Goal: Task Accomplishment & Management: Manage account settings

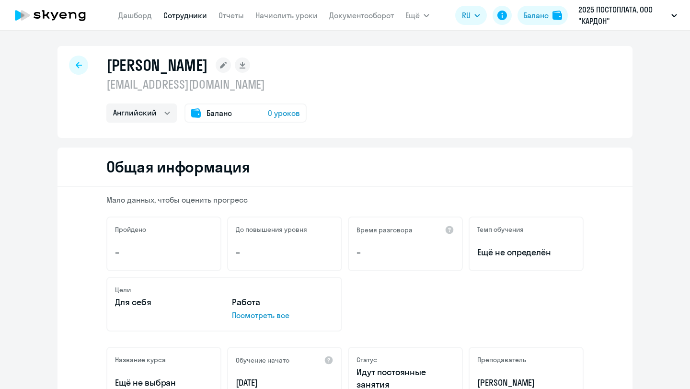
select select "english"
click at [199, 19] on link "Сотрудники" at bounding box center [185, 16] width 44 height 10
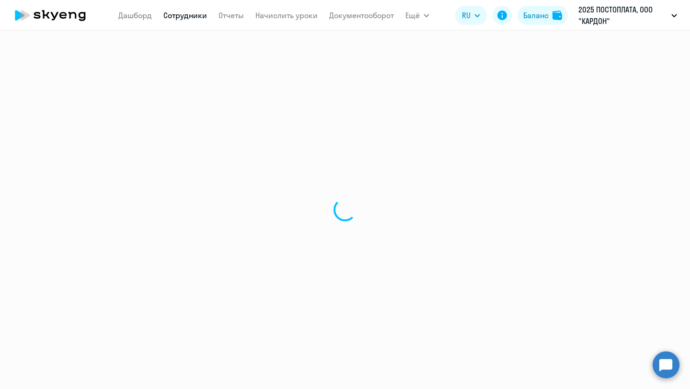
select select "30"
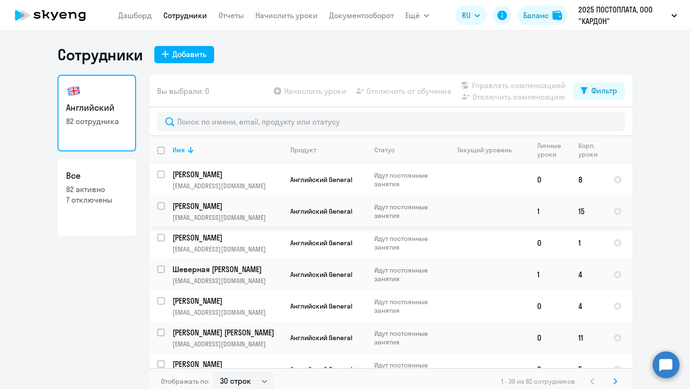
scroll to position [22, 0]
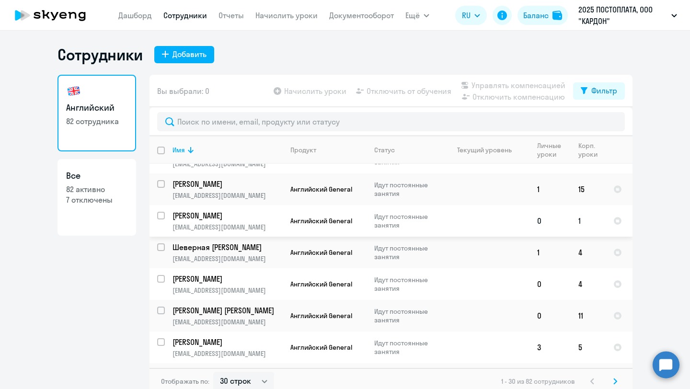
click at [583, 223] on td "1" at bounding box center [588, 221] width 35 height 32
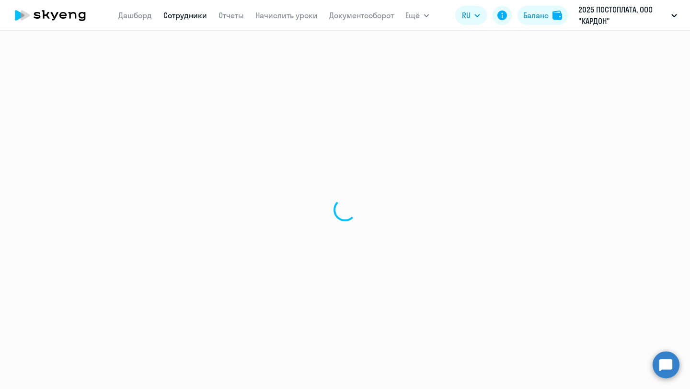
select select "english"
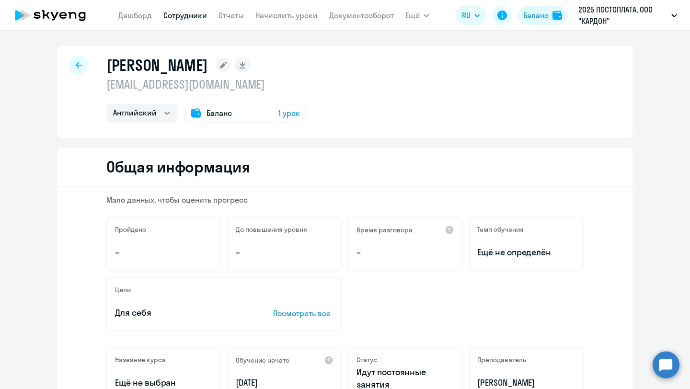
click at [282, 118] on span "1 урок" at bounding box center [290, 113] width 22 height 12
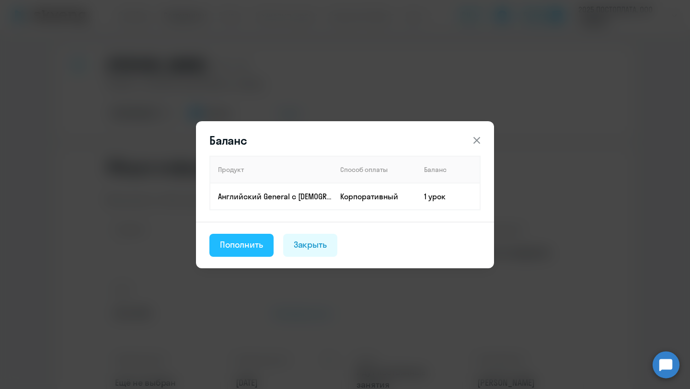
click at [251, 245] on div "Пополнить" at bounding box center [241, 245] width 43 height 12
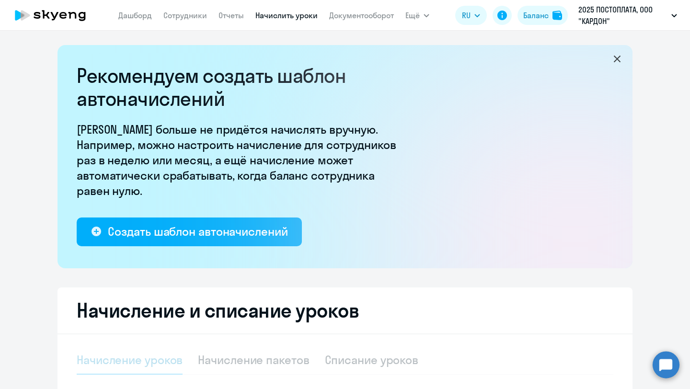
select select "10"
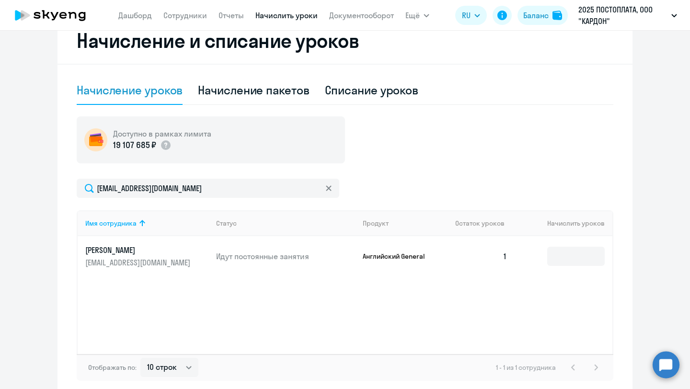
scroll to position [270, 0]
click at [567, 254] on input at bounding box center [576, 255] width 58 height 19
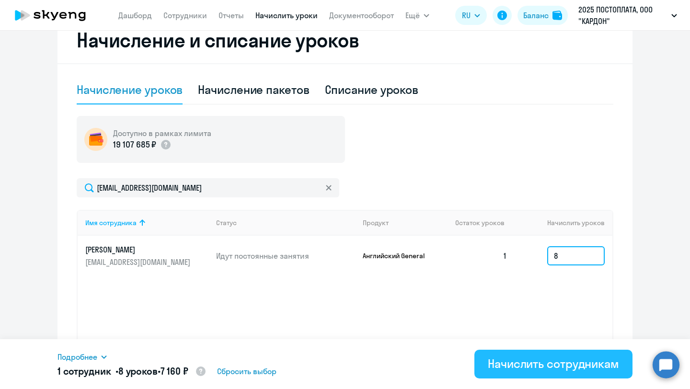
type input "8"
click at [551, 362] on div "Начислить сотрудникам" at bounding box center [553, 363] width 131 height 15
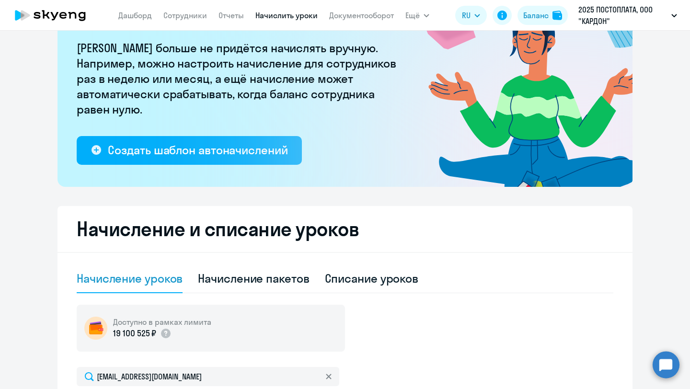
scroll to position [130, 0]
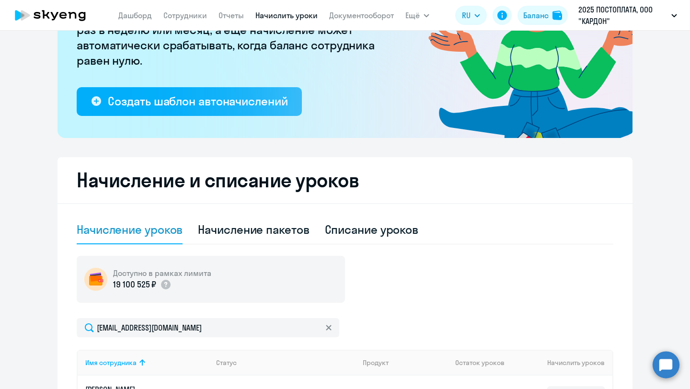
click at [149, 235] on div "Начисление уроков" at bounding box center [130, 229] width 106 height 15
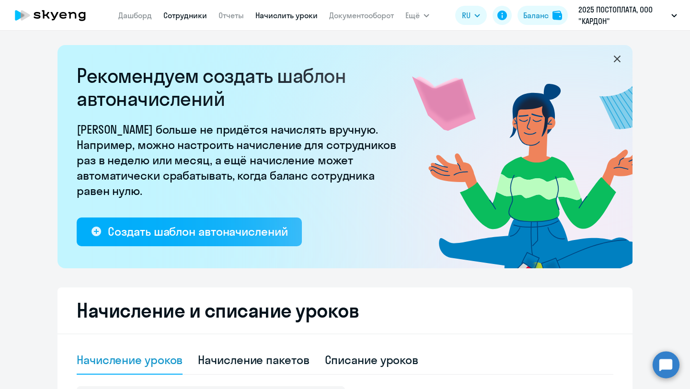
click at [193, 16] on link "Сотрудники" at bounding box center [185, 16] width 44 height 10
select select "30"
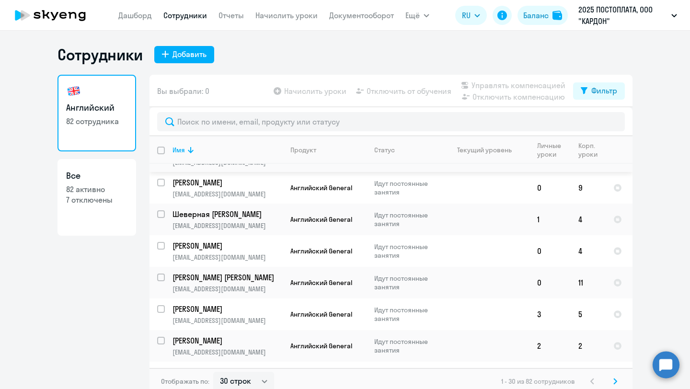
scroll to position [56, 0]
click at [161, 214] on input "select row 42194146" at bounding box center [166, 219] width 19 height 19
checkbox input "true"
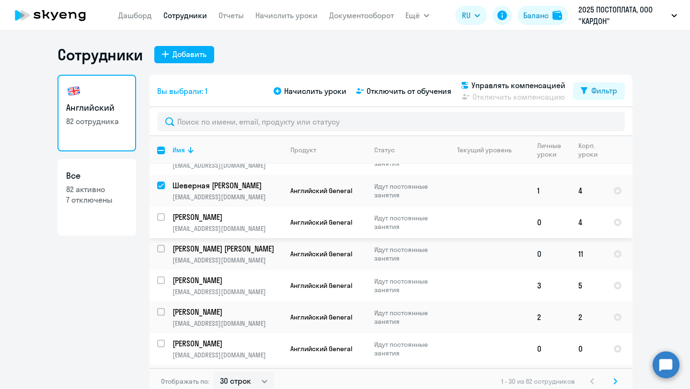
scroll to position [88, 0]
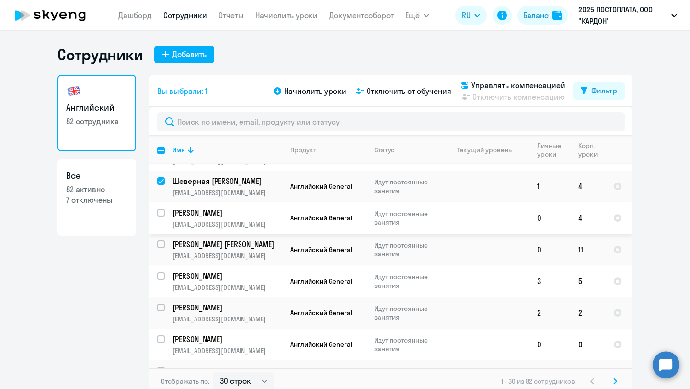
click at [163, 211] on input "select row 23468671" at bounding box center [166, 218] width 19 height 19
checkbox input "true"
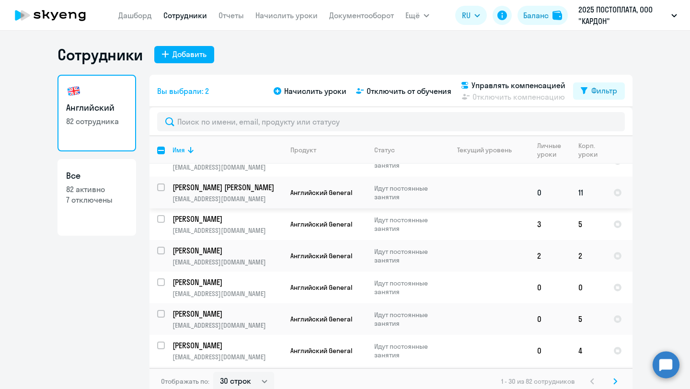
scroll to position [146, 0]
click at [160, 215] on input "select row 42194128" at bounding box center [166, 224] width 19 height 19
checkbox input "true"
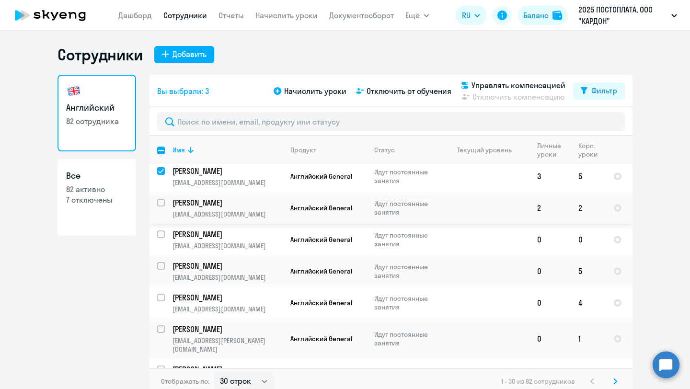
scroll to position [195, 0]
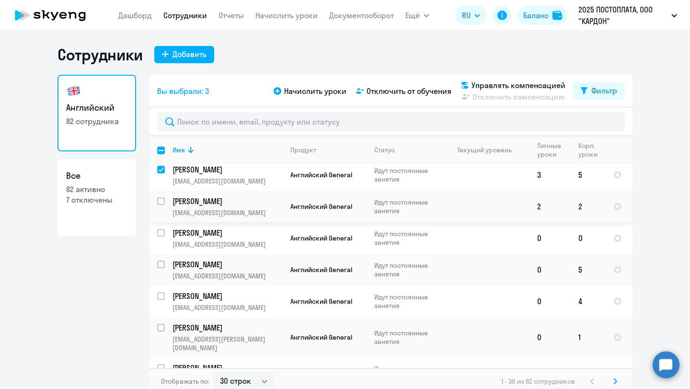
click at [159, 202] on input "select row 41970816" at bounding box center [166, 207] width 19 height 19
checkbox input "true"
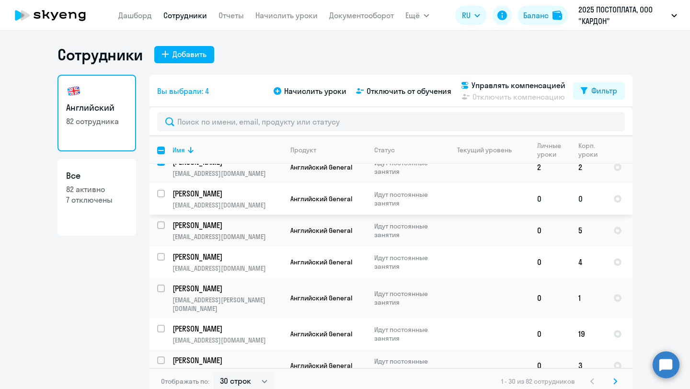
scroll to position [234, 0]
click at [369, 198] on td "Идут постоянные занятия" at bounding box center [404, 199] width 74 height 32
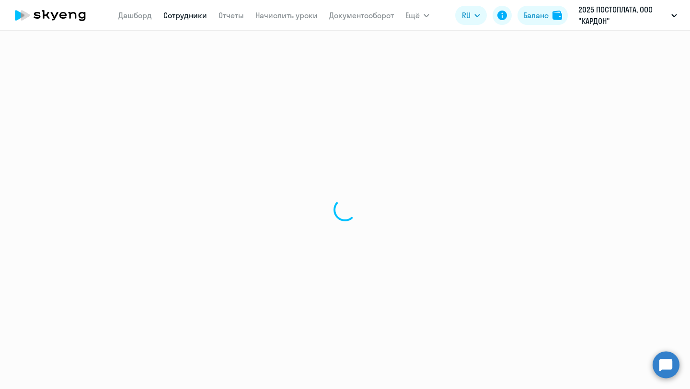
select select "english"
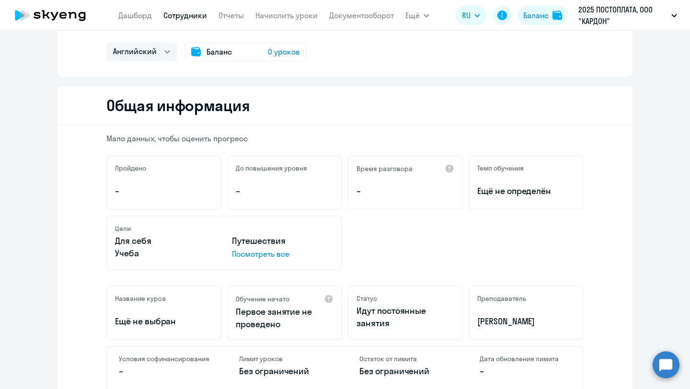
scroll to position [57, 0]
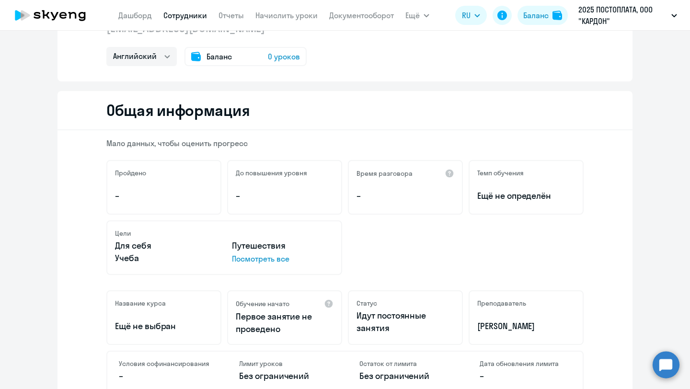
select select "30"
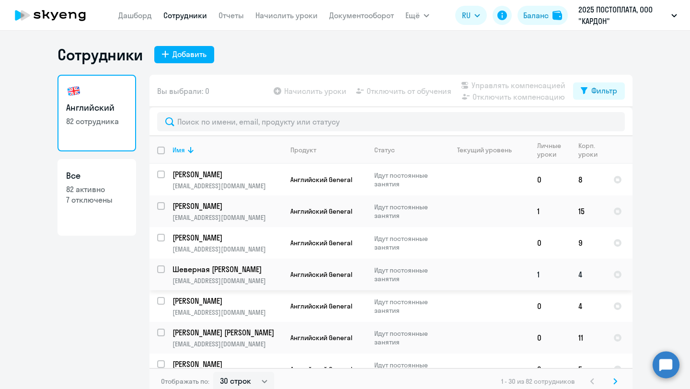
click at [158, 272] on input "select row 42194146" at bounding box center [166, 275] width 19 height 19
checkbox input "true"
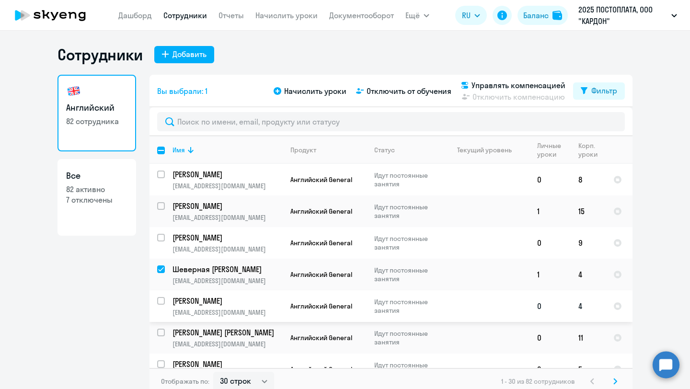
click at [162, 304] on input "select row 23468671" at bounding box center [166, 306] width 19 height 19
checkbox input "true"
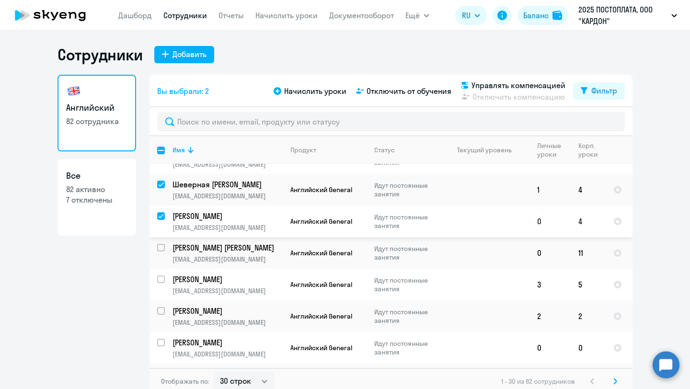
scroll to position [86, 0]
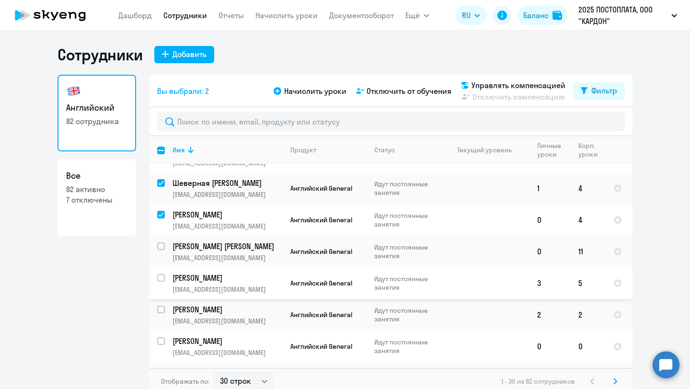
click at [160, 279] on input "select row 42194128" at bounding box center [166, 283] width 19 height 19
checkbox input "true"
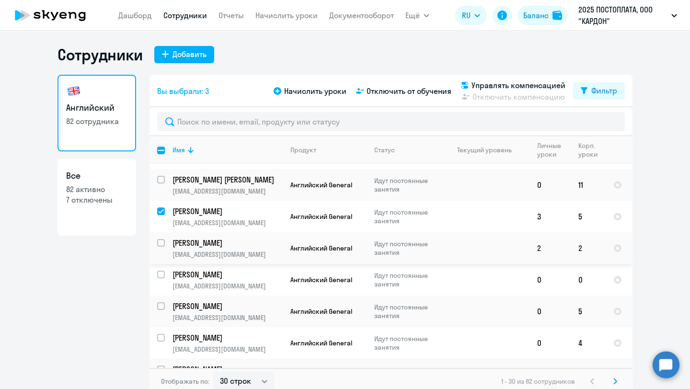
click at [161, 240] on input "select row 41970816" at bounding box center [166, 248] width 19 height 19
checkbox input "true"
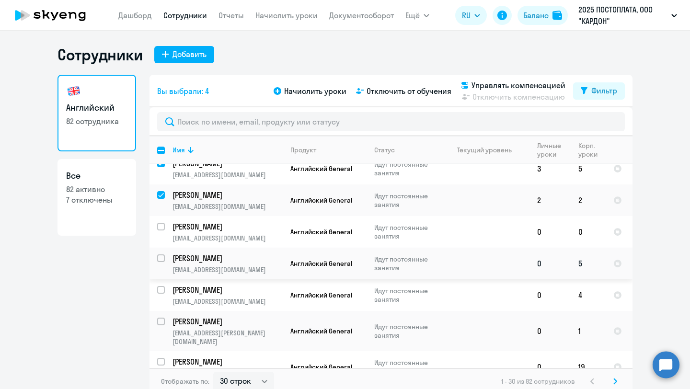
scroll to position [202, 0]
click at [159, 255] on input "select row 23586297" at bounding box center [166, 263] width 19 height 19
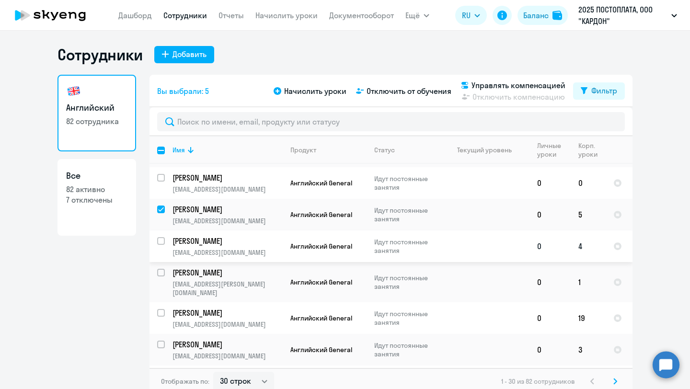
scroll to position [251, 0]
click at [163, 205] on input "deselect row 23586297" at bounding box center [166, 214] width 19 height 19
checkbox input "false"
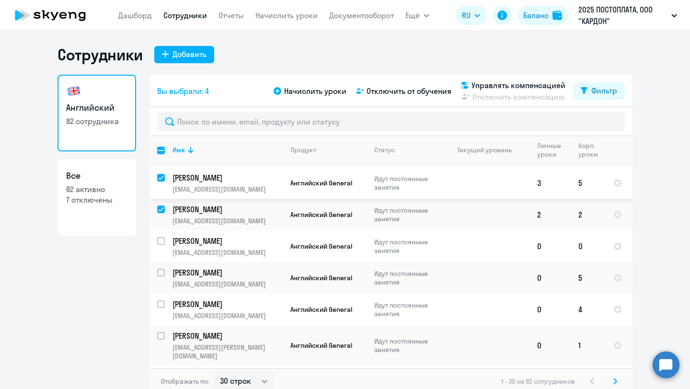
scroll to position [187, 0]
click at [161, 177] on input "deselect row 42194128" at bounding box center [166, 183] width 19 height 19
checkbox input "false"
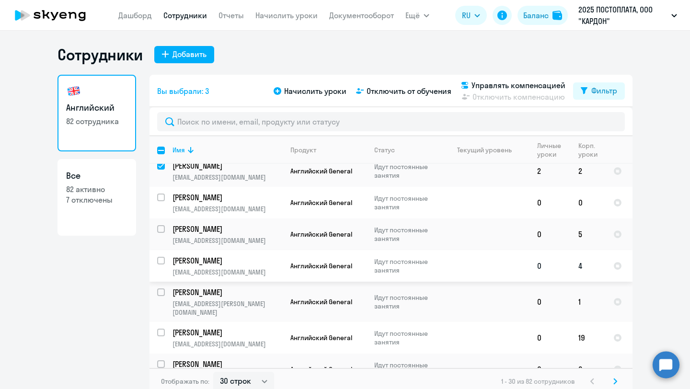
scroll to position [272, 0]
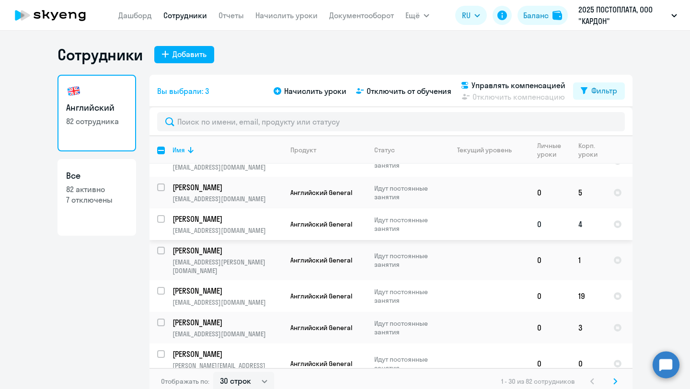
click at [162, 218] on input "select row 42194127" at bounding box center [166, 224] width 19 height 19
checkbox input "true"
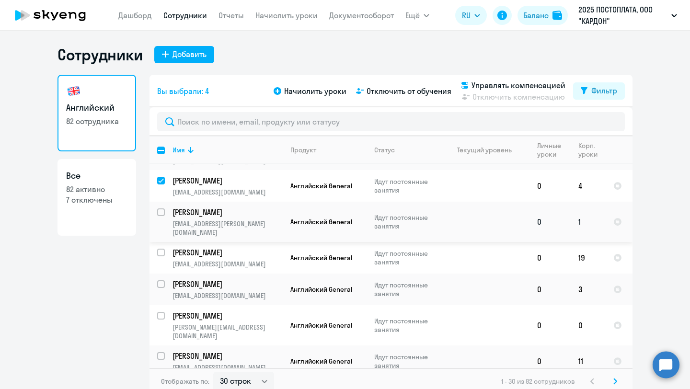
scroll to position [311, 0]
click at [164, 210] on input "select row 42399851" at bounding box center [166, 217] width 19 height 19
checkbox input "true"
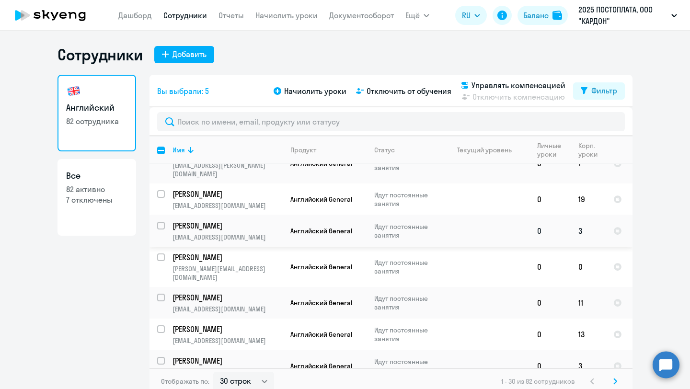
scroll to position [369, 0]
click at [163, 221] on input "select row 42270354" at bounding box center [166, 230] width 19 height 19
checkbox input "true"
click at [157, 253] on input "select row 37348382" at bounding box center [166, 262] width 19 height 19
checkbox input "true"
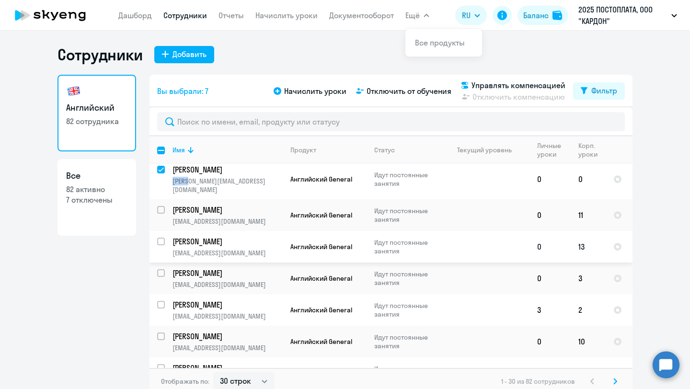
scroll to position [457, 0]
click at [159, 269] on input "select row 21973611" at bounding box center [166, 278] width 19 height 19
checkbox input "true"
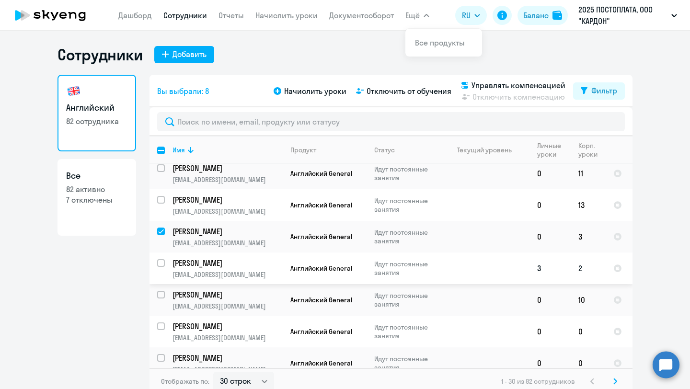
scroll to position [500, 0]
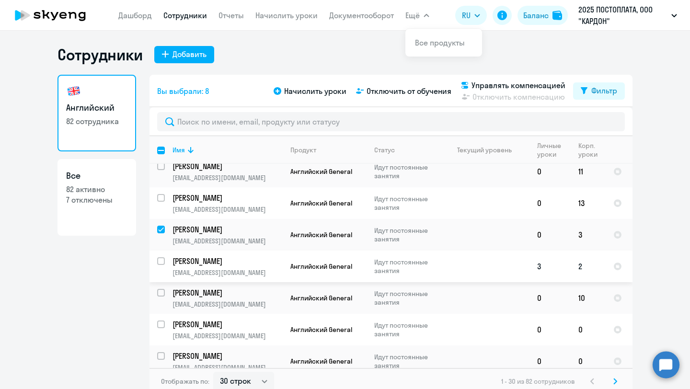
click at [163, 257] on input "select row 42194097" at bounding box center [166, 266] width 19 height 19
checkbox input "true"
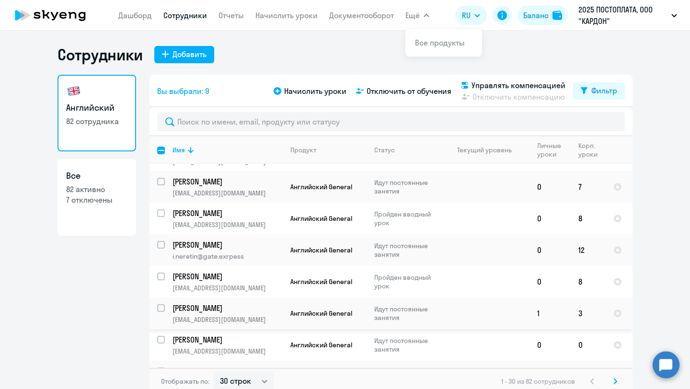
scroll to position [6, 0]
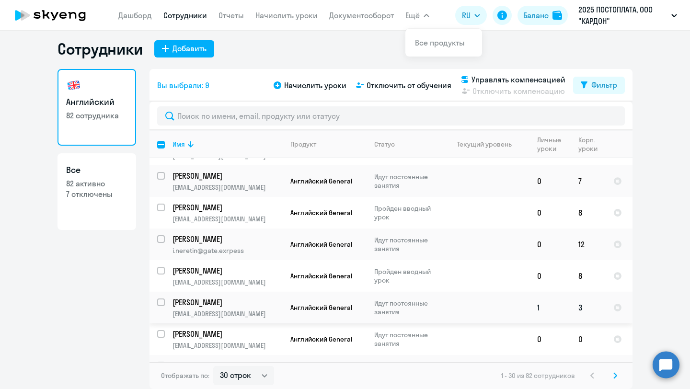
click at [163, 299] on input "select row 42194101" at bounding box center [166, 308] width 19 height 19
checkbox input "true"
click at [159, 330] on input "select row 42214579" at bounding box center [166, 339] width 19 height 19
checkbox input "true"
click at [163, 362] on input "select row 42194113" at bounding box center [166, 371] width 19 height 19
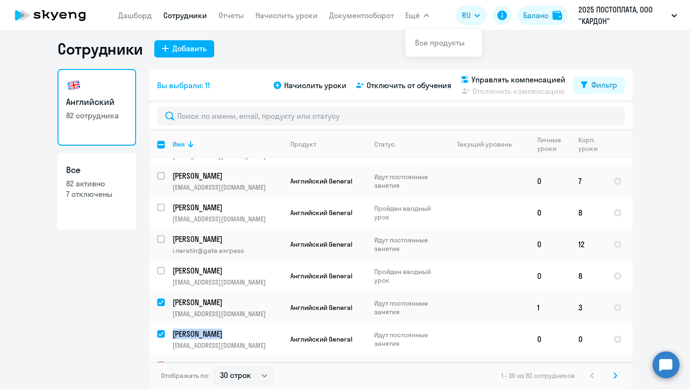
checkbox input "true"
click at [262, 380] on select "30 строк 50 строк 100 строк" at bounding box center [243, 375] width 61 height 19
select select "100"
click at [213, 366] on select "30 строк 50 строк 100 строк" at bounding box center [243, 375] width 61 height 19
checkbox input "false"
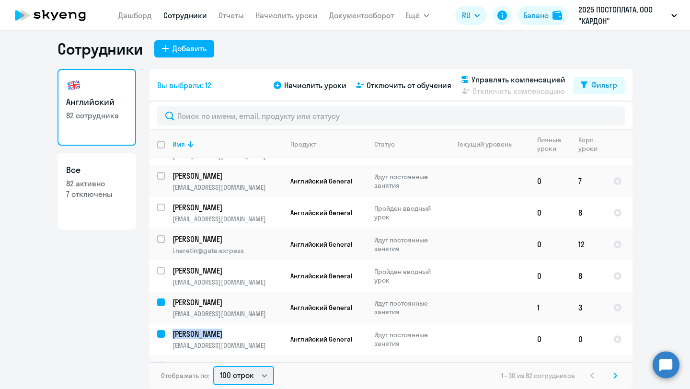
checkbox input "false"
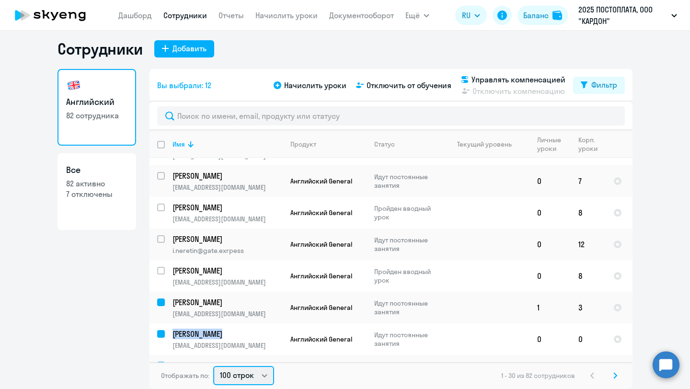
checkbox input "false"
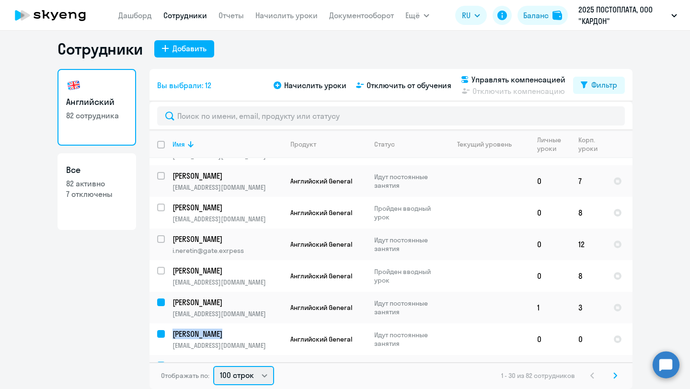
checkbox input "false"
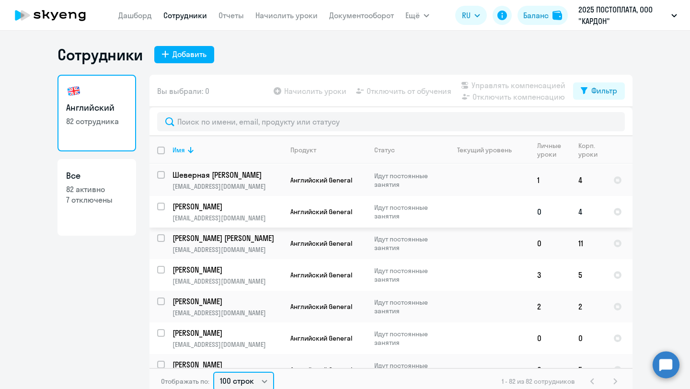
scroll to position [67, 0]
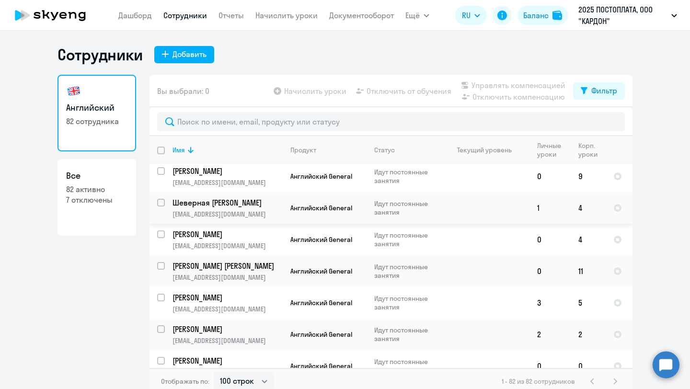
click at [160, 202] on input "select row 42194146" at bounding box center [166, 208] width 19 height 19
checkbox input "true"
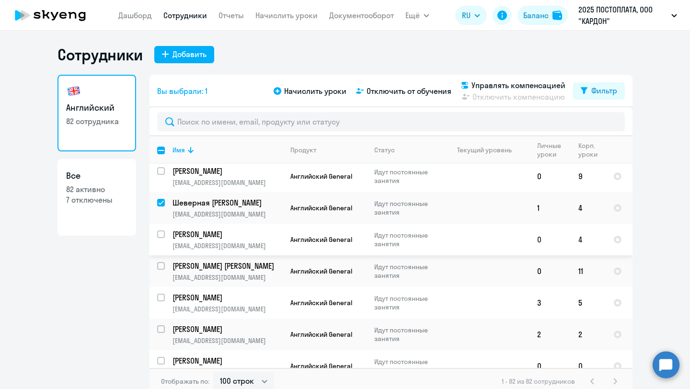
click at [161, 232] on input "select row 23468671" at bounding box center [166, 240] width 19 height 19
checkbox input "true"
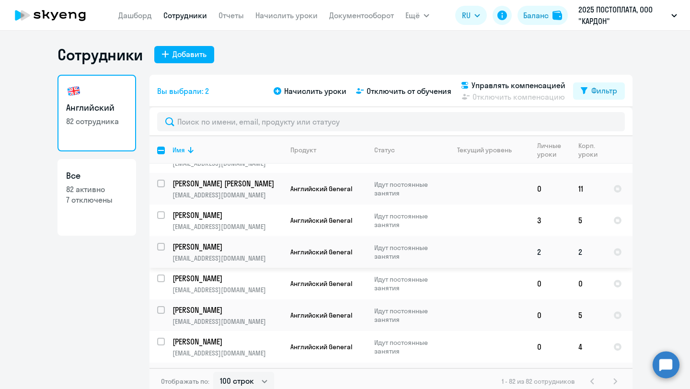
scroll to position [151, 0]
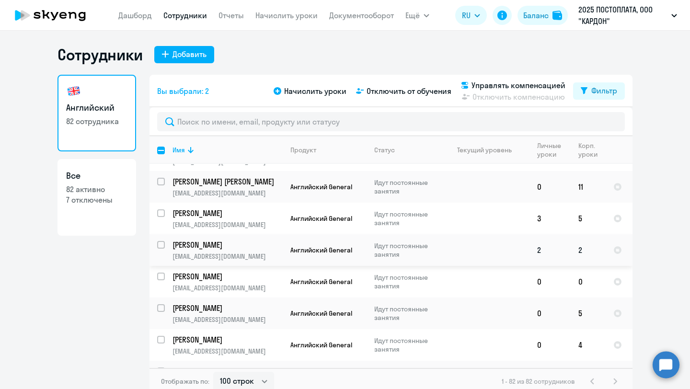
click at [162, 244] on input "select row 41970816" at bounding box center [166, 250] width 19 height 19
checkbox input "true"
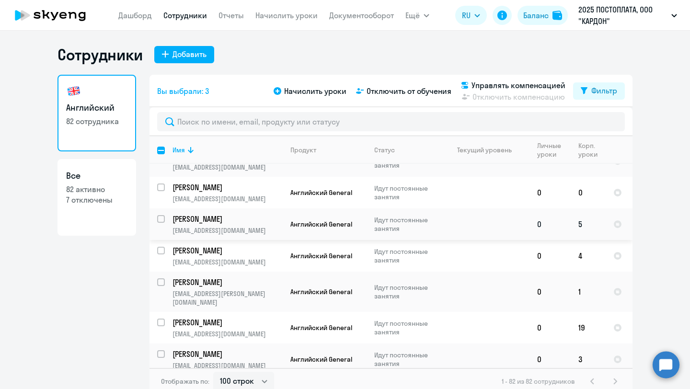
scroll to position [242, 0]
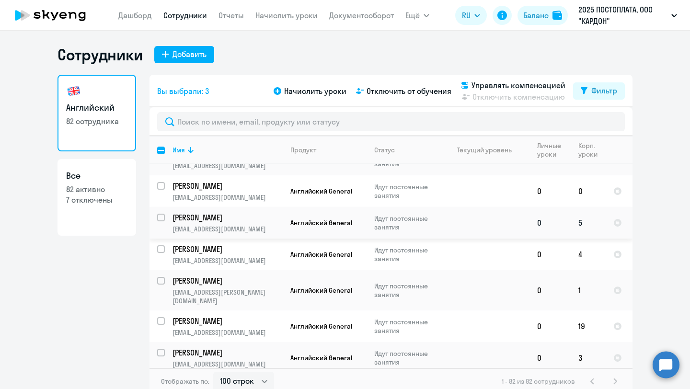
click at [163, 217] on input "select row 23586297" at bounding box center [166, 223] width 19 height 19
checkbox input "true"
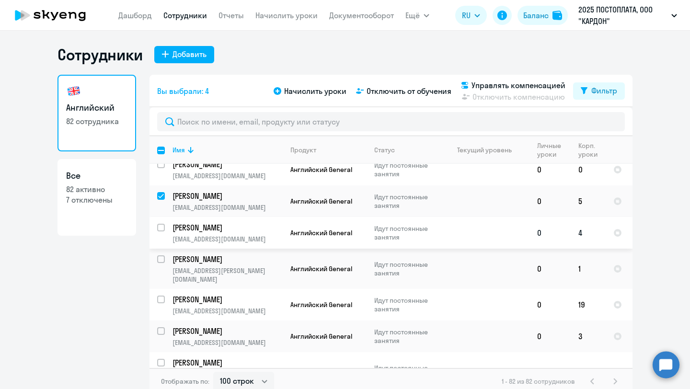
click at [161, 224] on input "select row 42194127" at bounding box center [166, 233] width 19 height 19
checkbox input "true"
click at [162, 258] on input "select row 42399851" at bounding box center [166, 265] width 19 height 19
checkbox input "true"
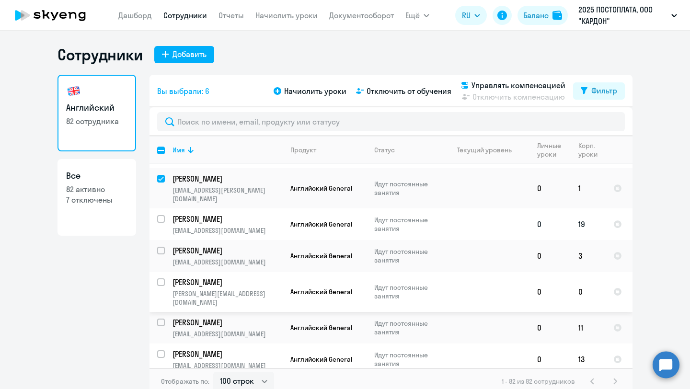
scroll to position [344, 0]
click at [163, 246] on input "select row 42270354" at bounding box center [166, 255] width 19 height 19
checkbox input "true"
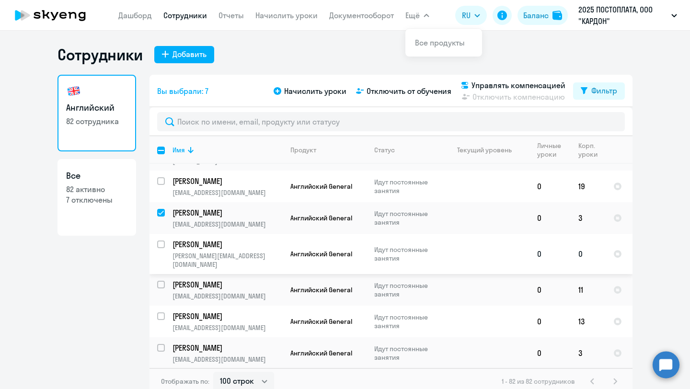
click at [161, 241] on input "select row 37348382" at bounding box center [166, 250] width 19 height 19
checkbox input "true"
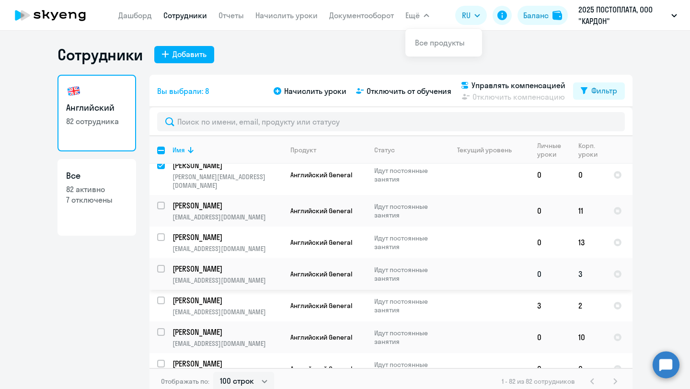
scroll to position [466, 0]
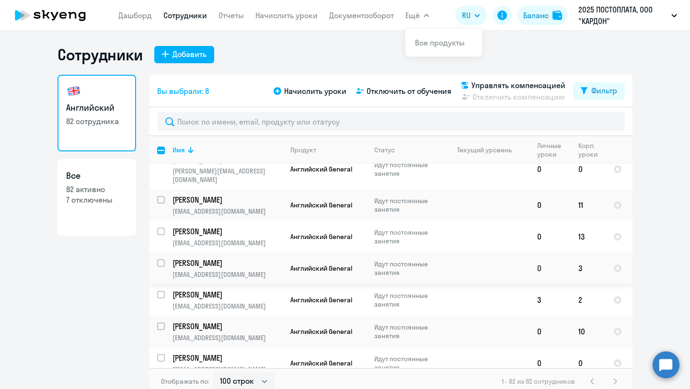
click at [162, 259] on input "select row 21973611" at bounding box center [166, 268] width 19 height 19
checkbox input "true"
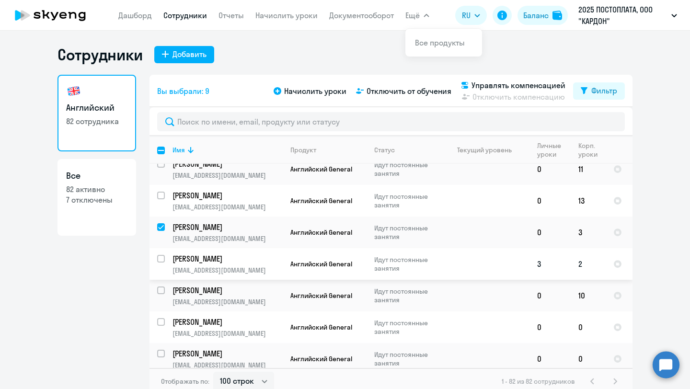
scroll to position [503, 0]
click at [163, 255] on input "select row 42194097" at bounding box center [166, 264] width 19 height 19
checkbox input "true"
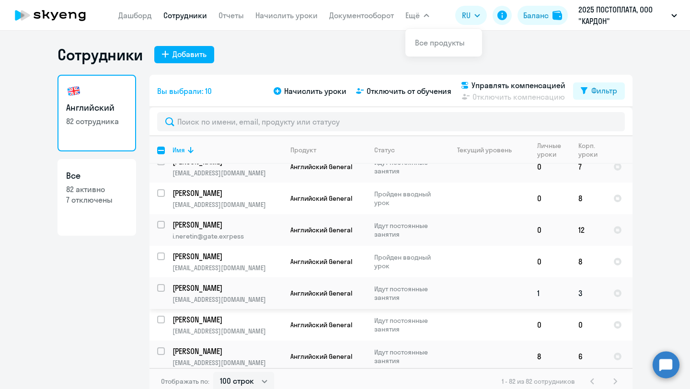
click at [160, 284] on input "select row 42194101" at bounding box center [166, 293] width 19 height 19
checkbox input "true"
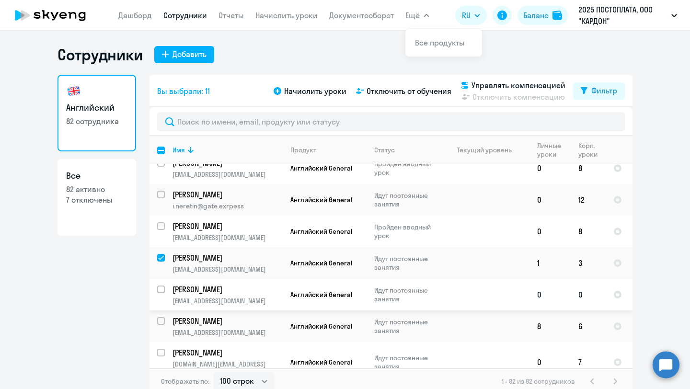
click at [162, 286] on input "select row 42214579" at bounding box center [166, 295] width 19 height 19
checkbox input "true"
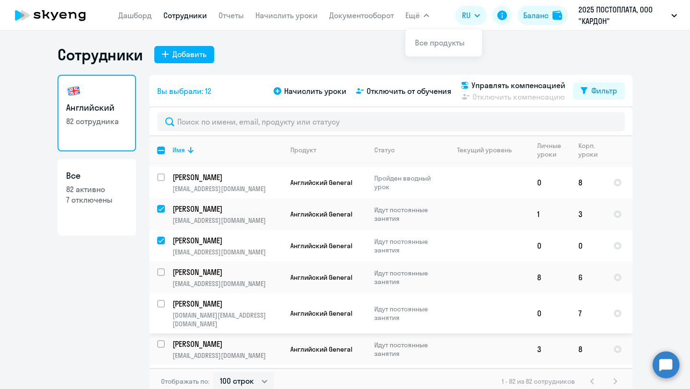
scroll to position [842, 0]
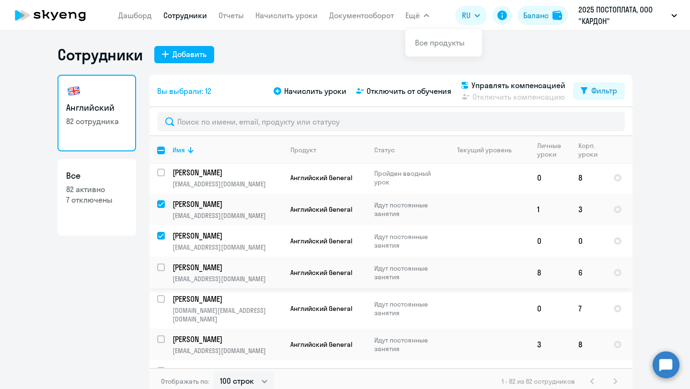
click at [161, 264] on input "select row 42194113" at bounding box center [166, 273] width 19 height 19
checkbox input "true"
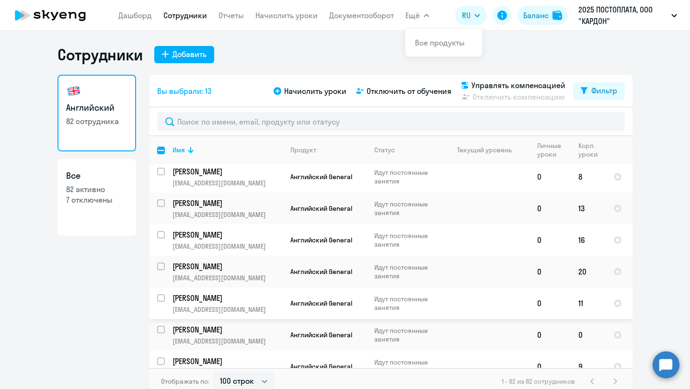
scroll to position [1049, 0]
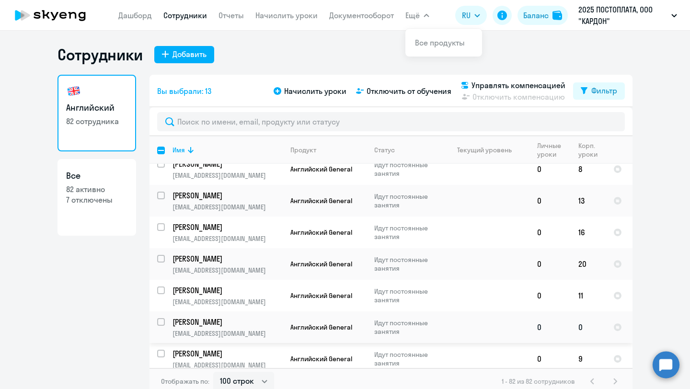
click at [162, 318] on input "select row 40963156" at bounding box center [166, 327] width 19 height 19
checkbox input "true"
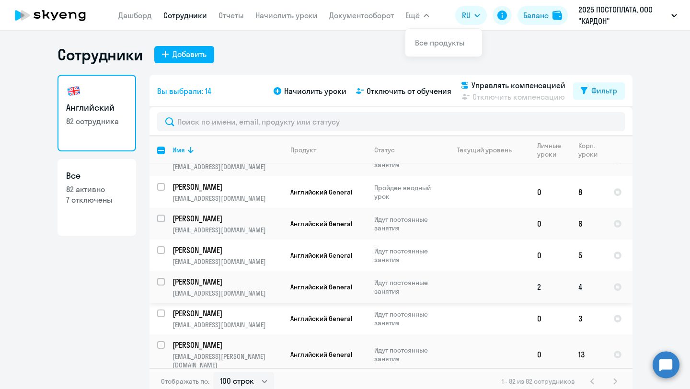
scroll to position [1280, 0]
click at [162, 277] on input "select row 42194119" at bounding box center [166, 286] width 19 height 19
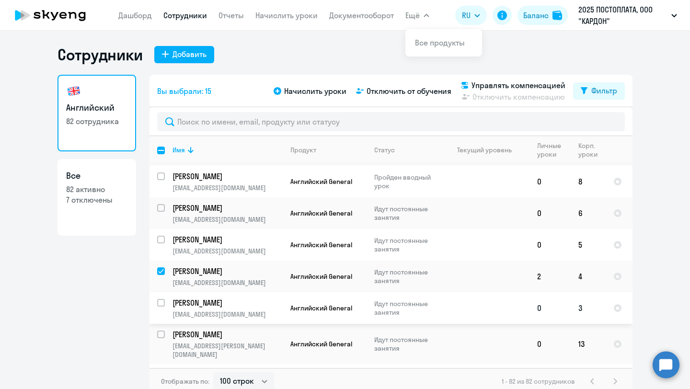
scroll to position [1290, 0]
click at [160, 267] on input "deselect row 42194119" at bounding box center [166, 276] width 19 height 19
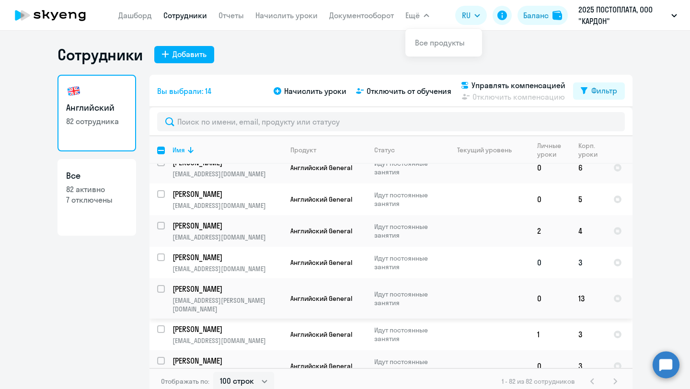
scroll to position [1336, 0]
click at [164, 221] on input "select row 42194119" at bounding box center [166, 230] width 19 height 19
checkbox input "true"
click at [163, 253] on input "select row 42194130" at bounding box center [166, 262] width 19 height 19
checkbox input "true"
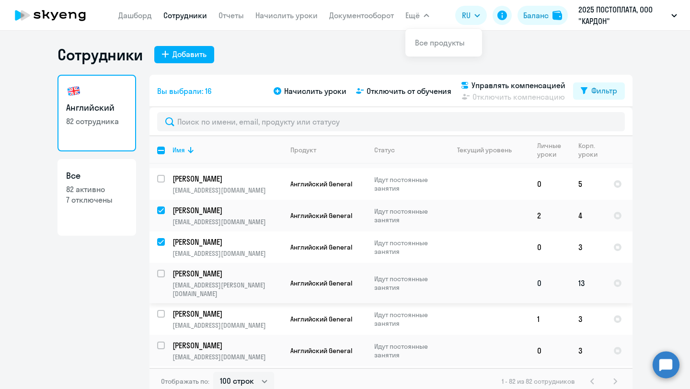
scroll to position [1337, 0]
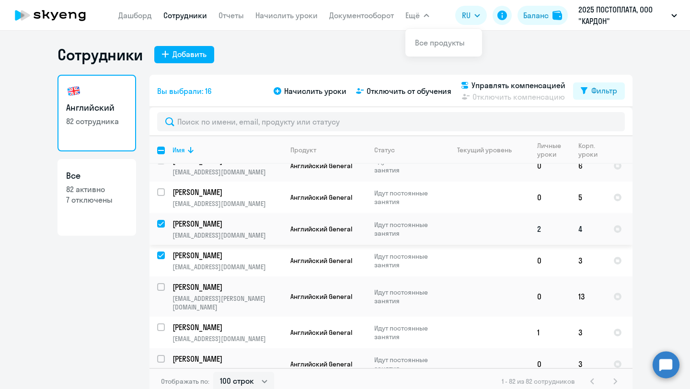
click at [160, 220] on input "deselect row 42194119" at bounding box center [166, 229] width 19 height 19
checkbox input "false"
click at [162, 252] on input "deselect row 42194130" at bounding box center [166, 261] width 19 height 19
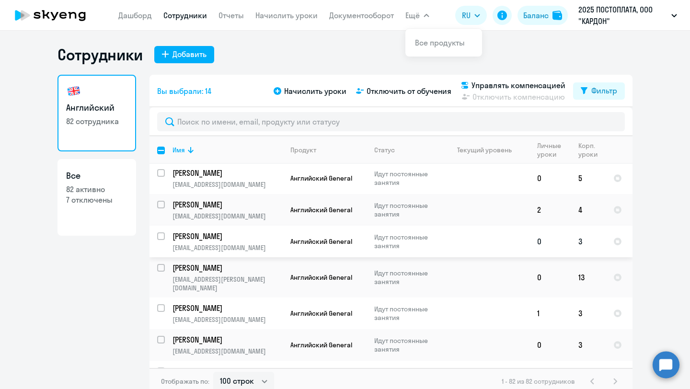
scroll to position [1357, 0]
click at [157, 232] on input "select row 42194130" at bounding box center [166, 241] width 19 height 19
checkbox input "true"
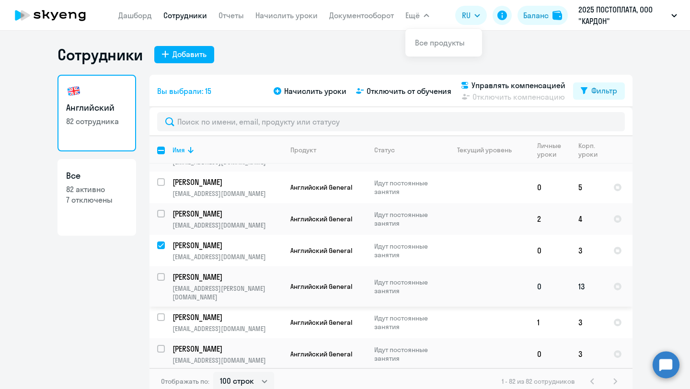
scroll to position [1345, 0]
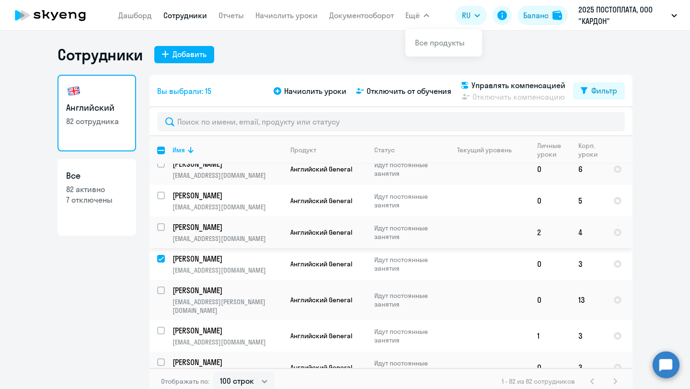
click at [162, 223] on input "select row 42194119" at bounding box center [166, 232] width 19 height 19
checkbox input "true"
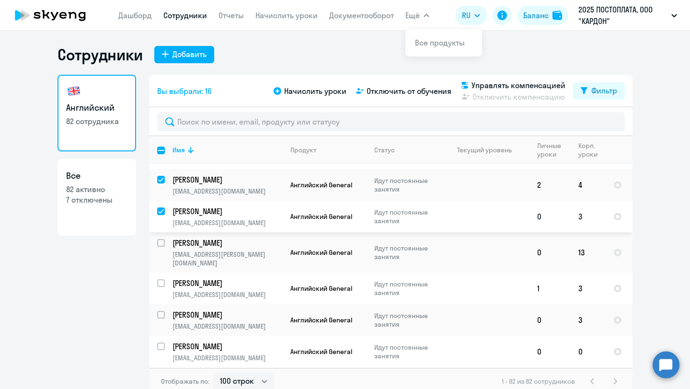
scroll to position [1383, 0]
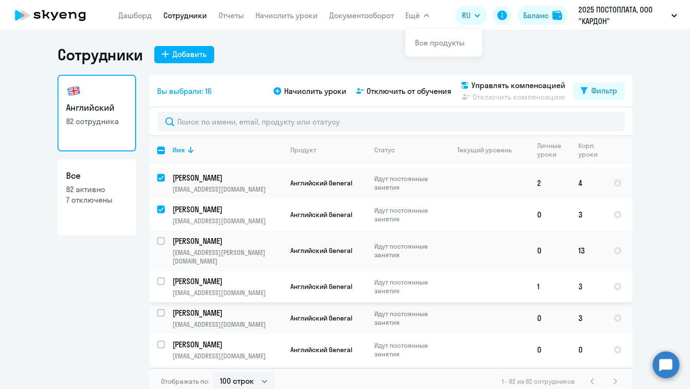
click at [160, 278] on input "select row 42214560" at bounding box center [166, 287] width 19 height 19
checkbox input "true"
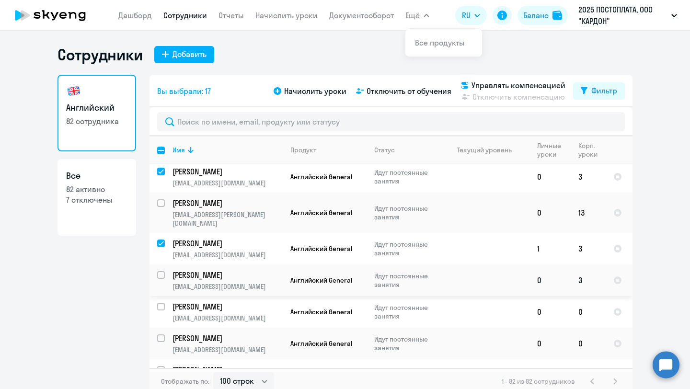
scroll to position [1422, 0]
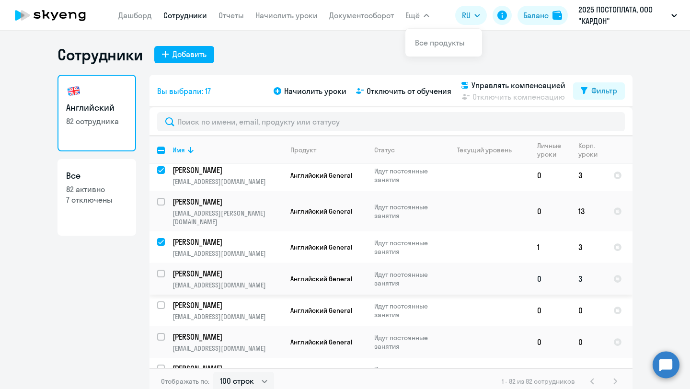
click at [164, 270] on input "select row 42223302" at bounding box center [166, 279] width 19 height 19
checkbox input "true"
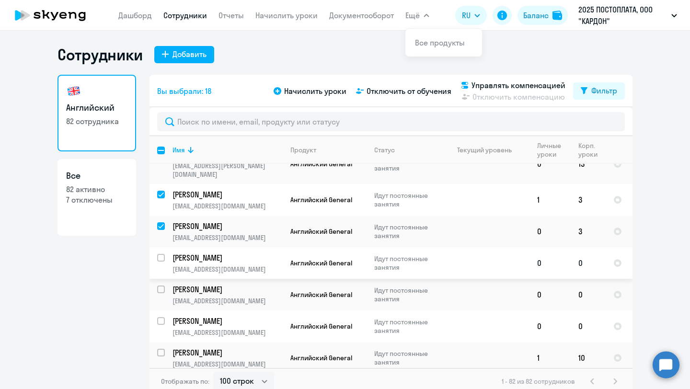
scroll to position [1471, 0]
click at [164, 253] on input "select row 21690560" at bounding box center [166, 262] width 19 height 19
checkbox input "true"
click at [163, 285] on input "select row 42194116" at bounding box center [166, 294] width 19 height 19
checkbox input "true"
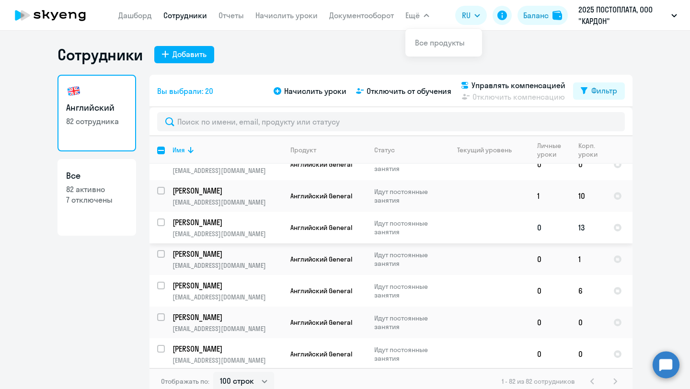
scroll to position [1632, 0]
click at [158, 250] on input "select row 42194105" at bounding box center [166, 259] width 19 height 19
checkbox input "true"
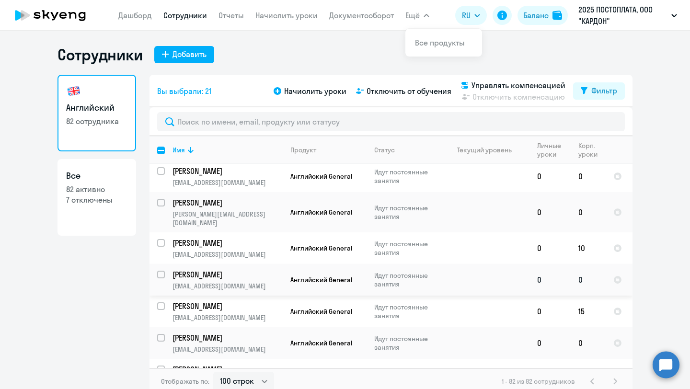
scroll to position [1813, 0]
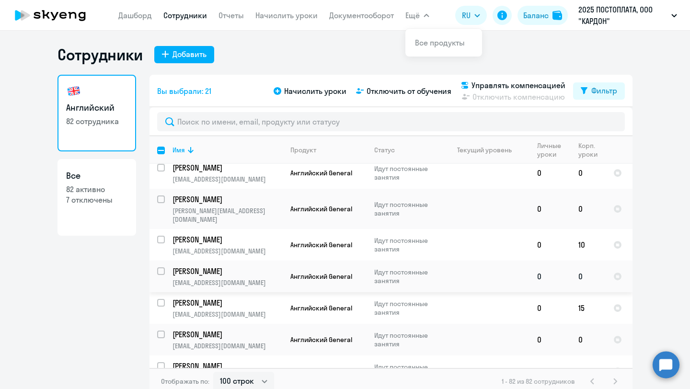
click at [163, 268] on input "select row 42194117" at bounding box center [166, 277] width 19 height 19
checkbox input "true"
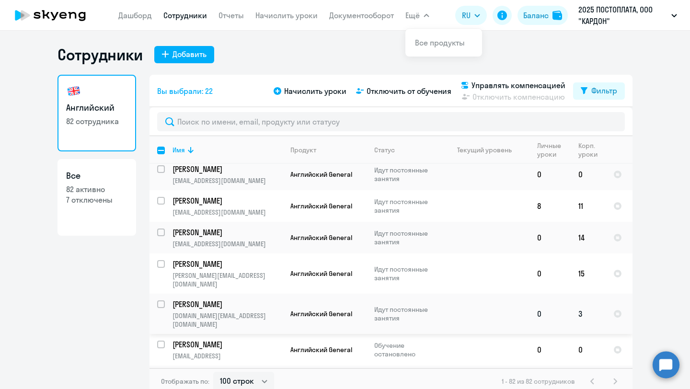
scroll to position [1987, 0]
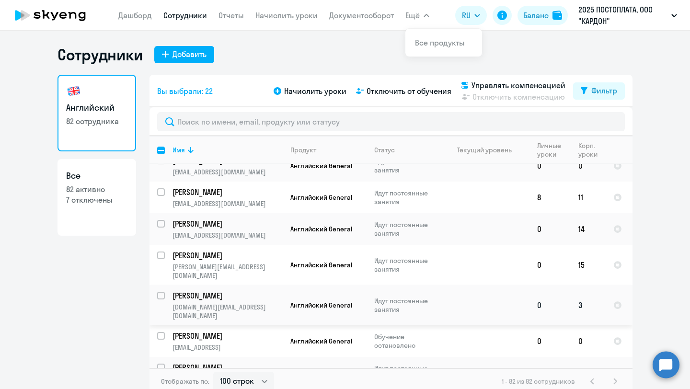
click at [160, 292] on input "select row 42194098" at bounding box center [166, 301] width 19 height 19
checkbox input "true"
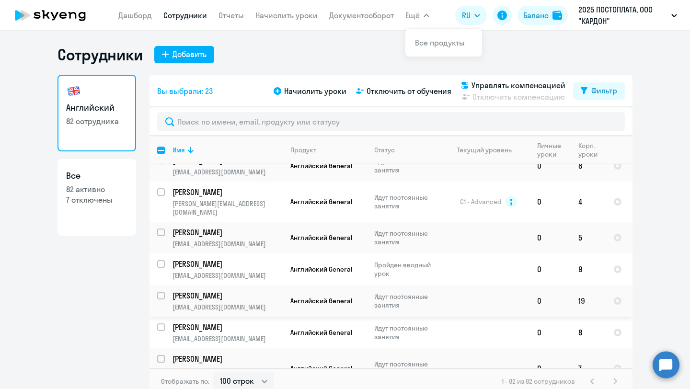
scroll to position [2195, 0]
click at [274, 290] on p "Артемов Олег" at bounding box center [227, 295] width 108 height 11
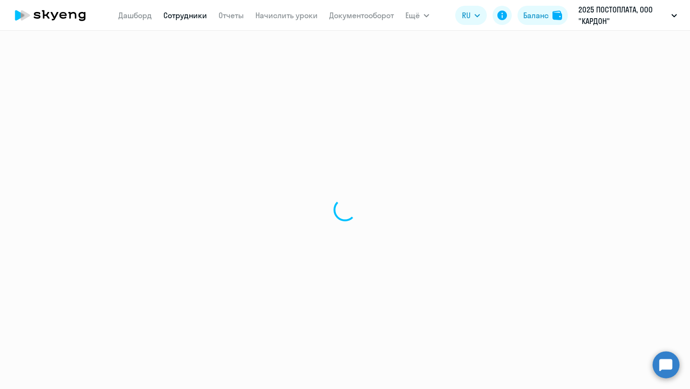
select select "english"
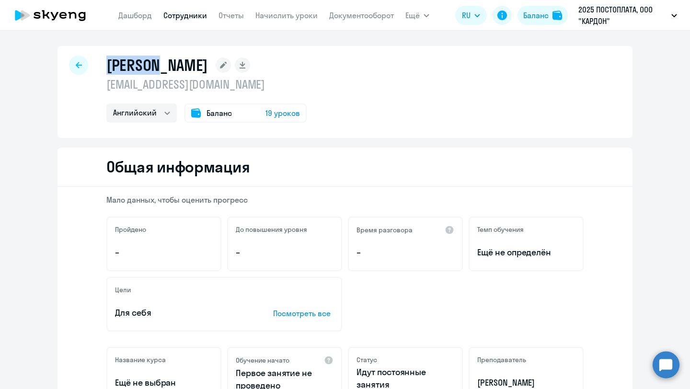
click at [72, 64] on div at bounding box center [78, 65] width 19 height 19
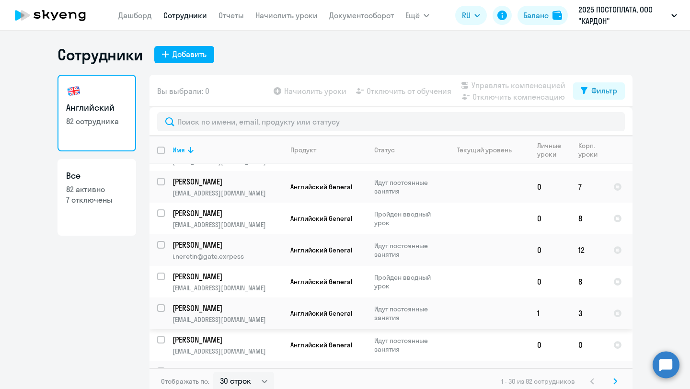
scroll to position [6, 0]
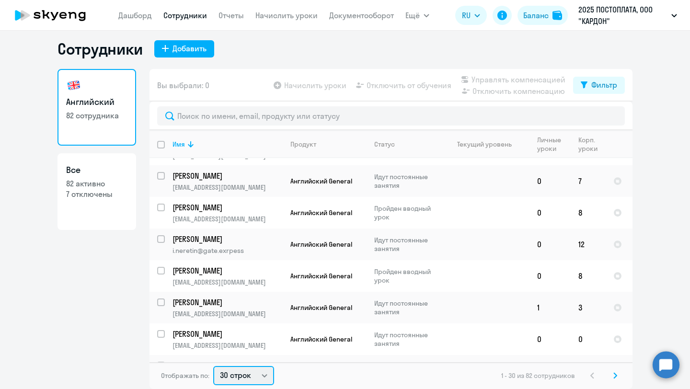
click at [260, 374] on select "30 строк 50 строк 100 строк" at bounding box center [243, 375] width 61 height 19
select select "100"
click at [213, 366] on select "30 строк 50 строк 100 строк" at bounding box center [243, 375] width 61 height 19
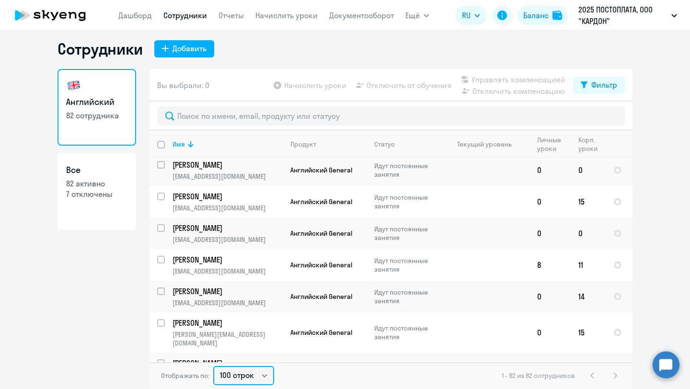
scroll to position [2371, 0]
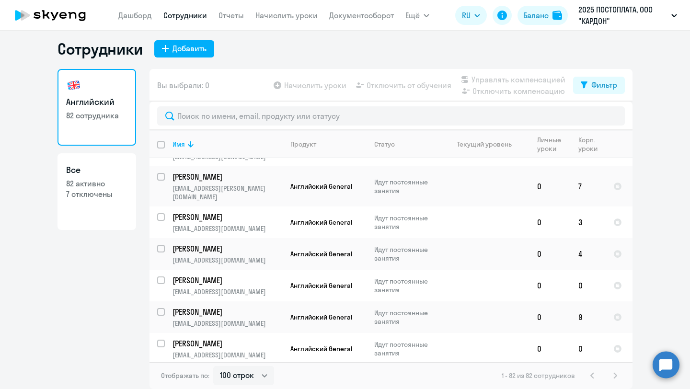
checkbox input "true"
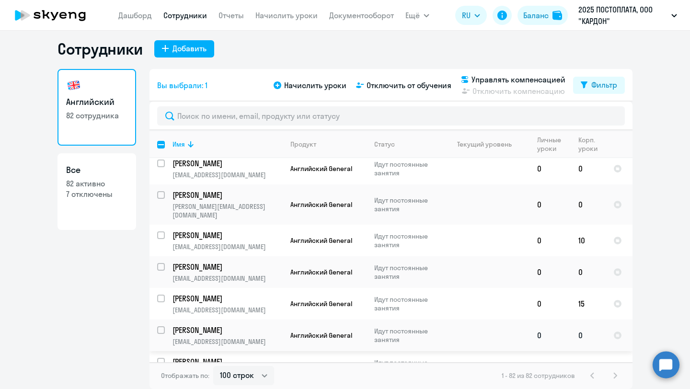
scroll to position [1794, 0]
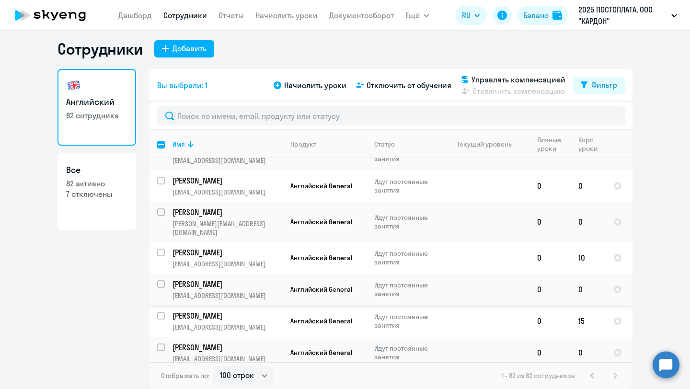
click at [163, 280] on input "select row 42194117" at bounding box center [166, 289] width 19 height 19
checkbox input "true"
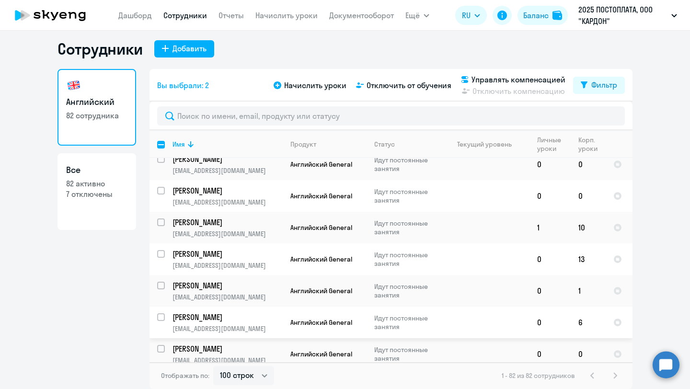
scroll to position [1592, 0]
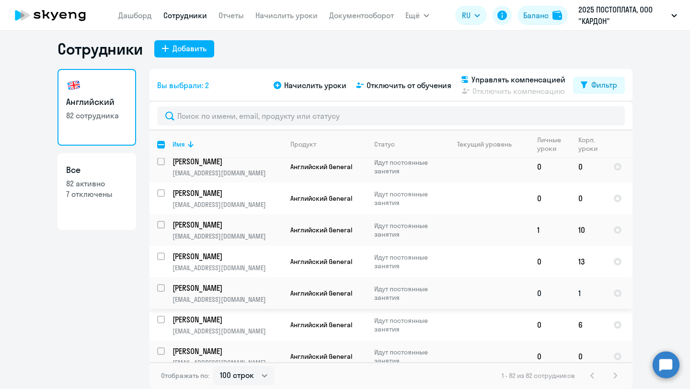
click at [160, 284] on input "select row 42194105" at bounding box center [166, 293] width 19 height 19
checkbox input "true"
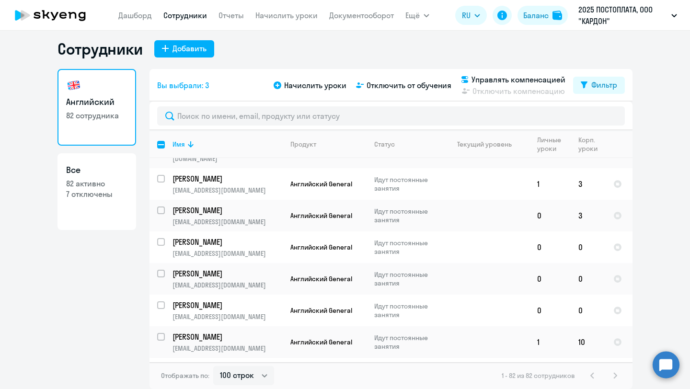
scroll to position [1479, 0]
click at [162, 270] on input "select row 42194116" at bounding box center [166, 279] width 19 height 19
checkbox input "true"
click at [162, 239] on input "select row 21690560" at bounding box center [166, 248] width 19 height 19
checkbox input "true"
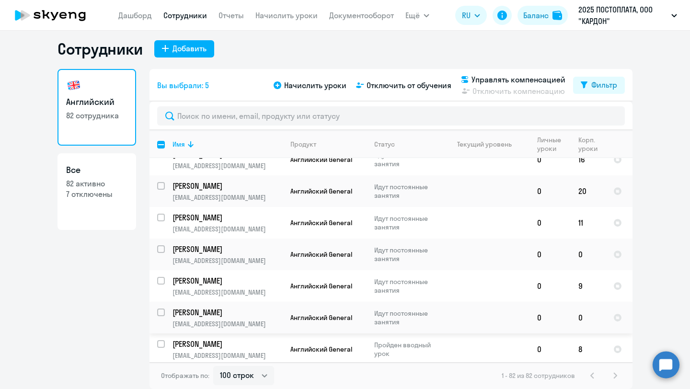
scroll to position [1110, 0]
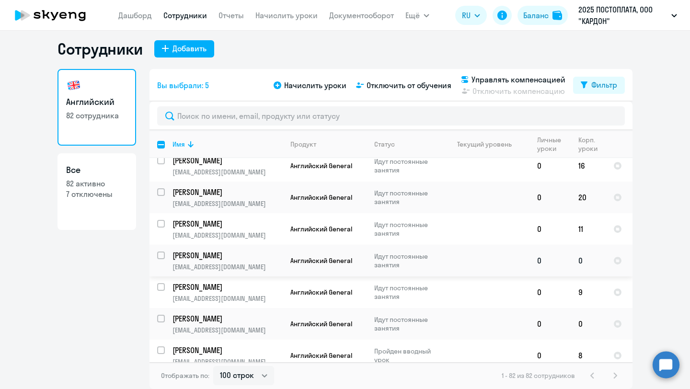
click at [162, 252] on input "select row 40963156" at bounding box center [166, 261] width 19 height 19
checkbox input "true"
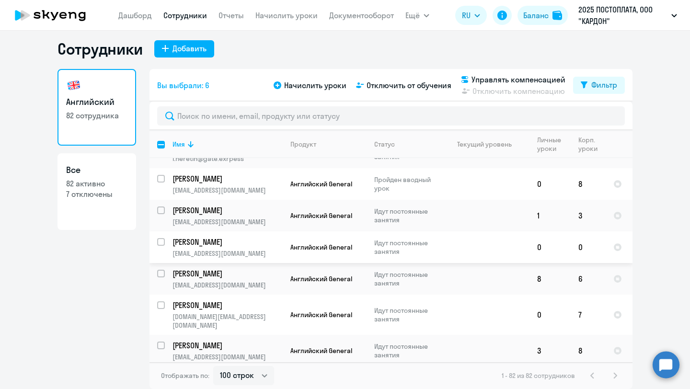
scroll to position [829, 0]
click at [162, 239] on input "select row 42214579" at bounding box center [166, 248] width 19 height 19
checkbox input "true"
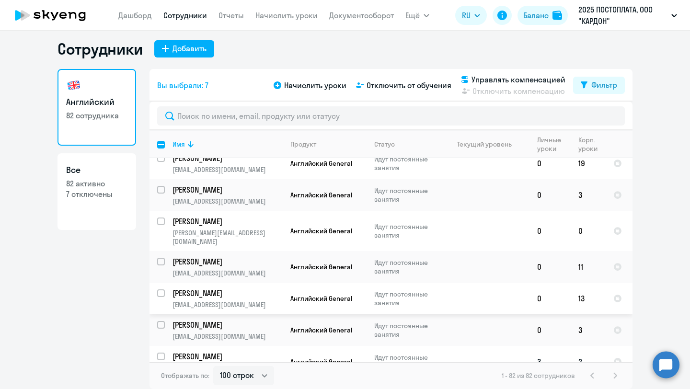
scroll to position [398, 0]
click at [163, 218] on input "select row 37348382" at bounding box center [166, 227] width 19 height 19
checkbox input "true"
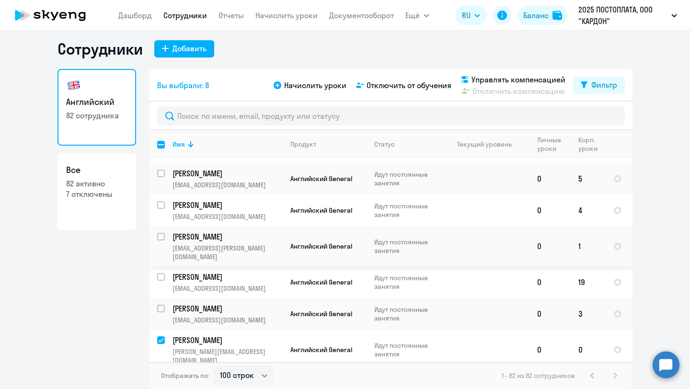
scroll to position [278, 0]
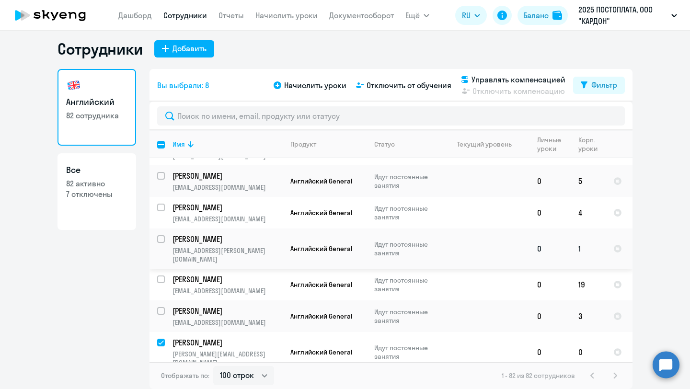
click at [163, 237] on input "select row 42399851" at bounding box center [166, 244] width 19 height 19
checkbox input "true"
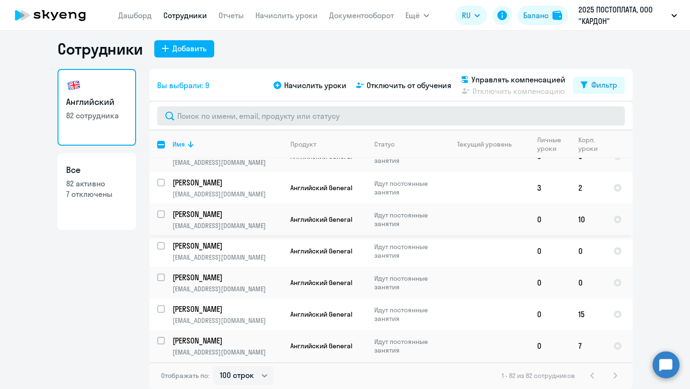
scroll to position [577, 0]
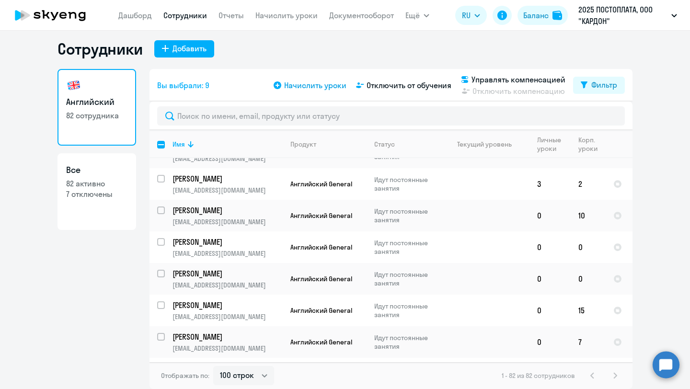
click at [307, 86] on span "Начислить уроки" at bounding box center [315, 86] width 62 height 12
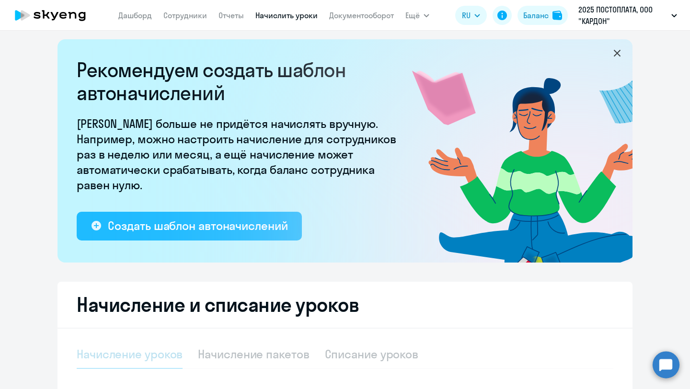
select select "10"
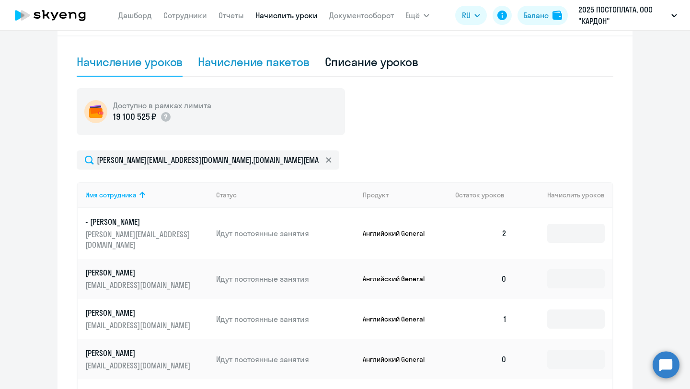
scroll to position [299, 0]
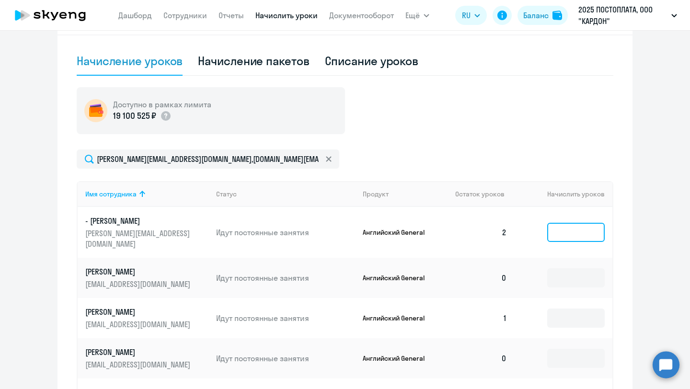
click at [594, 233] on input at bounding box center [576, 232] width 58 height 19
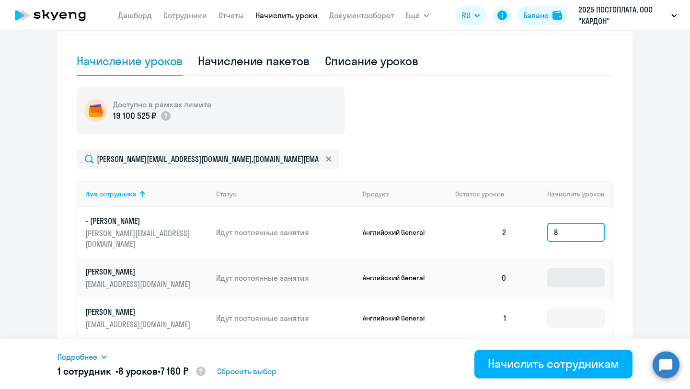
type input "8"
click at [585, 268] on input at bounding box center [576, 277] width 58 height 19
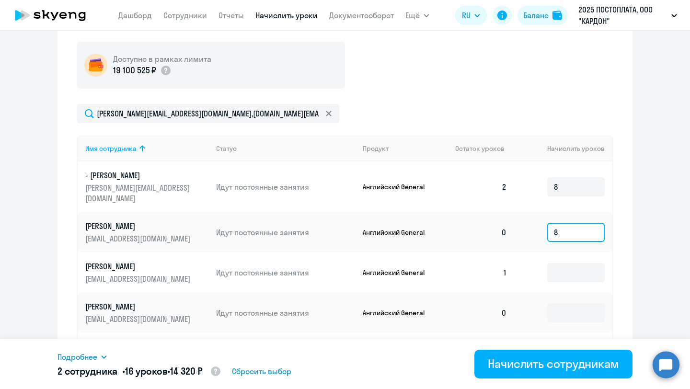
scroll to position [345, 0]
type input "8"
click at [578, 263] on input at bounding box center [576, 272] width 58 height 19
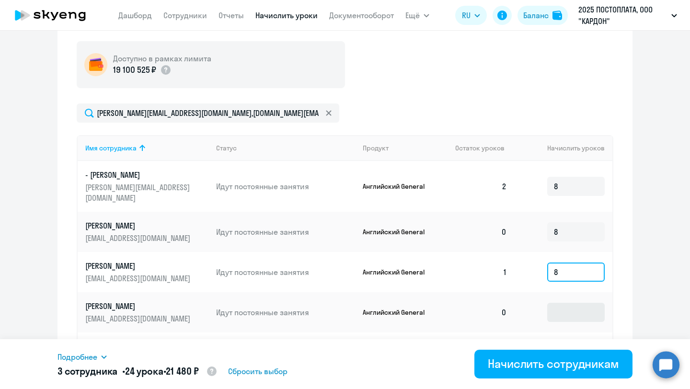
type input "8"
click at [574, 306] on input at bounding box center [576, 312] width 58 height 19
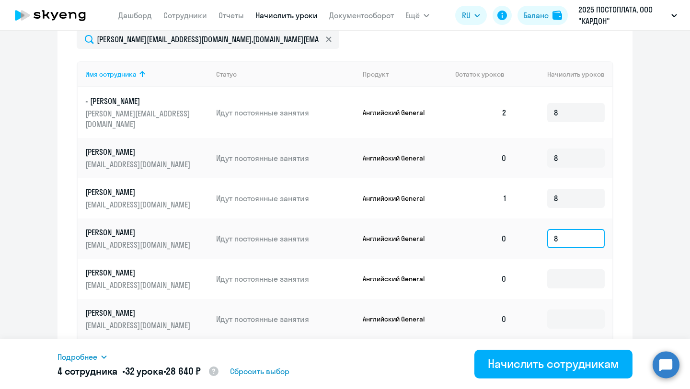
scroll to position [422, 0]
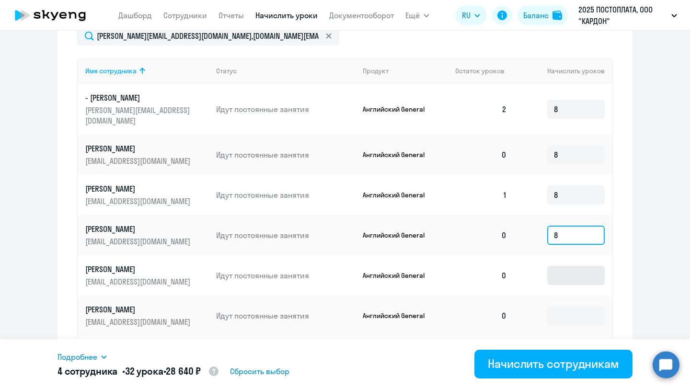
type input "8"
click at [570, 266] on input at bounding box center [576, 275] width 58 height 19
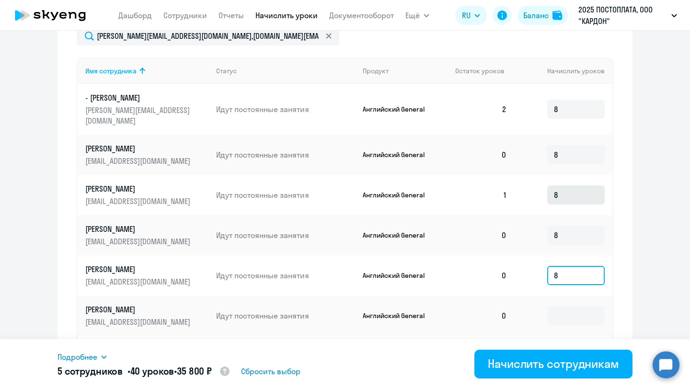
type input "8"
click at [559, 186] on input "8" at bounding box center [576, 195] width 58 height 19
type input "7"
click at [568, 101] on input "8" at bounding box center [576, 109] width 58 height 19
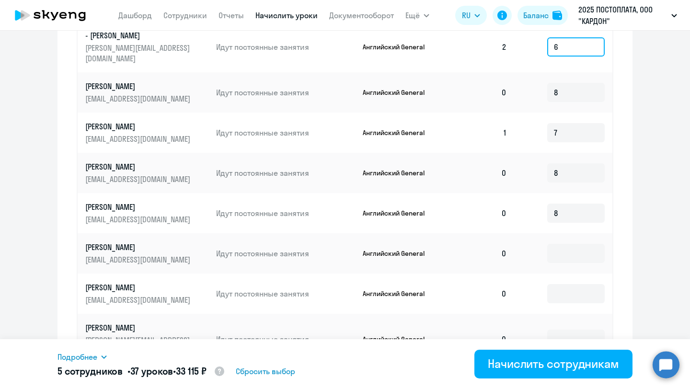
scroll to position [505, 0]
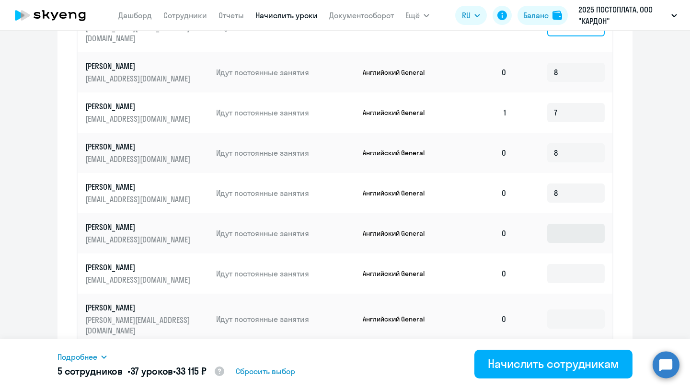
type input "6"
click at [571, 224] on input at bounding box center [576, 233] width 58 height 19
type input "8"
click at [566, 270] on input at bounding box center [576, 273] width 58 height 19
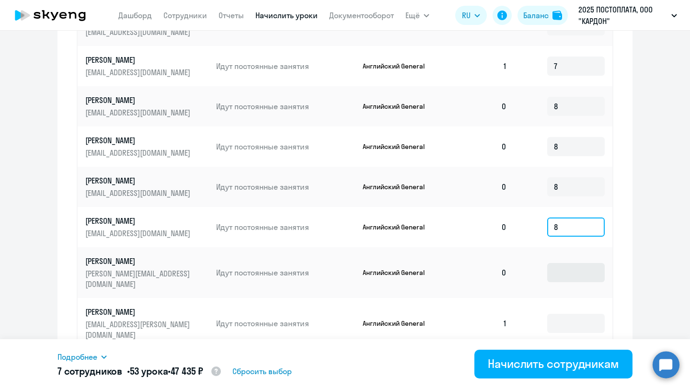
scroll to position [552, 0]
type input "8"
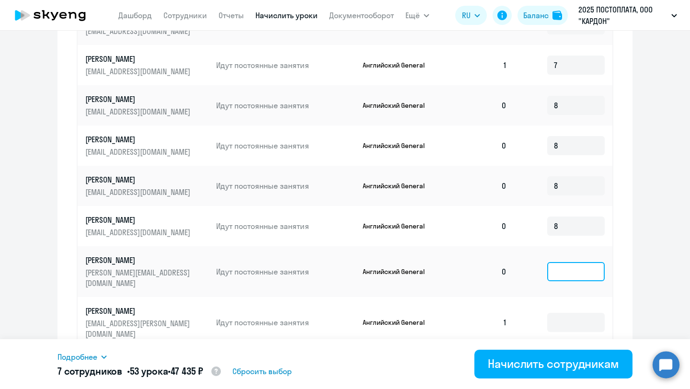
click at [562, 262] on input at bounding box center [576, 271] width 58 height 19
type input "8"
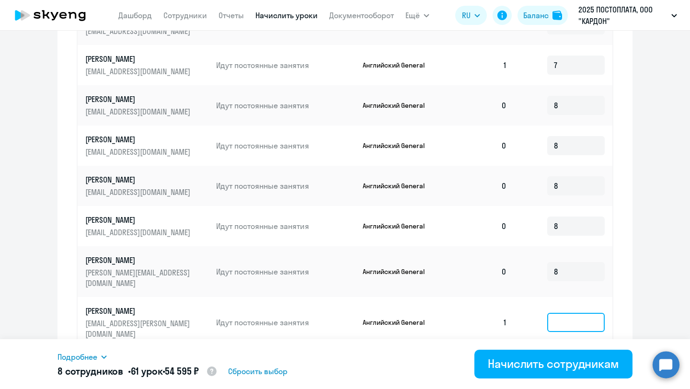
click at [566, 313] on input at bounding box center [576, 322] width 58 height 19
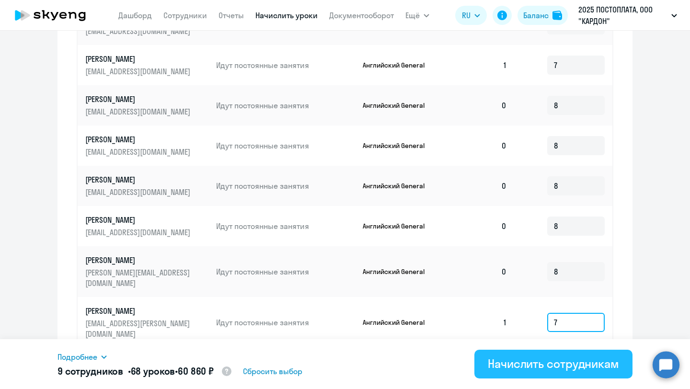
type input "7"
click at [567, 368] on div "Начислить сотрудникам" at bounding box center [553, 363] width 131 height 15
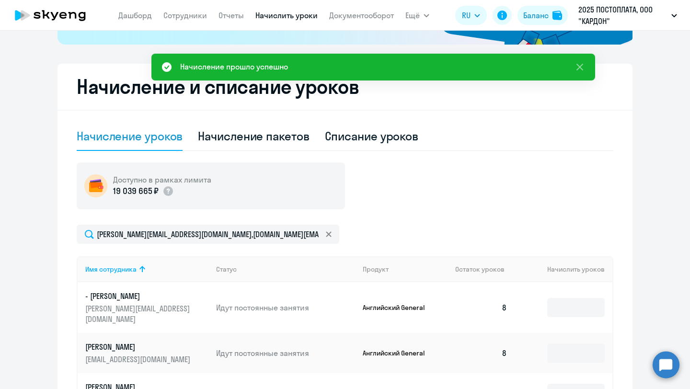
scroll to position [0, 0]
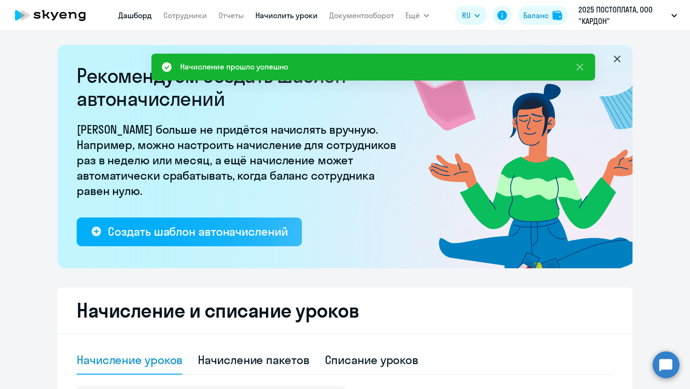
click at [136, 15] on link "Дашборд" at bounding box center [135, 16] width 34 height 10
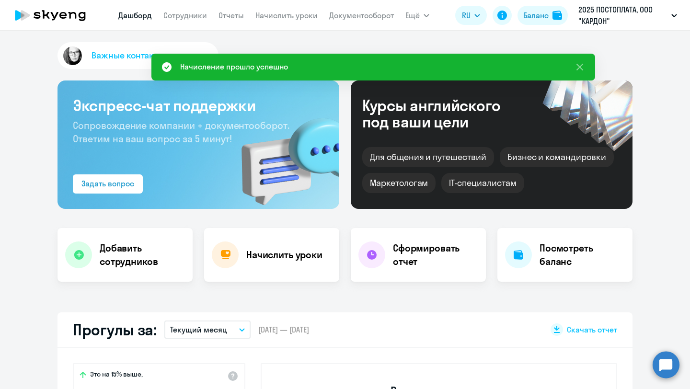
select select "30"
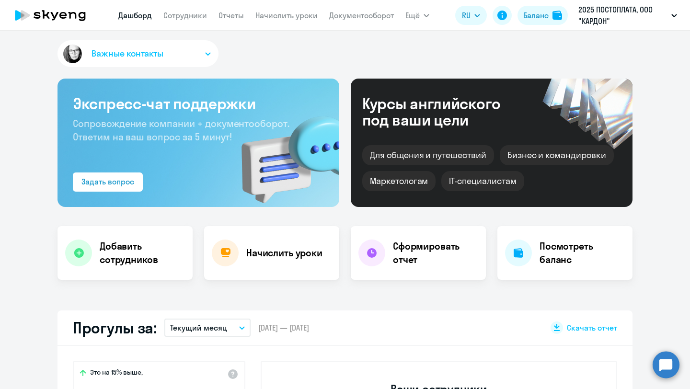
scroll to position [32, 0]
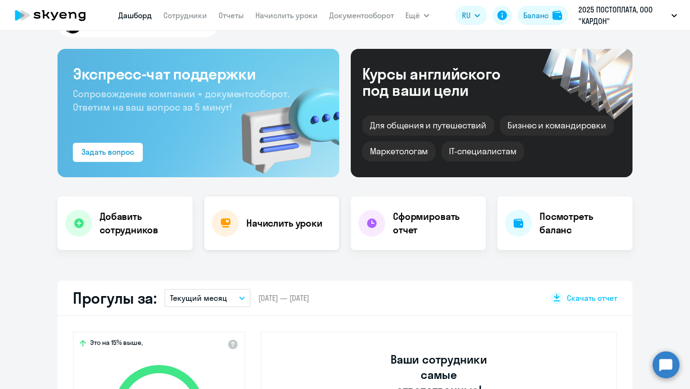
click at [266, 234] on div "Начислить уроки" at bounding box center [271, 224] width 135 height 54
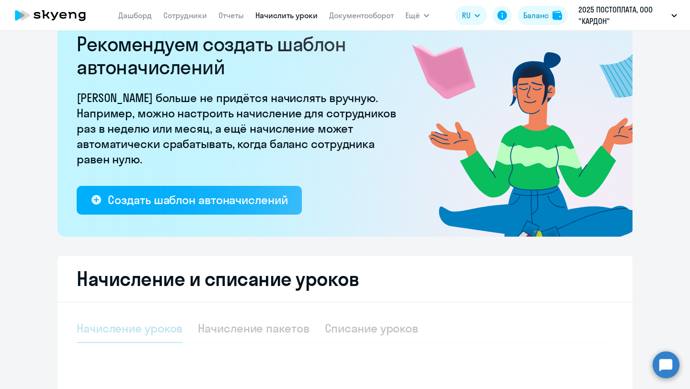
select select "10"
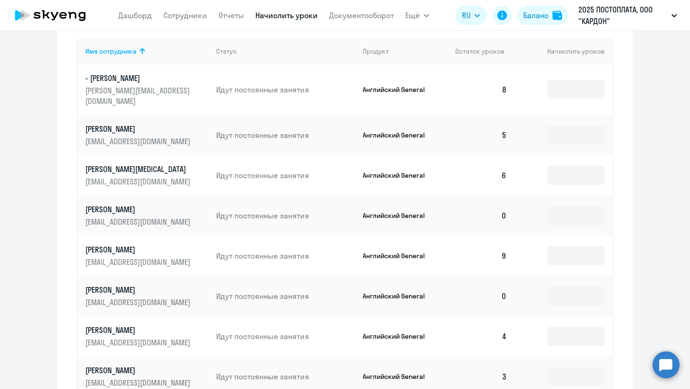
scroll to position [436, 0]
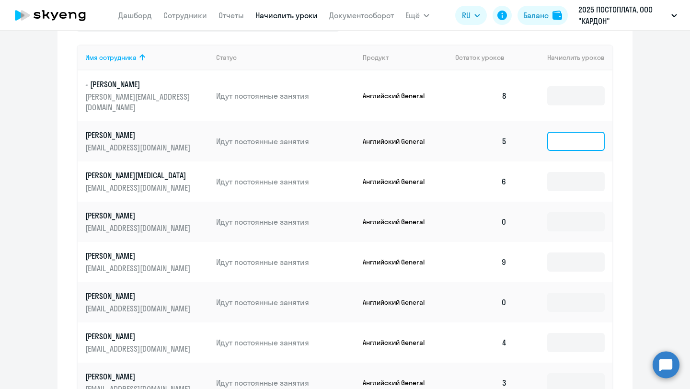
click at [587, 132] on input at bounding box center [576, 141] width 58 height 19
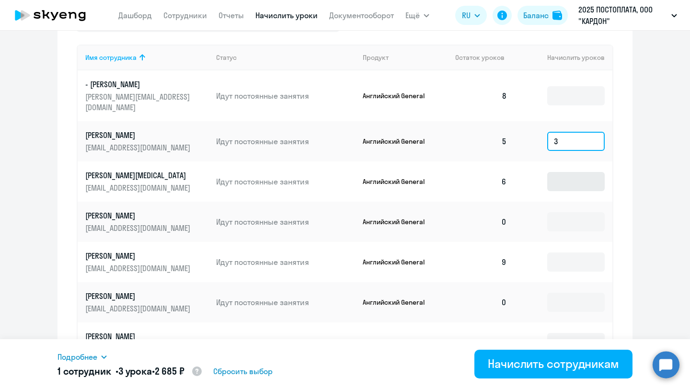
type input "3"
click at [577, 172] on input at bounding box center [576, 181] width 58 height 19
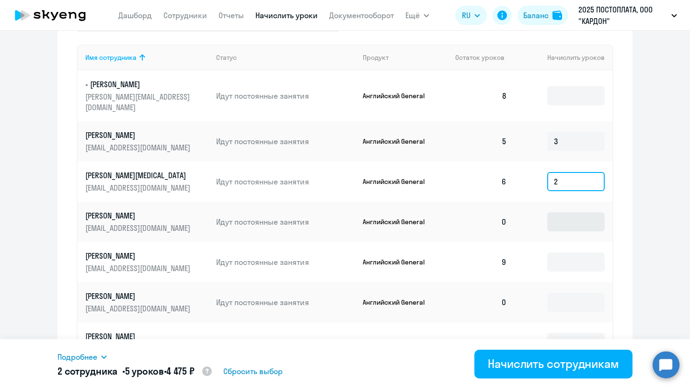
type input "2"
click at [578, 215] on input at bounding box center [576, 221] width 58 height 19
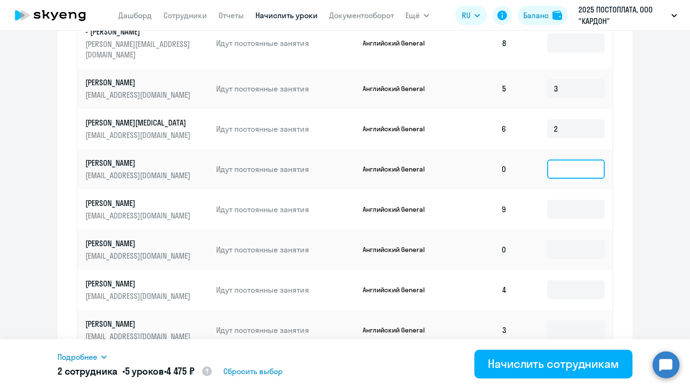
scroll to position [489, 0]
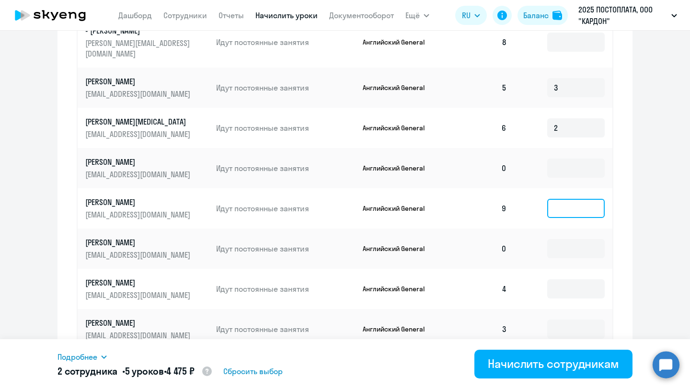
click at [571, 205] on input at bounding box center [576, 208] width 58 height 19
click at [568, 253] on td at bounding box center [564, 249] width 98 height 40
click at [569, 239] on input at bounding box center [576, 248] width 58 height 19
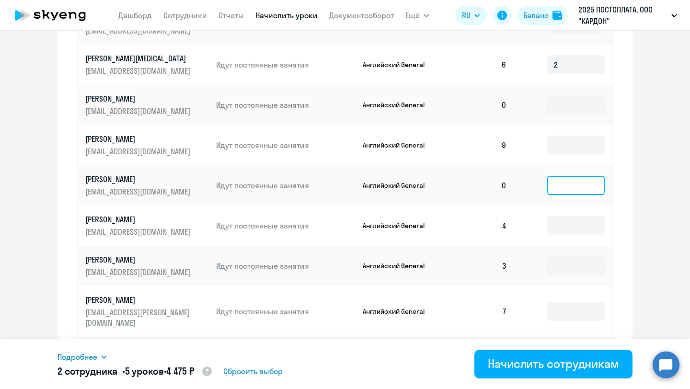
scroll to position [553, 0]
click at [569, 220] on input at bounding box center [576, 225] width 58 height 19
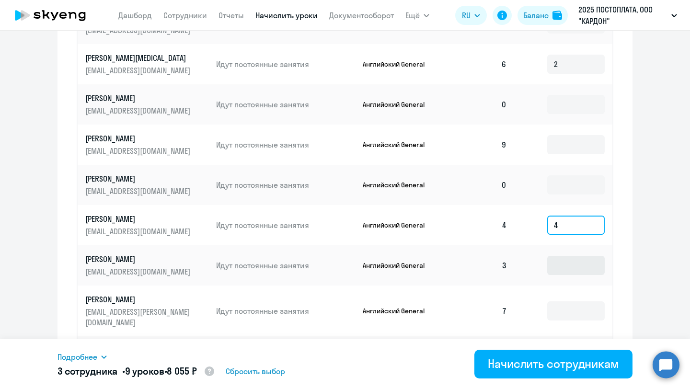
type input "4"
click at [565, 263] on input at bounding box center [576, 265] width 58 height 19
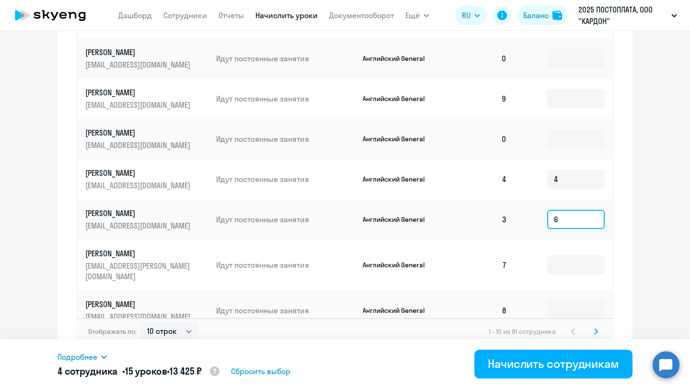
scroll to position [600, 0]
type input "6"
click at [563, 255] on input at bounding box center [576, 264] width 58 height 19
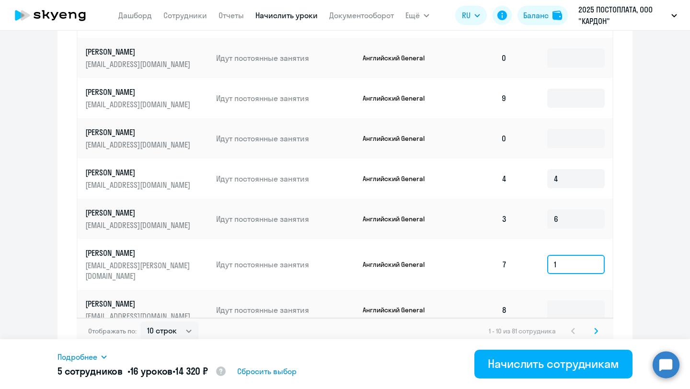
scroll to position [600, 0]
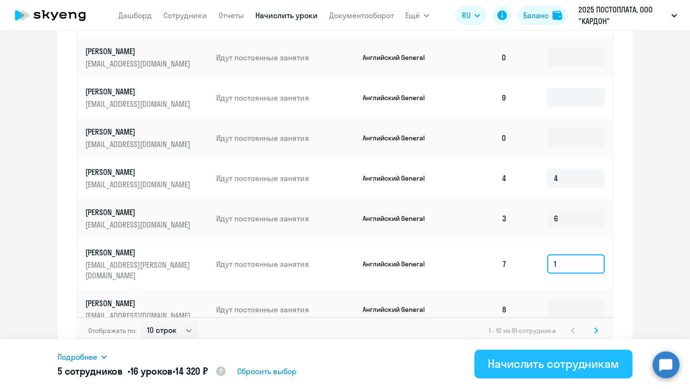
type input "1"
click at [576, 363] on div "Начислить сотрудникам" at bounding box center [553, 363] width 131 height 15
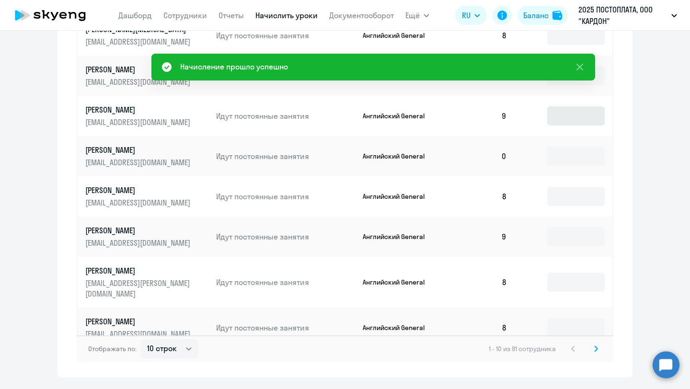
scroll to position [596, 0]
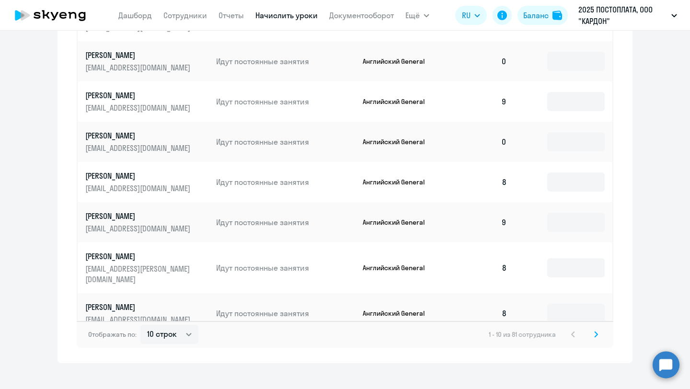
click at [595, 332] on icon at bounding box center [596, 334] width 3 height 5
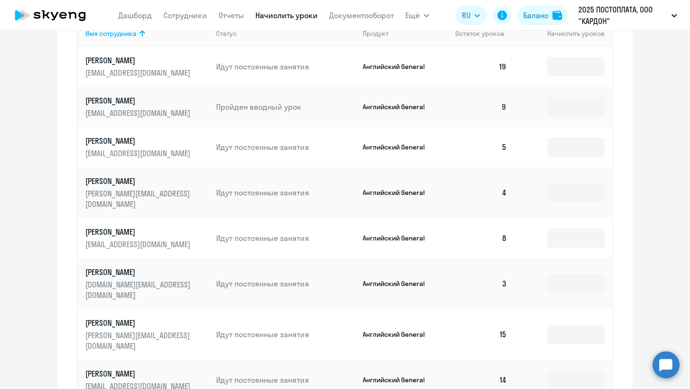
scroll to position [467, 0]
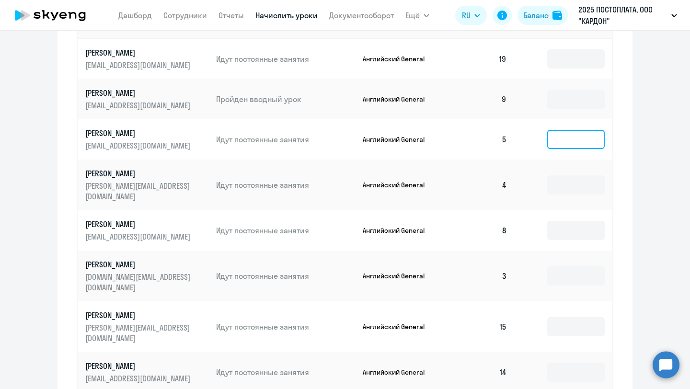
click at [581, 143] on input at bounding box center [576, 139] width 58 height 19
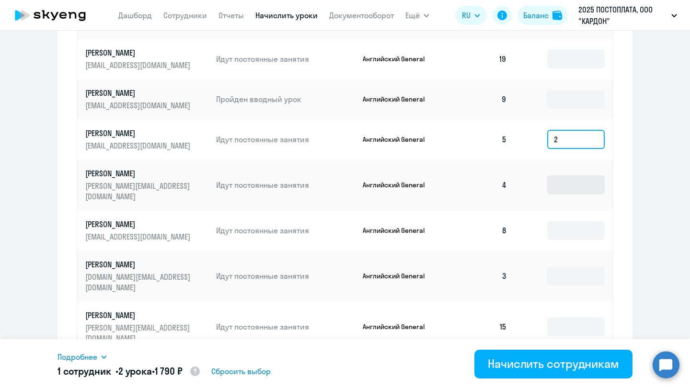
type input "2"
click at [581, 182] on input at bounding box center [576, 184] width 58 height 19
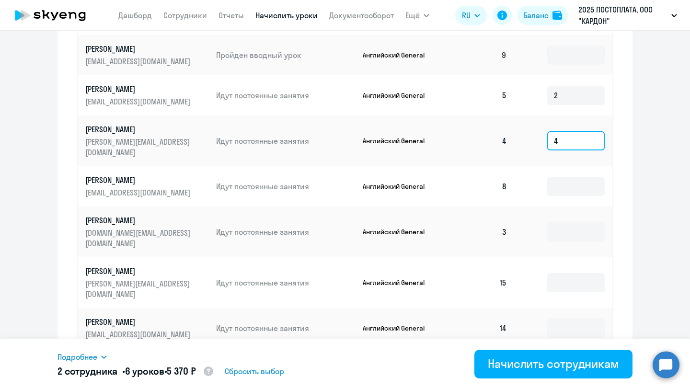
scroll to position [515, 0]
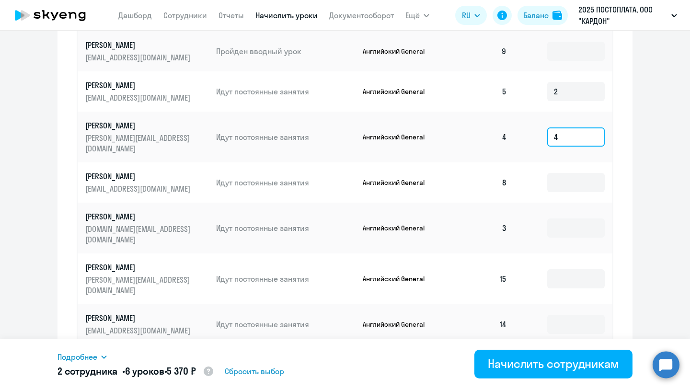
type input "4"
click at [569, 131] on input "4" at bounding box center [576, 137] width 58 height 19
click at [569, 177] on input at bounding box center [576, 182] width 58 height 19
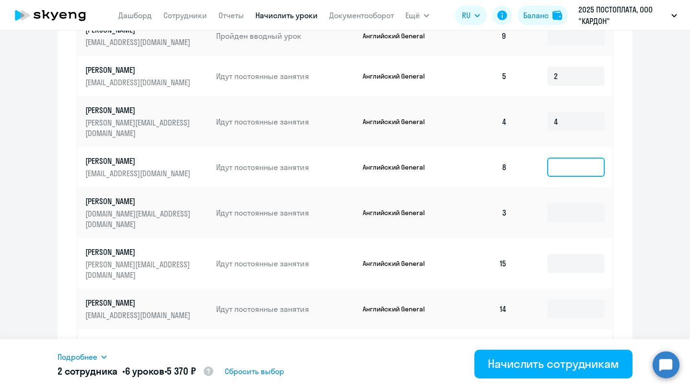
scroll to position [532, 0]
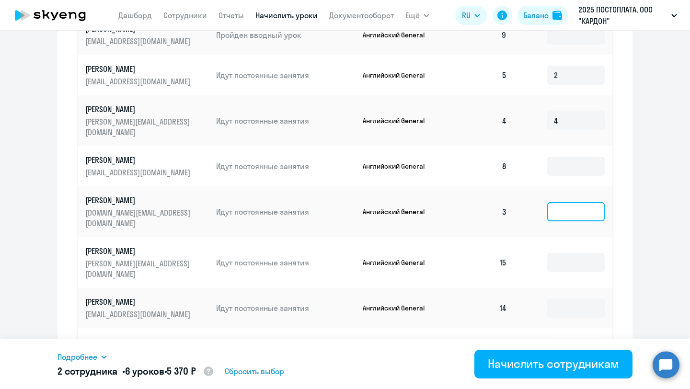
click at [561, 205] on input at bounding box center [576, 211] width 58 height 19
type input "6"
click at [565, 253] on input at bounding box center [576, 262] width 58 height 19
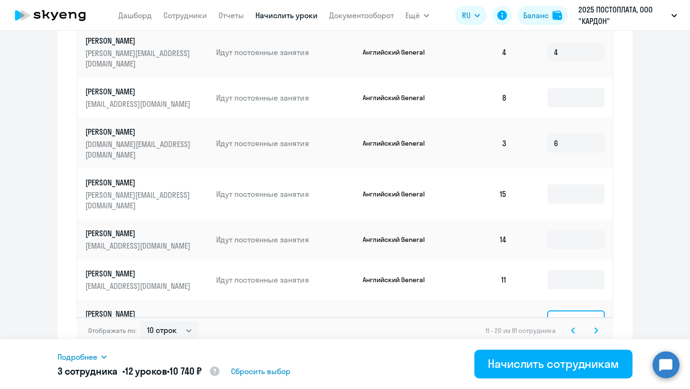
click at [554, 311] on input at bounding box center [576, 320] width 58 height 19
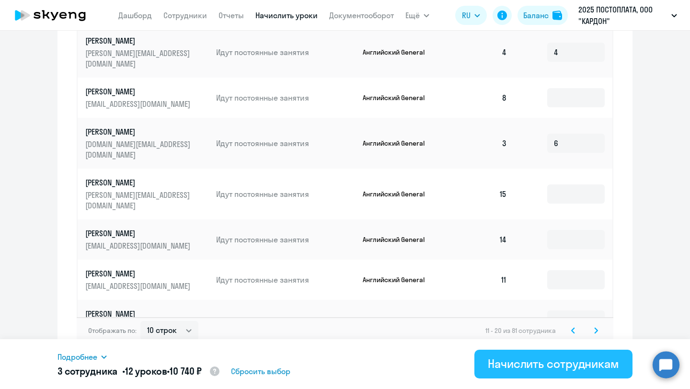
click at [536, 371] on div "Начислить сотрудникам" at bounding box center [553, 363] width 131 height 15
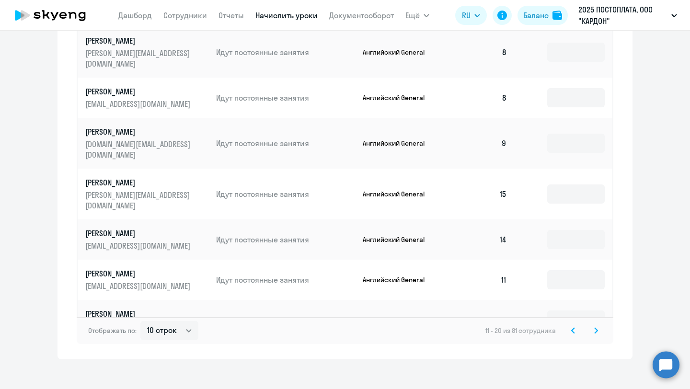
click at [594, 327] on icon at bounding box center [596, 330] width 4 height 7
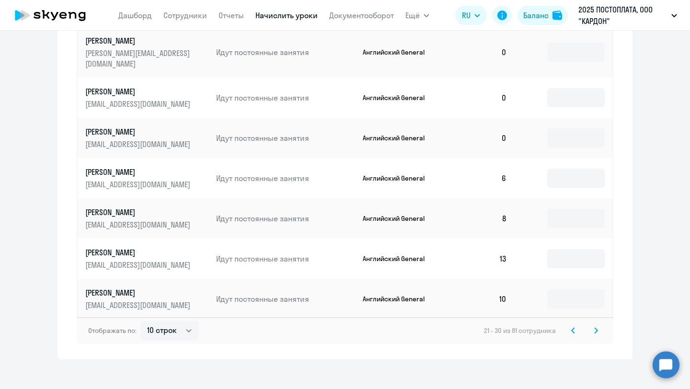
click at [595, 327] on icon at bounding box center [596, 330] width 4 height 7
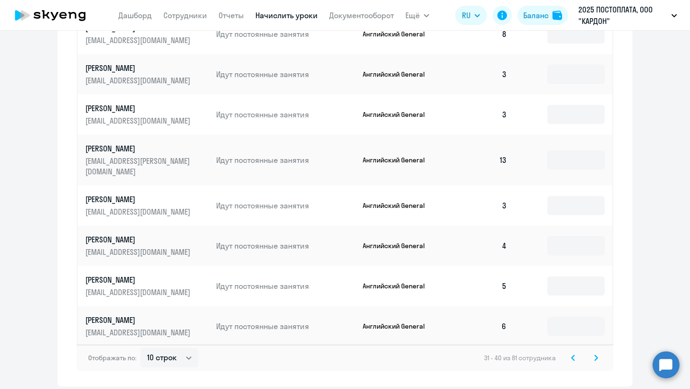
scroll to position [571, 0]
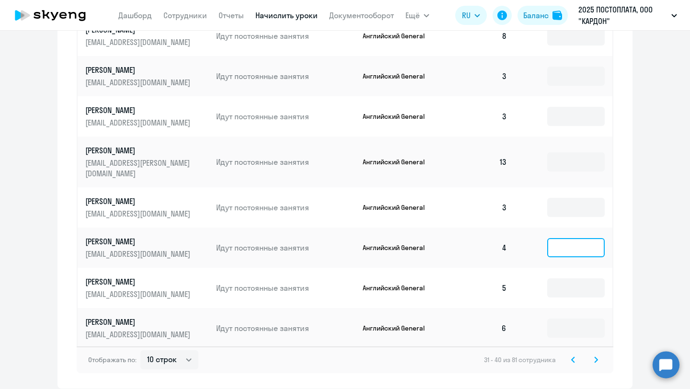
click at [567, 240] on input at bounding box center [576, 247] width 58 height 19
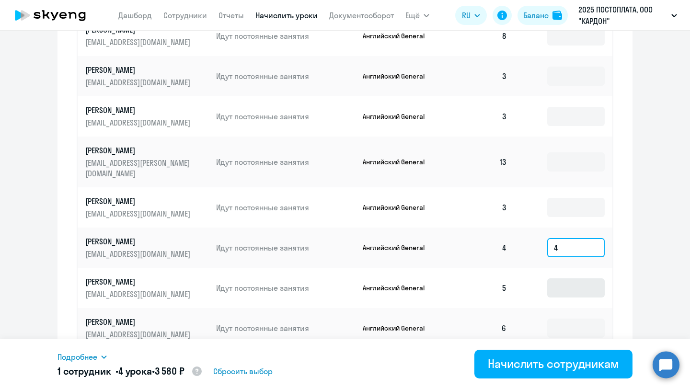
type input "4"
click at [566, 282] on input at bounding box center [576, 288] width 58 height 19
click at [568, 282] on input at bounding box center [576, 288] width 58 height 19
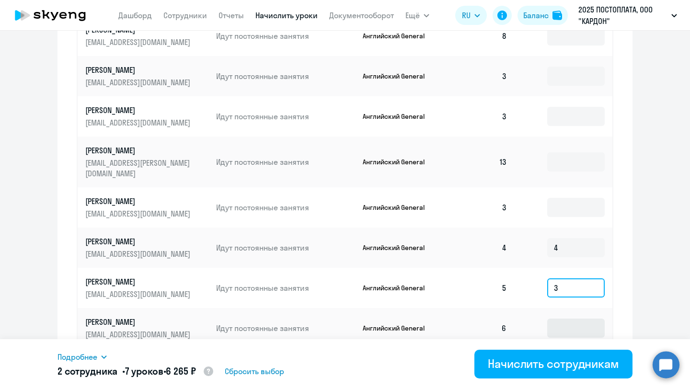
type input "3"
click at [575, 319] on input at bounding box center [576, 328] width 58 height 19
type input "2"
click at [558, 199] on input at bounding box center [576, 207] width 58 height 19
click at [559, 200] on input at bounding box center [576, 207] width 58 height 19
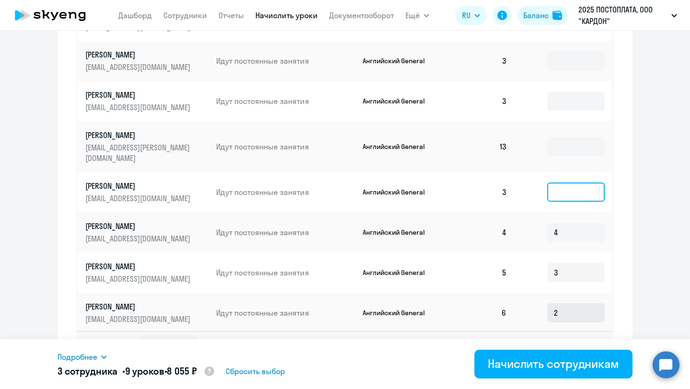
scroll to position [586, 0]
type input "5"
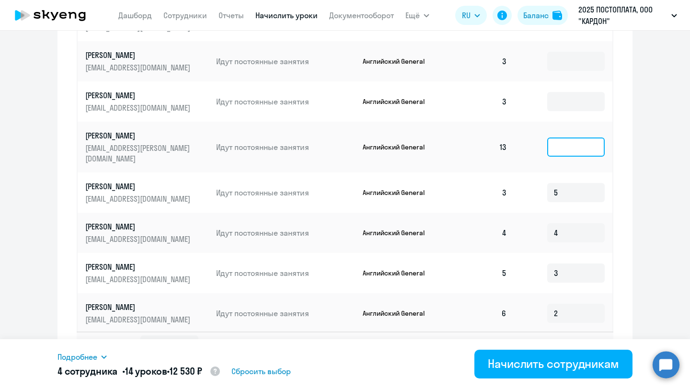
click at [575, 143] on input at bounding box center [576, 147] width 58 height 19
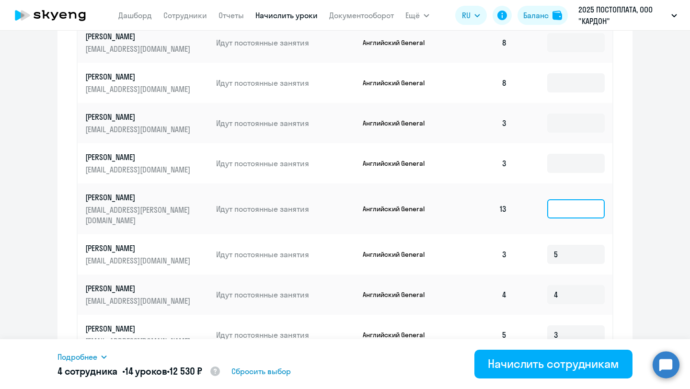
scroll to position [511, 0]
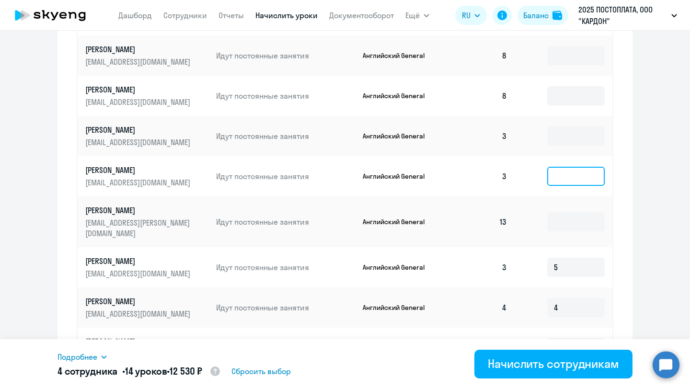
click at [569, 181] on input at bounding box center [576, 176] width 58 height 19
type input "5"
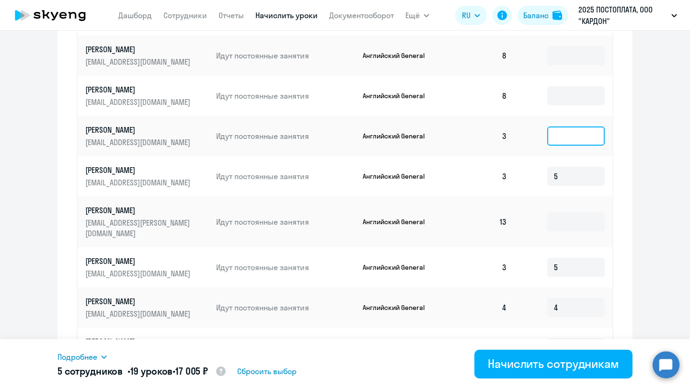
click at [558, 140] on input at bounding box center [576, 136] width 58 height 19
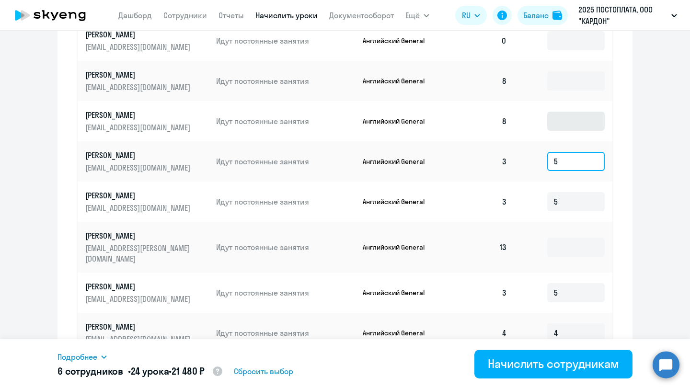
type input "5"
click at [557, 123] on input at bounding box center [576, 121] width 58 height 19
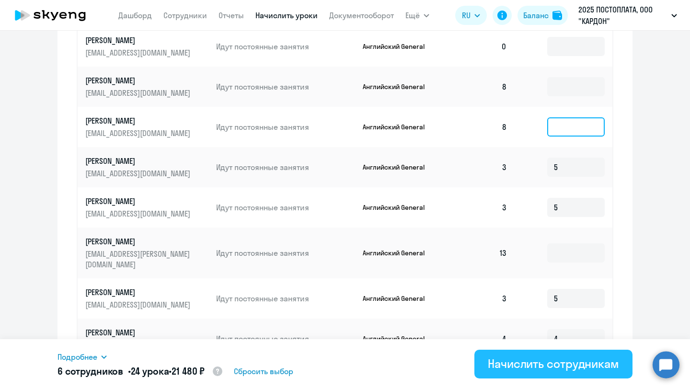
scroll to position [491, 0]
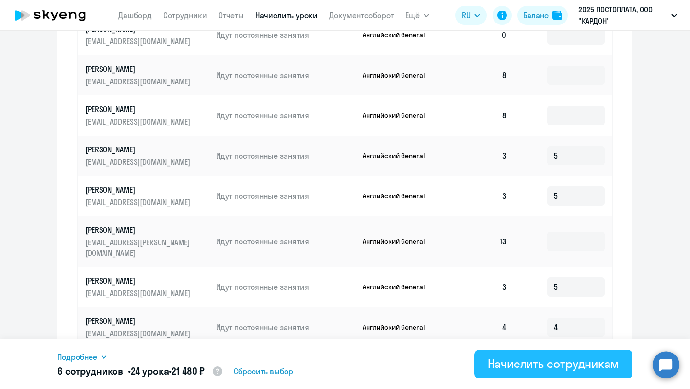
click at [533, 374] on button "Начислить сотрудникам" at bounding box center [554, 364] width 158 height 29
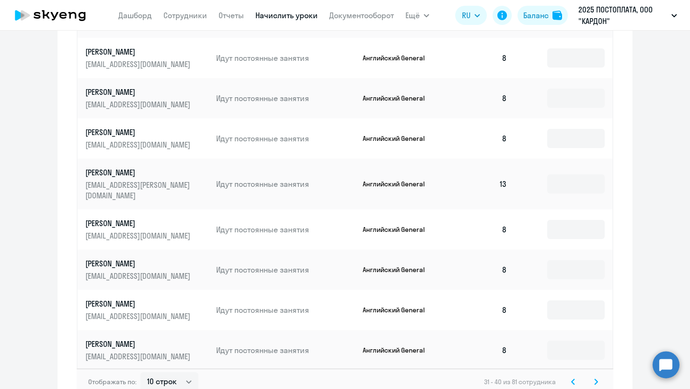
scroll to position [600, 0]
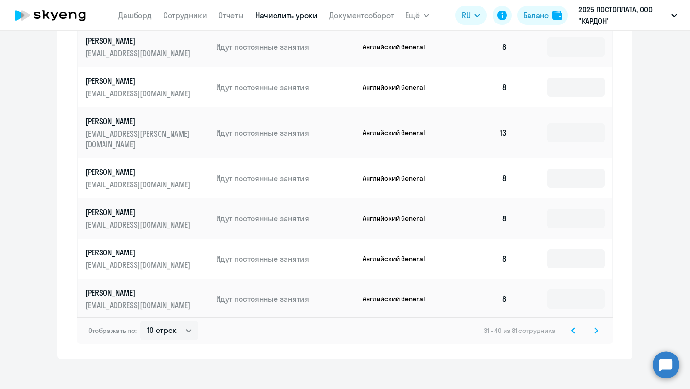
click at [600, 325] on svg-icon at bounding box center [597, 331] width 12 height 12
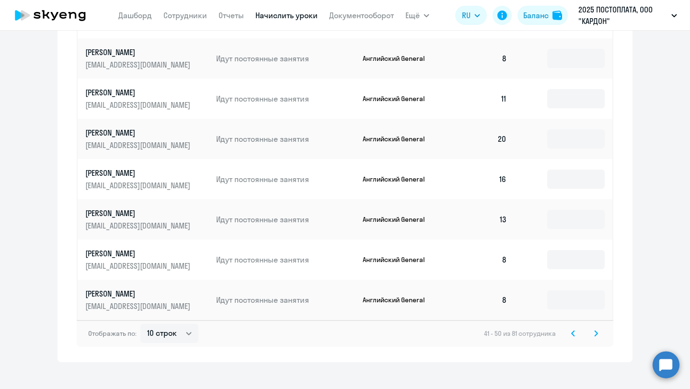
scroll to position [589, 0]
click at [597, 332] on icon at bounding box center [596, 333] width 4 height 7
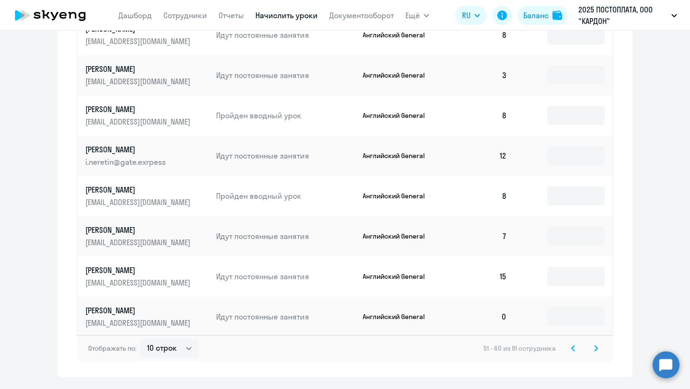
scroll to position [583, 0]
click at [573, 229] on input at bounding box center [576, 235] width 58 height 19
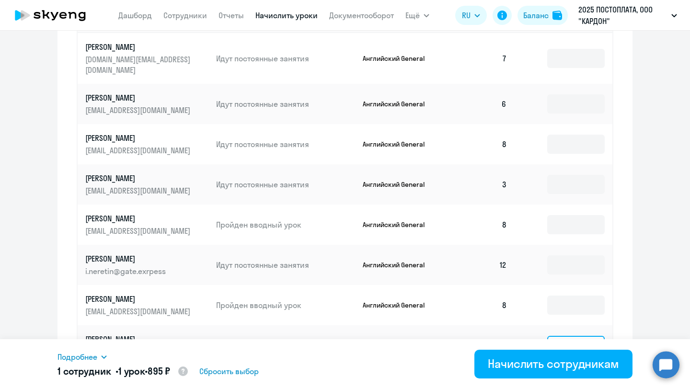
scroll to position [466, 0]
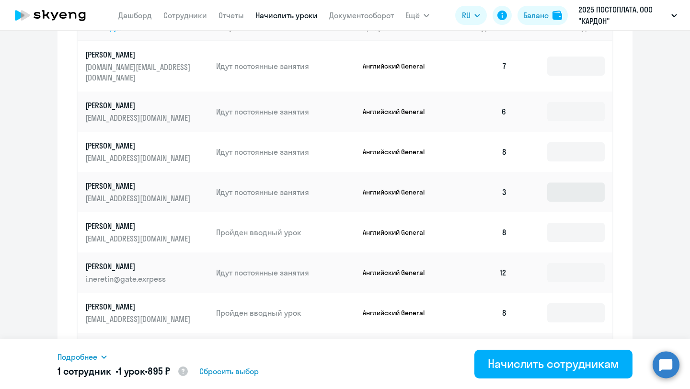
type input "1"
click at [572, 186] on input at bounding box center [576, 192] width 58 height 19
click at [594, 184] on input at bounding box center [576, 192] width 58 height 19
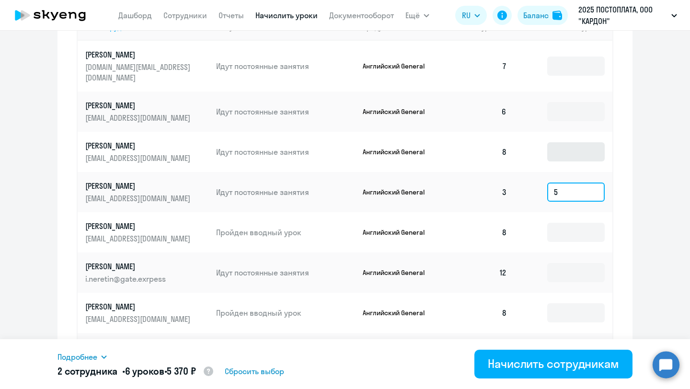
type input "5"
click at [589, 143] on input at bounding box center [576, 151] width 58 height 19
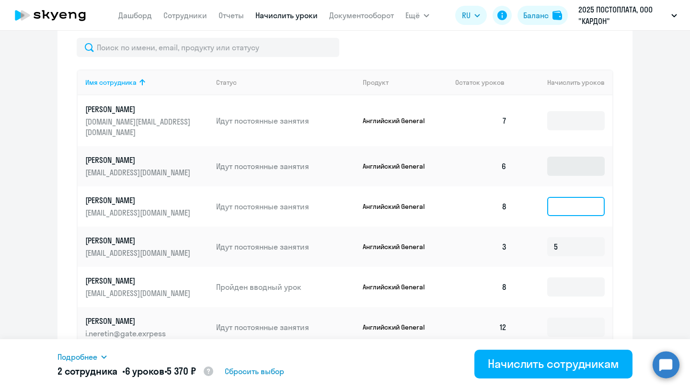
scroll to position [412, 0]
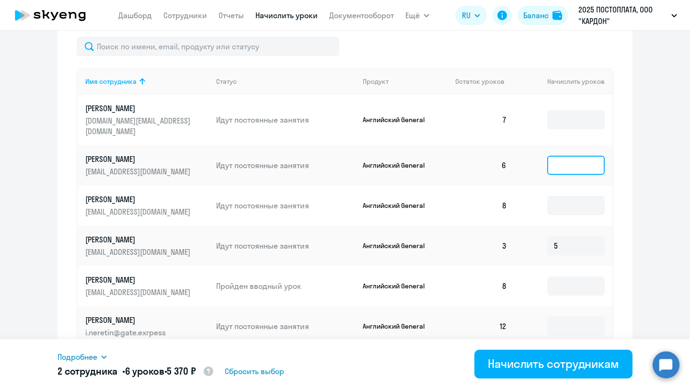
click at [582, 156] on input at bounding box center [576, 165] width 58 height 19
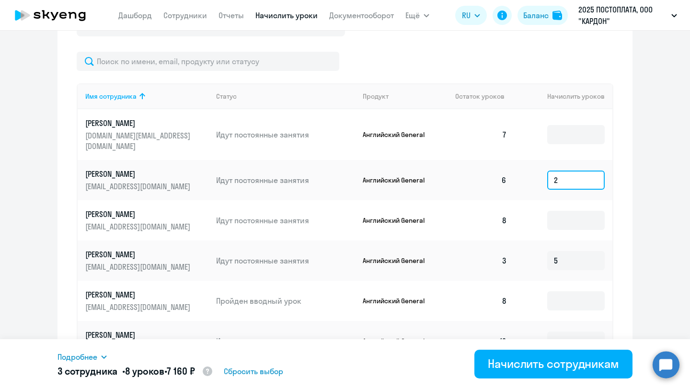
scroll to position [399, 0]
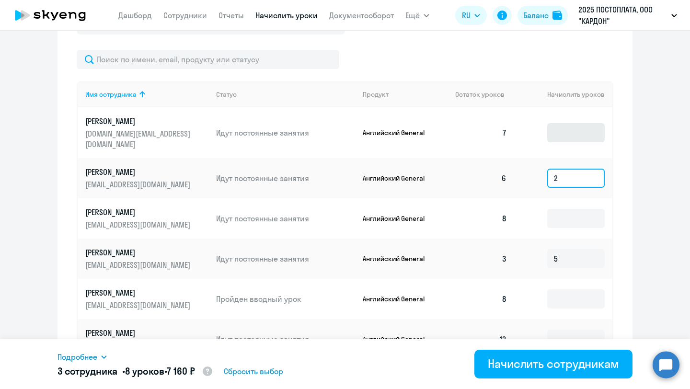
type input "2"
click at [588, 127] on input at bounding box center [576, 132] width 58 height 19
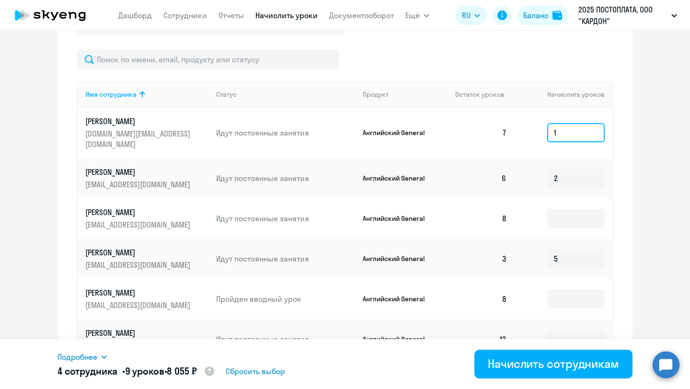
type input "1"
click at [574, 180] on td "2" at bounding box center [564, 178] width 98 height 40
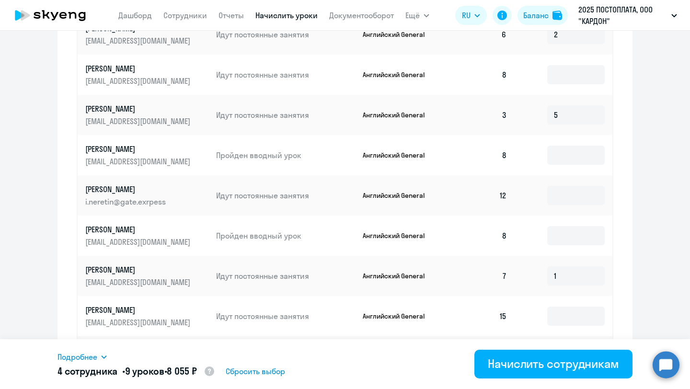
scroll to position [600, 0]
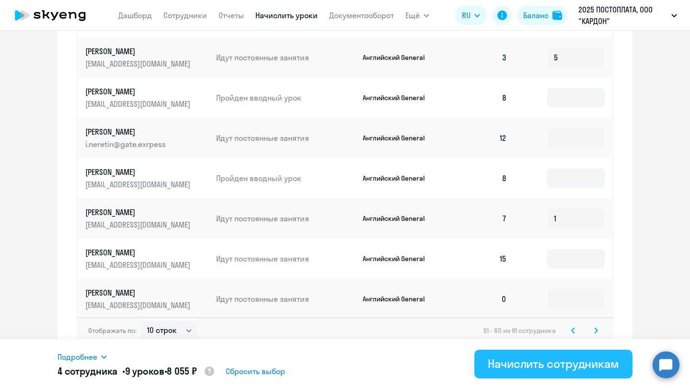
click at [536, 370] on div "Начислить сотрудникам" at bounding box center [553, 363] width 131 height 15
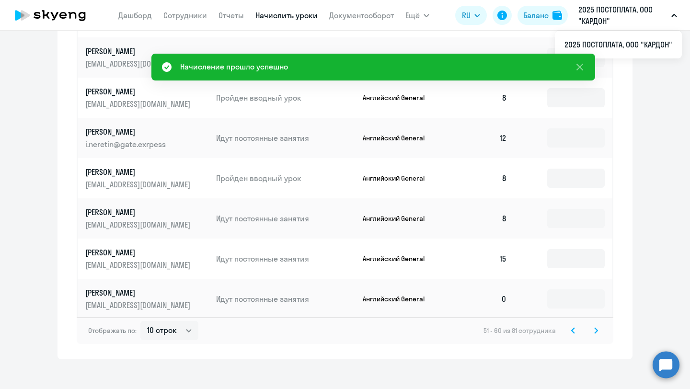
click at [598, 325] on svg-icon at bounding box center [597, 331] width 12 height 12
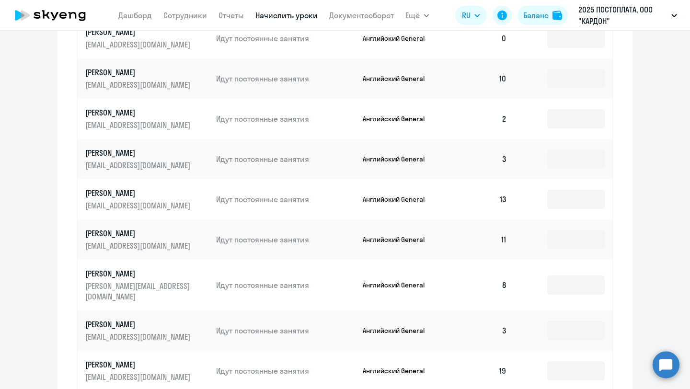
scroll to position [478, 0]
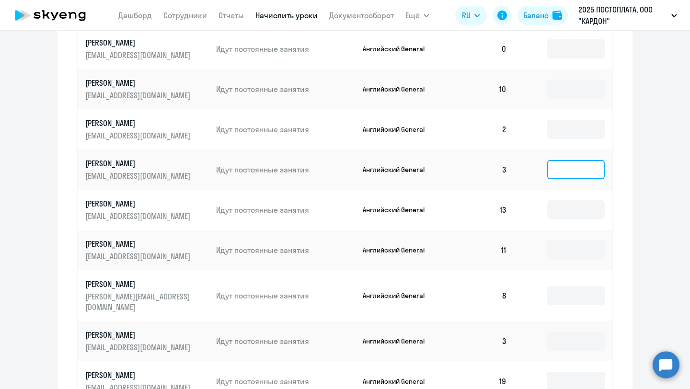
click at [570, 168] on input at bounding box center [576, 169] width 58 height 19
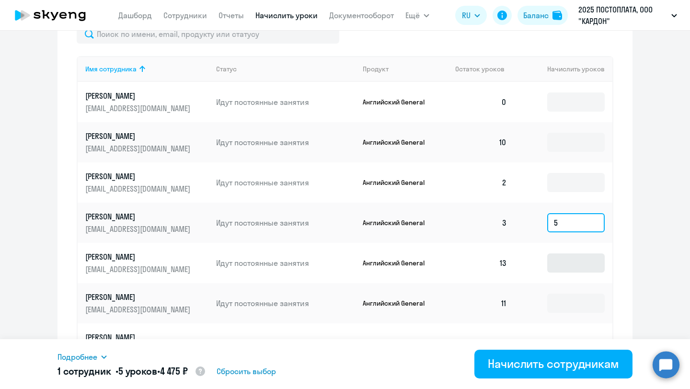
scroll to position [423, 0]
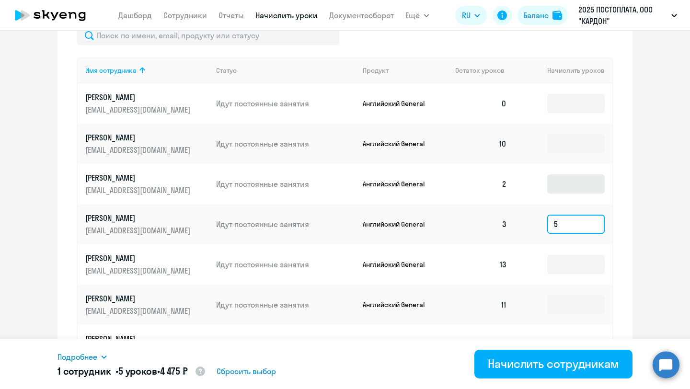
type input "5"
click at [563, 185] on input at bounding box center [576, 184] width 58 height 19
type input "8"
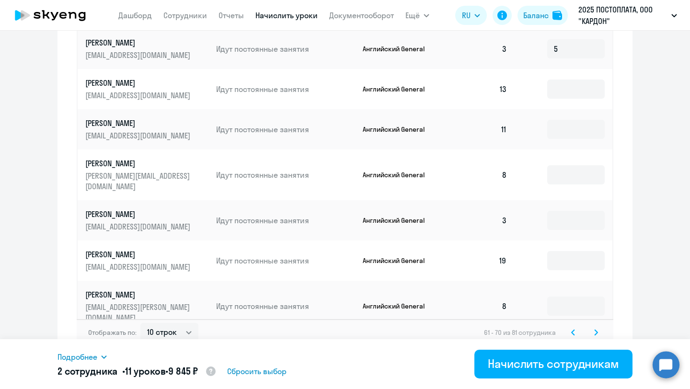
scroll to position [599, 0]
type input "6"
click at [577, 214] on input at bounding box center [576, 219] width 58 height 19
click at [115, 208] on p "Романов Григорий" at bounding box center [138, 213] width 107 height 11
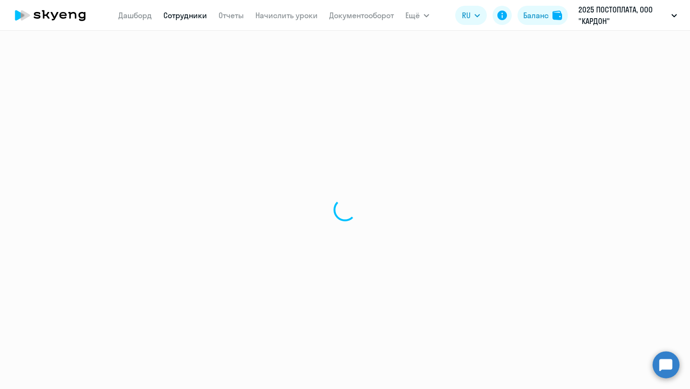
select select "english"
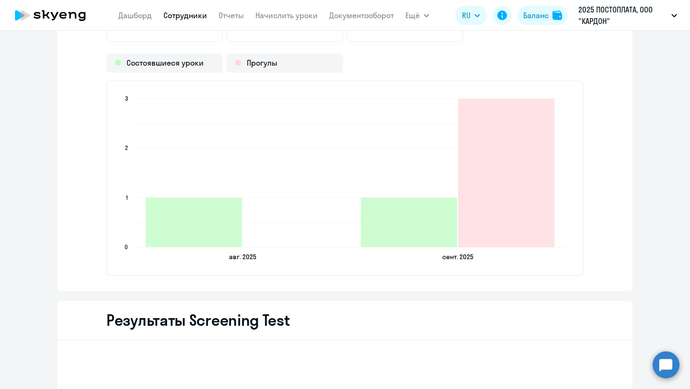
scroll to position [1136, 0]
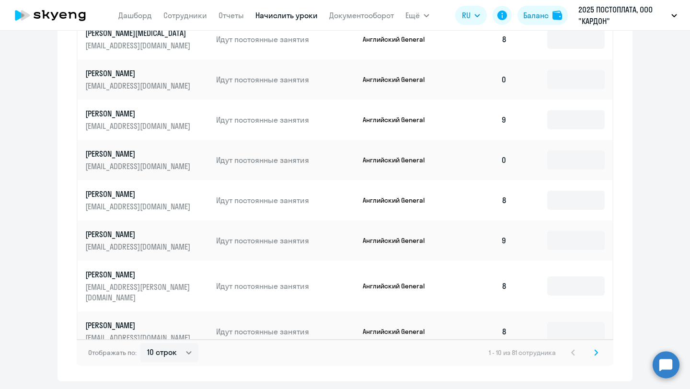
scroll to position [600, 0]
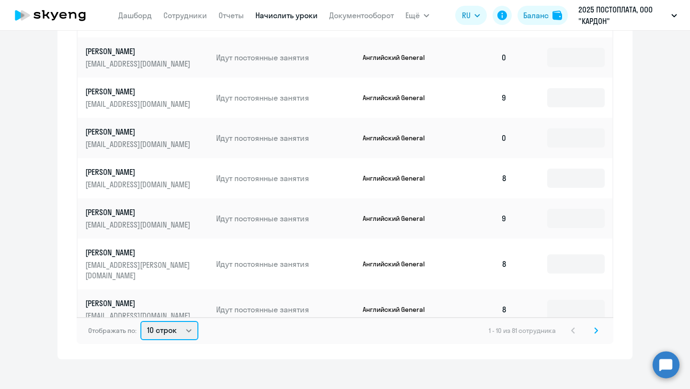
click at [175, 326] on select "10 строк 30 строк 50 строк" at bounding box center [169, 330] width 58 height 19
select select "50"
click at [140, 321] on select "10 строк 30 строк 50 строк" at bounding box center [169, 330] width 58 height 19
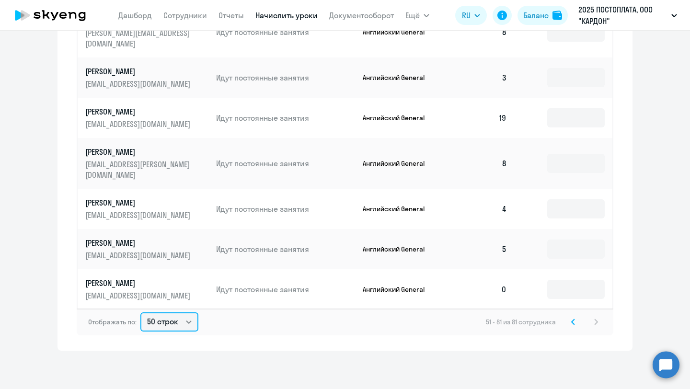
scroll to position [553, 0]
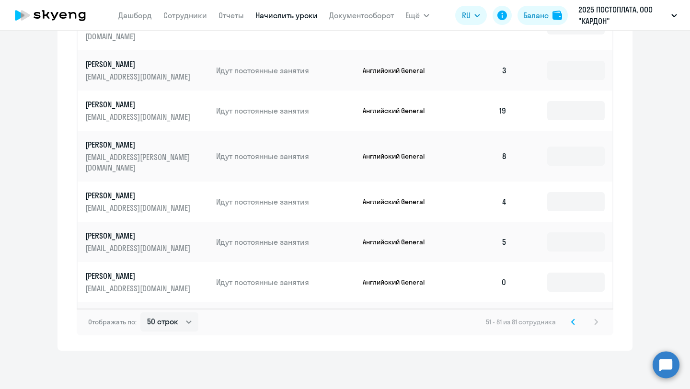
drag, startPoint x: 154, startPoint y: 169, endPoint x: 284, endPoint y: 3, distance: 210.7
click at [0, 0] on app-root "Дашборд Сотрудники Отчеты Начислить уроки Документооборот Ещё Все продукты Дашб…" at bounding box center [345, 194] width 690 height 389
click at [573, 192] on input at bounding box center [576, 201] width 58 height 19
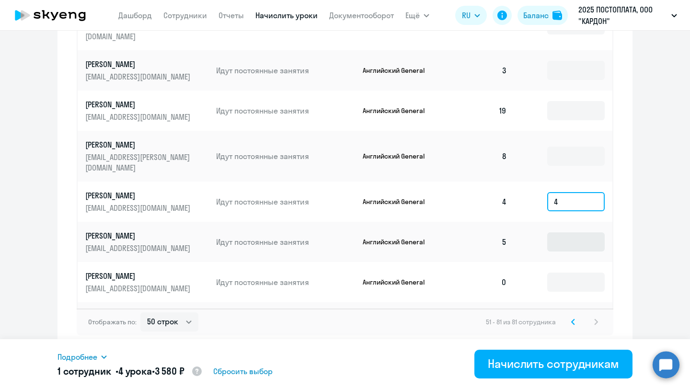
type input "4"
click at [569, 233] on input at bounding box center [576, 242] width 58 height 19
type input "2"
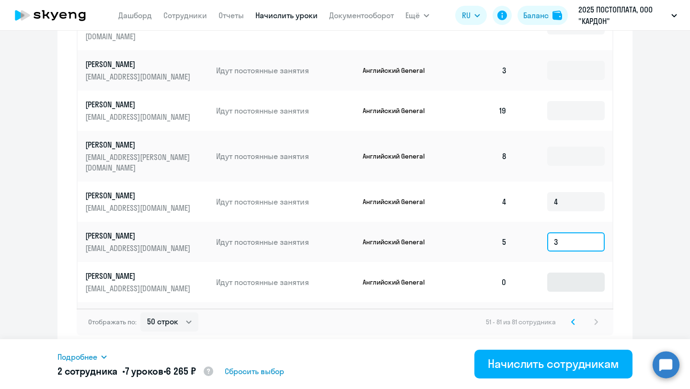
type input "3"
click at [555, 273] on input at bounding box center [576, 282] width 58 height 19
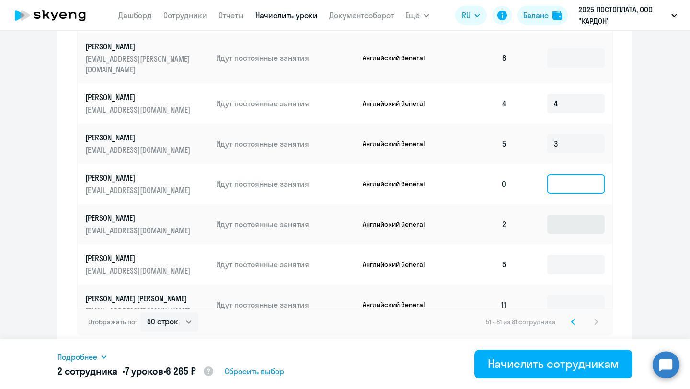
scroll to position [652, 0]
click at [577, 214] on input at bounding box center [576, 223] width 58 height 19
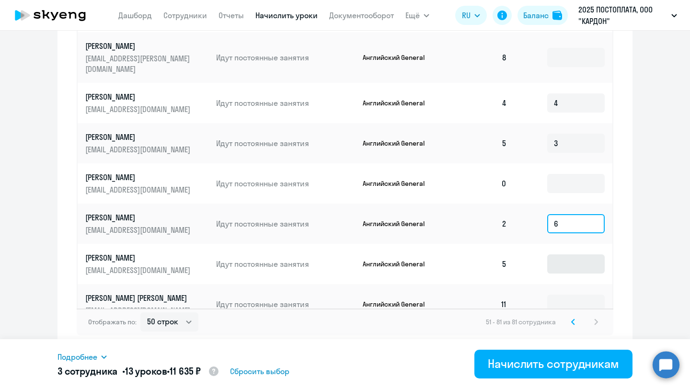
type input "6"
click at [571, 255] on input at bounding box center [576, 264] width 58 height 19
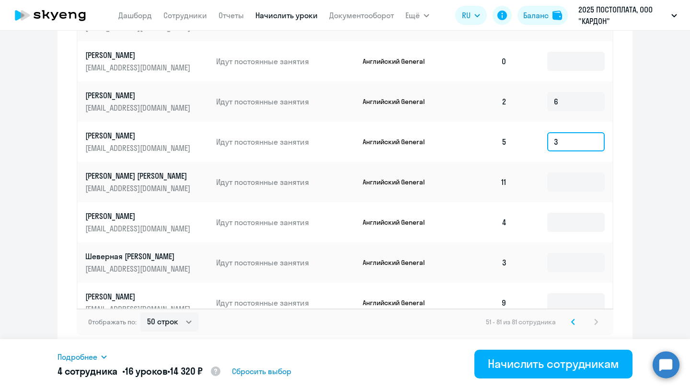
scroll to position [774, 0]
type input "3"
click at [562, 212] on input at bounding box center [576, 221] width 58 height 19
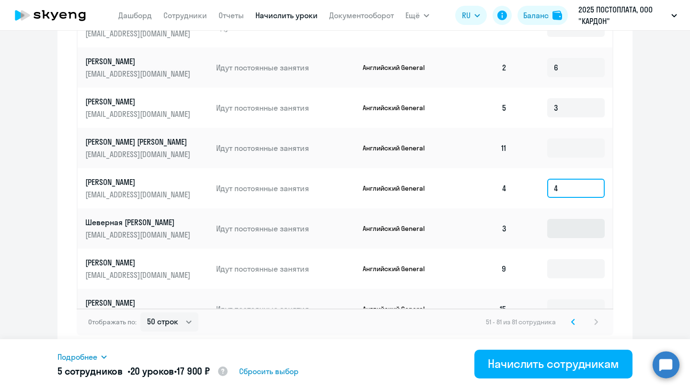
scroll to position [812, 0]
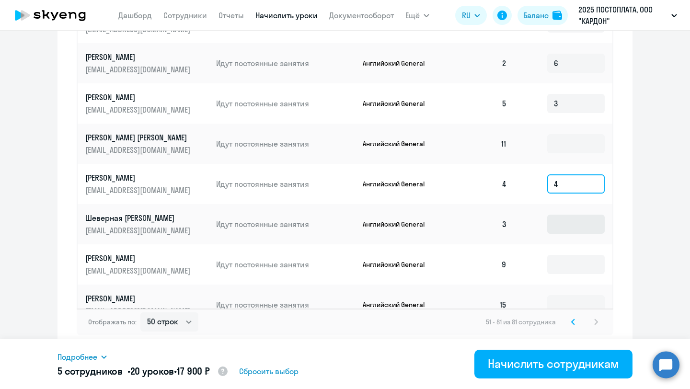
type input "4"
click at [571, 215] on input at bounding box center [576, 224] width 58 height 19
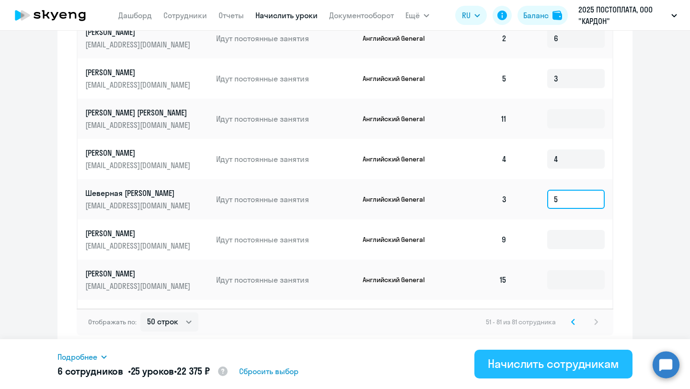
type input "5"
click at [538, 361] on div "Начислить сотрудникам" at bounding box center [553, 363] width 131 height 15
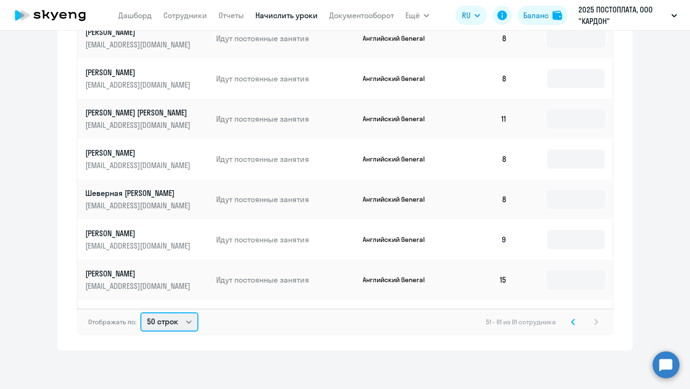
click at [165, 322] on select "10 строк 30 строк 50 строк" at bounding box center [169, 322] width 58 height 19
click at [140, 313] on select "10 строк 30 строк 50 строк" at bounding box center [169, 322] width 58 height 19
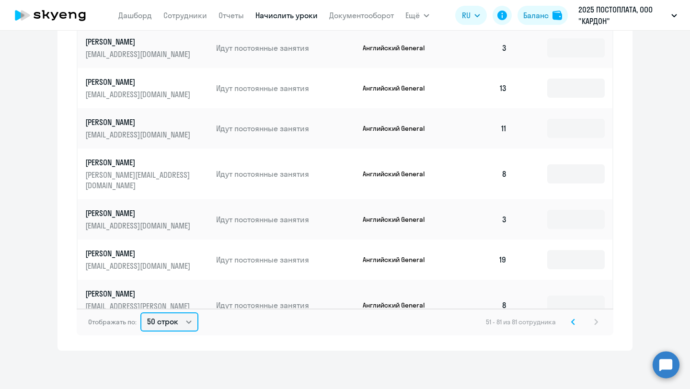
scroll to position [406, 0]
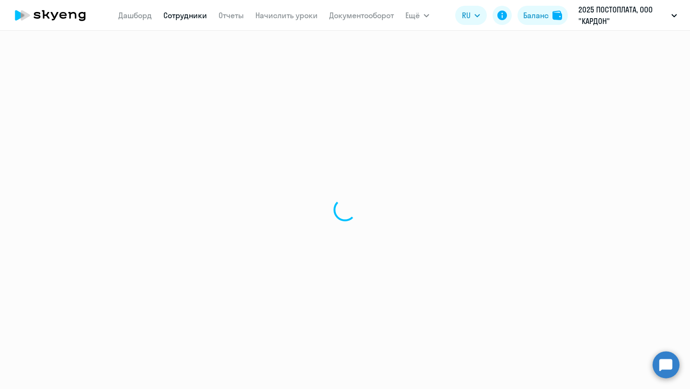
select select "english"
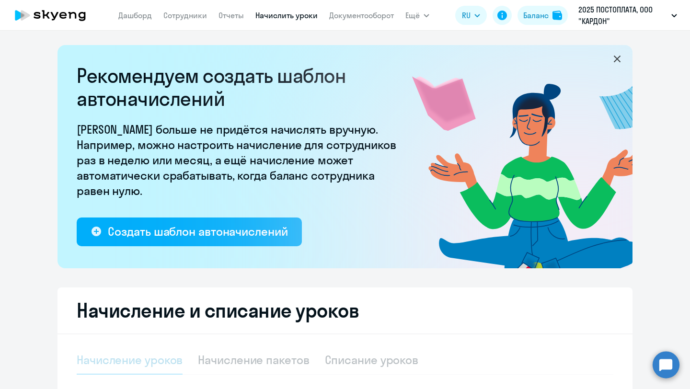
select select "10"
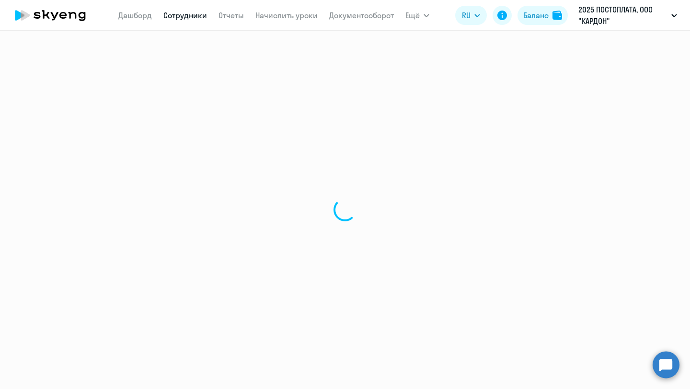
select select "english"
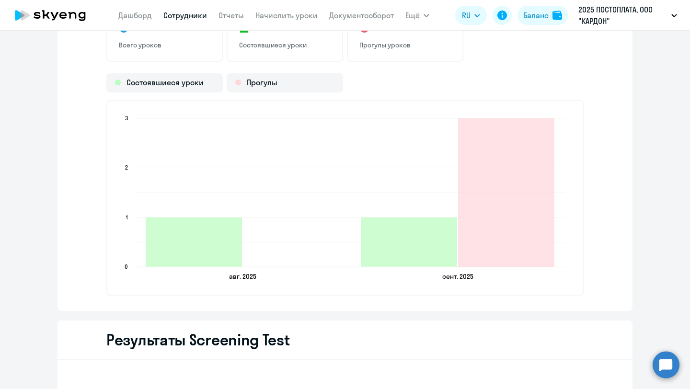
scroll to position [1232, 0]
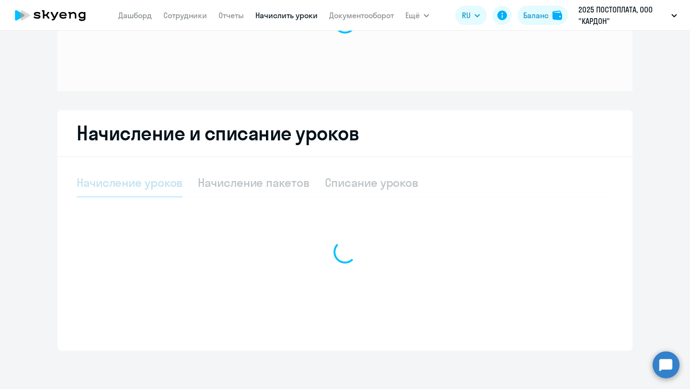
scroll to position [92, 0]
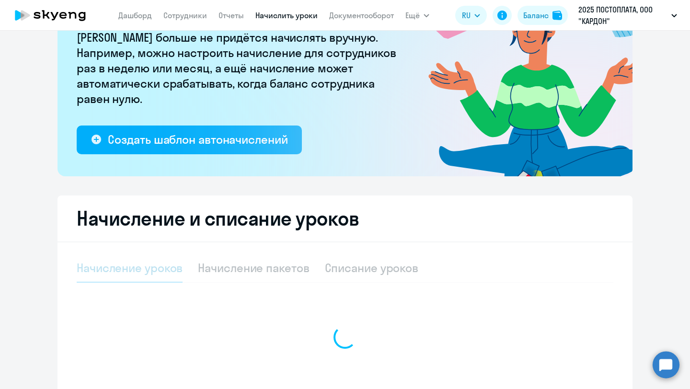
select select "10"
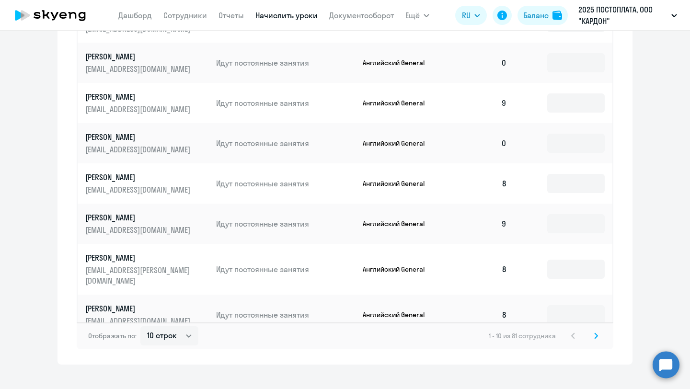
scroll to position [600, 0]
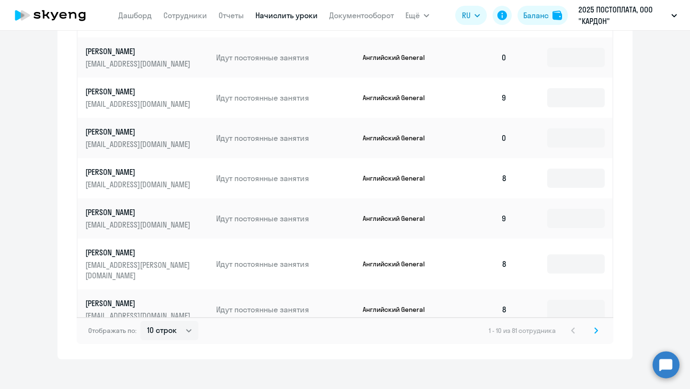
click at [598, 327] on icon at bounding box center [596, 330] width 4 height 7
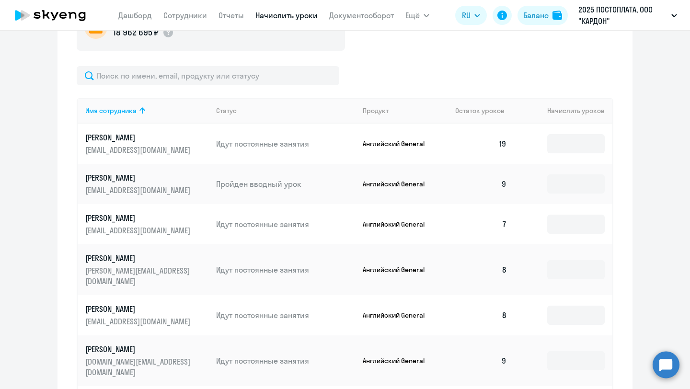
scroll to position [380, 0]
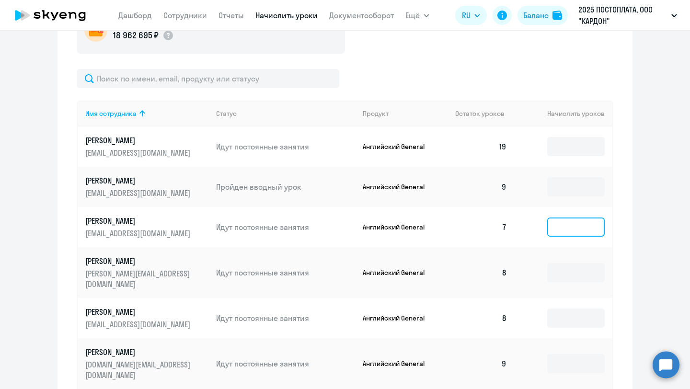
click at [594, 230] on input at bounding box center [576, 227] width 58 height 19
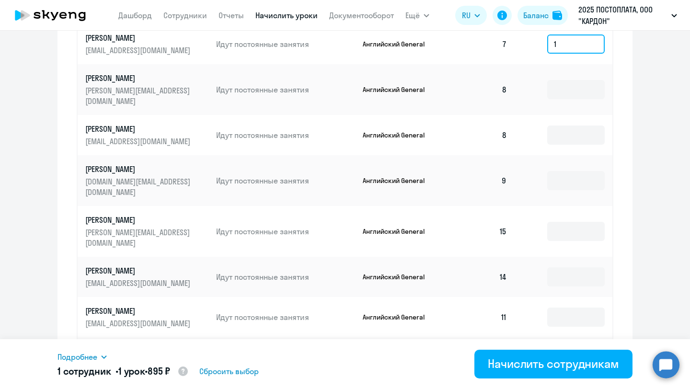
scroll to position [600, 0]
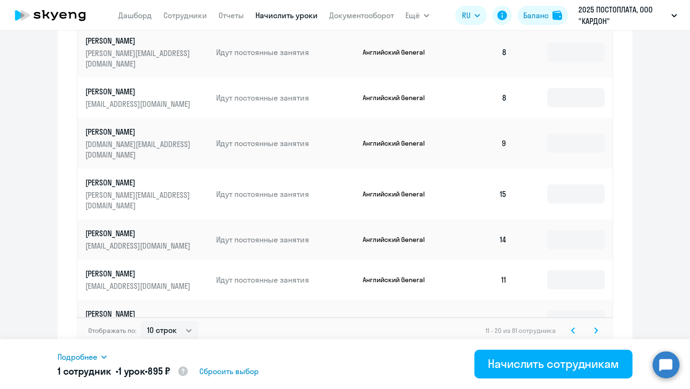
type input "1"
click at [596, 326] on svg-icon at bounding box center [597, 331] width 12 height 12
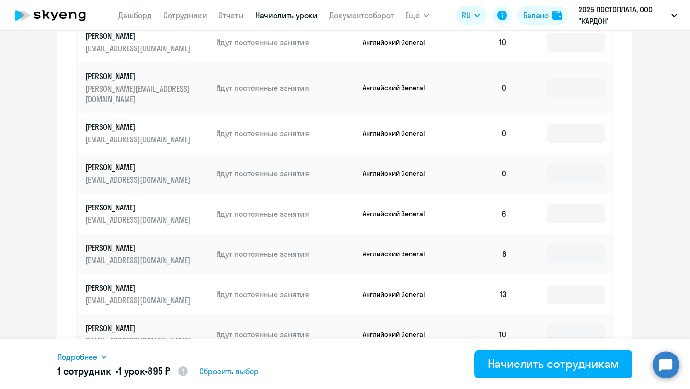
scroll to position [564, 0]
click at [560, 205] on input at bounding box center [576, 214] width 58 height 19
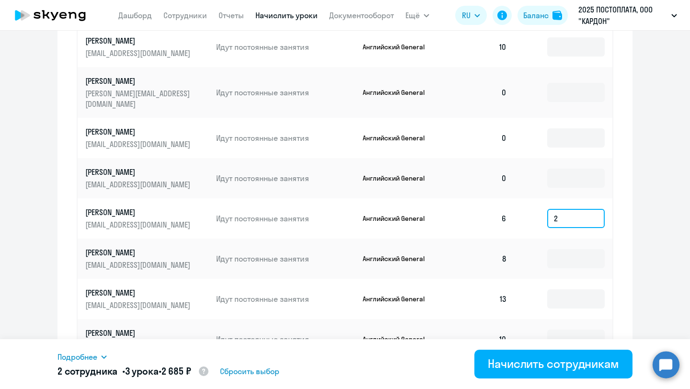
scroll to position [600, 0]
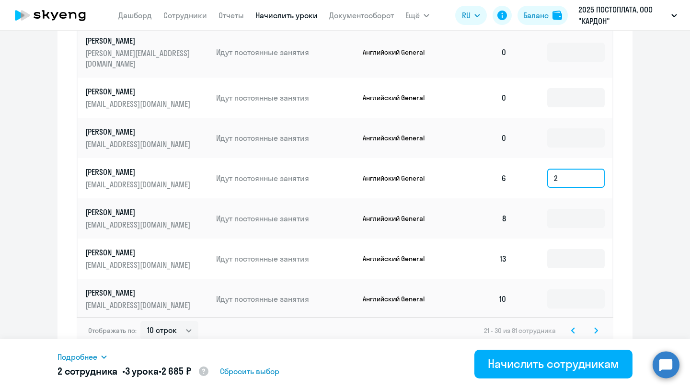
type input "2"
click at [602, 320] on div "Отображать по: 10 строк 30 строк 50 строк 21 - 30 из 81 сотрудника" at bounding box center [345, 330] width 537 height 27
click at [599, 325] on svg-icon at bounding box center [597, 331] width 12 height 12
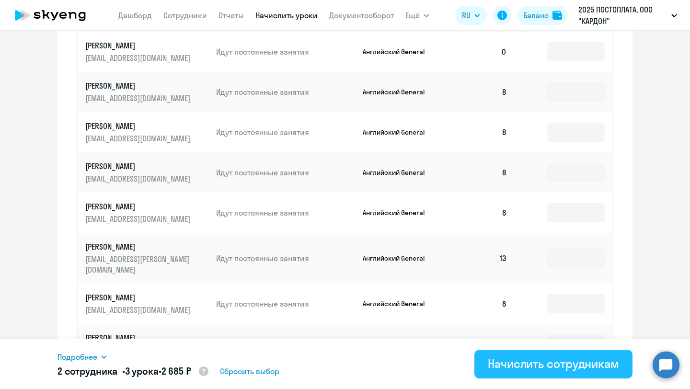
scroll to position [477, 0]
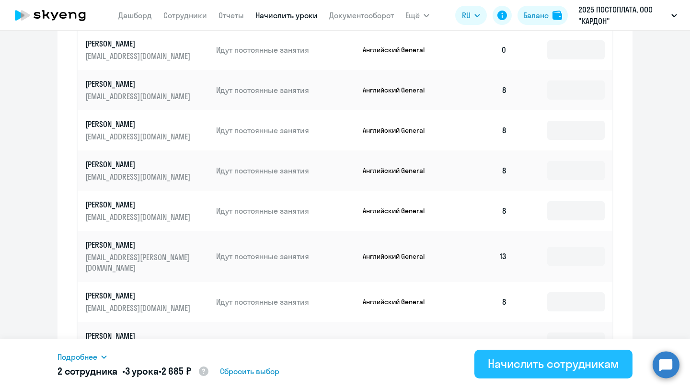
click at [540, 370] on div "Начислить сотрудникам" at bounding box center [553, 363] width 131 height 15
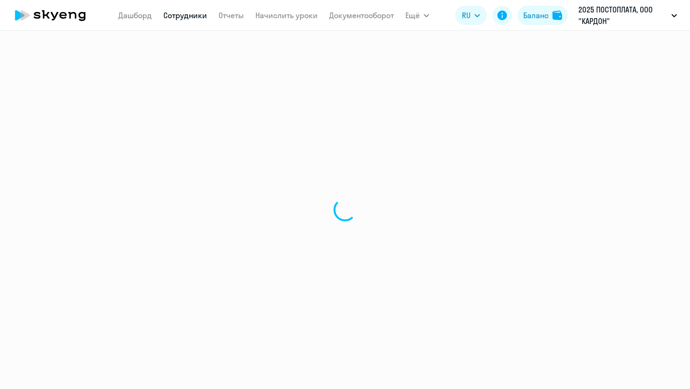
select select "english"
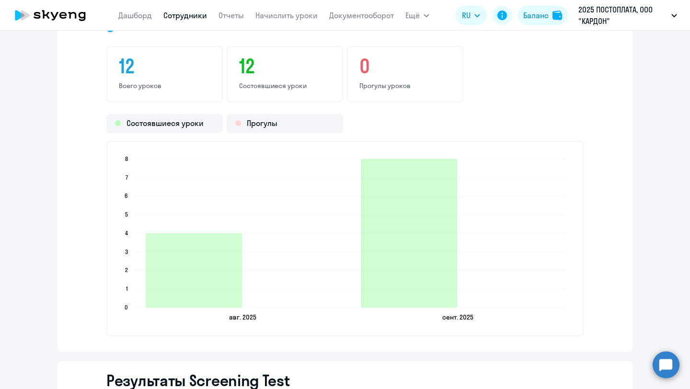
scroll to position [1152, 0]
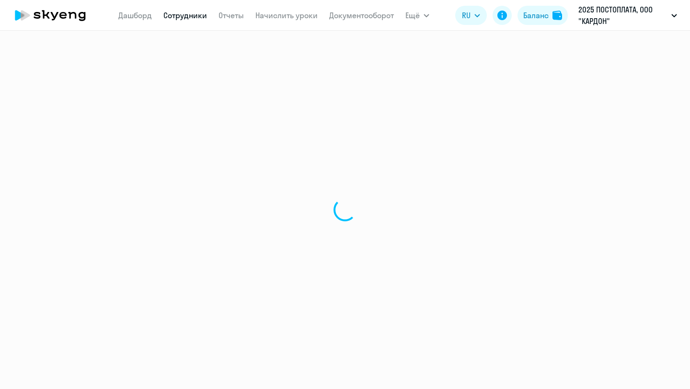
select select "english"
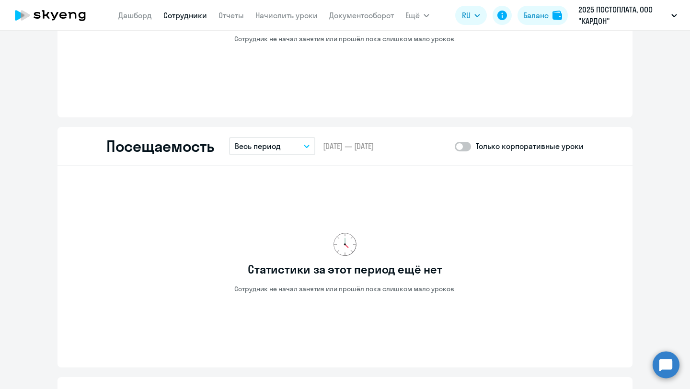
scroll to position [695, 0]
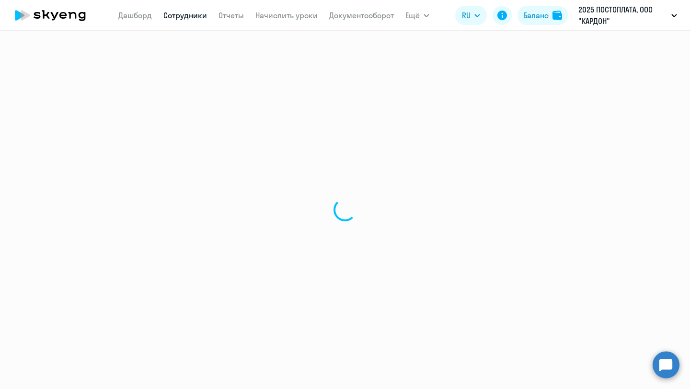
select select "english"
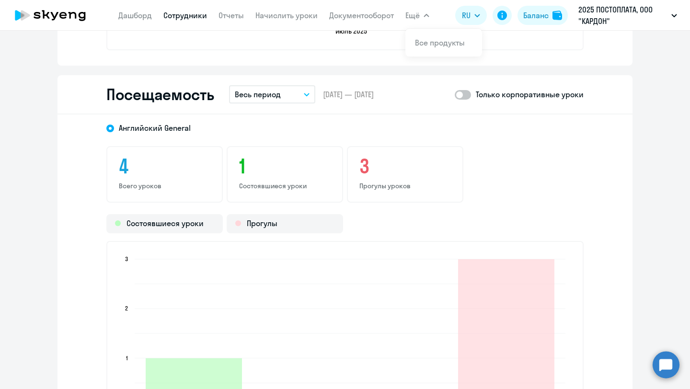
scroll to position [1176, 0]
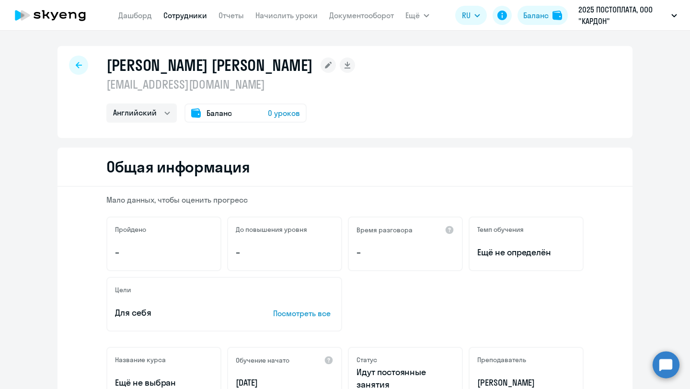
select select "english"
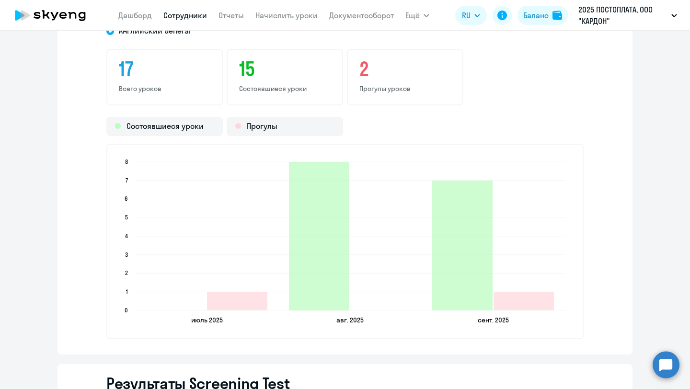
scroll to position [1156, 0]
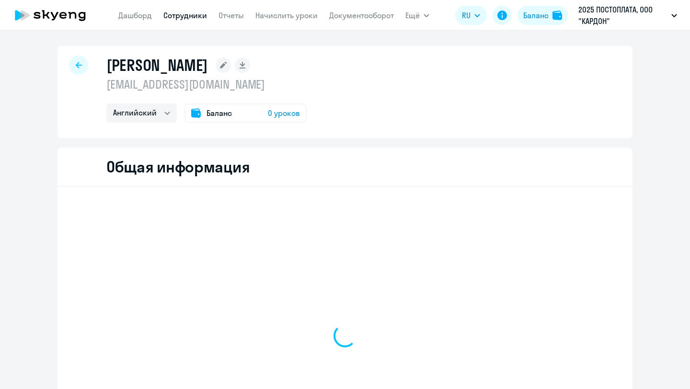
select select "english"
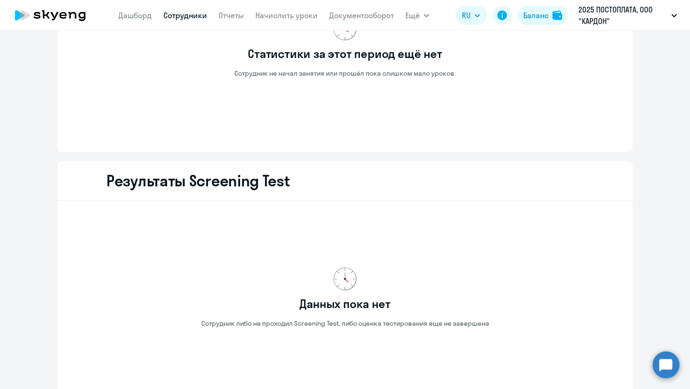
scroll to position [1159, 0]
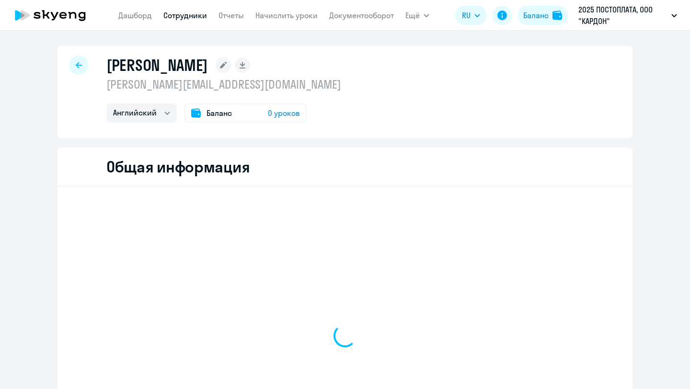
select select "english"
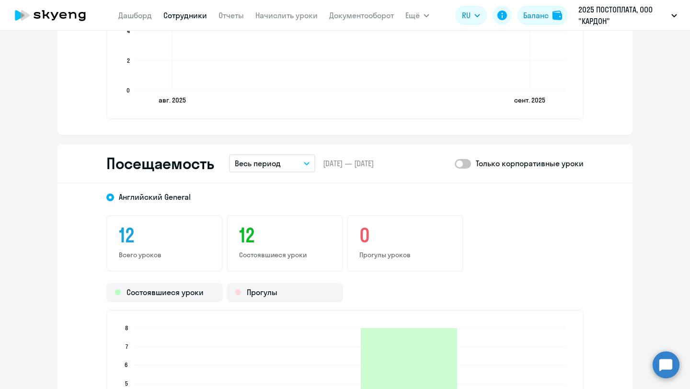
scroll to position [1007, 0]
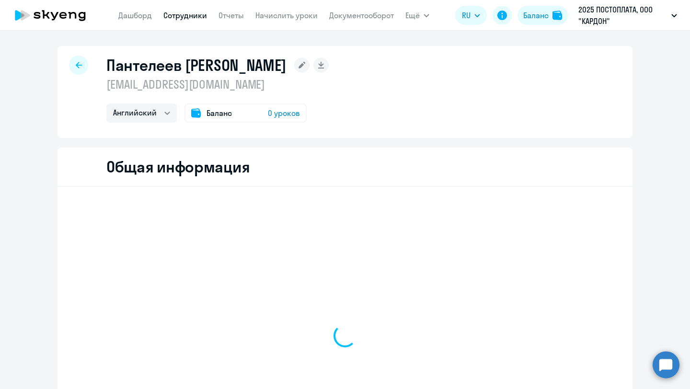
select select "english"
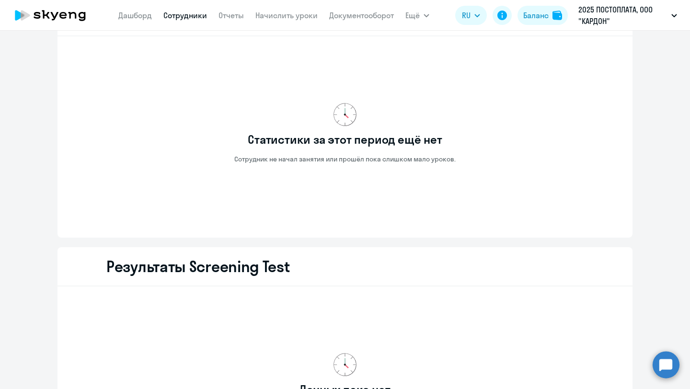
scroll to position [1159, 0]
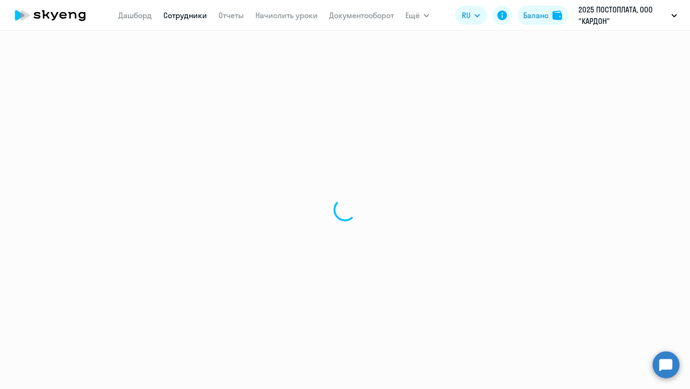
select select "english"
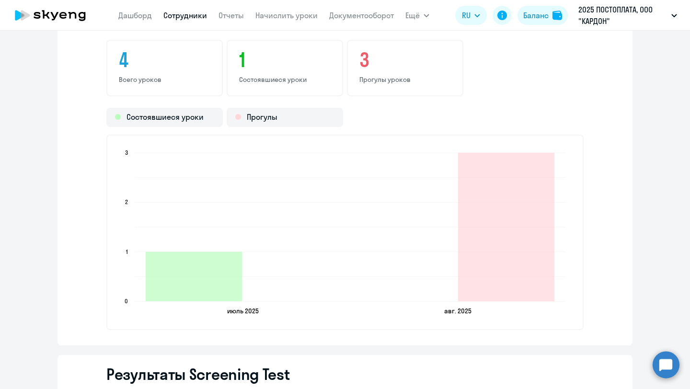
scroll to position [1035, 0]
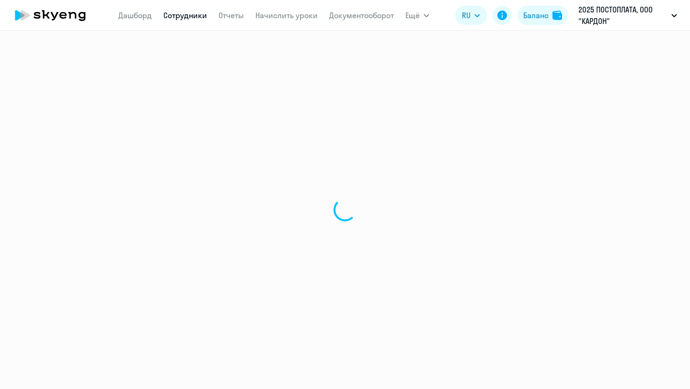
select select "english"
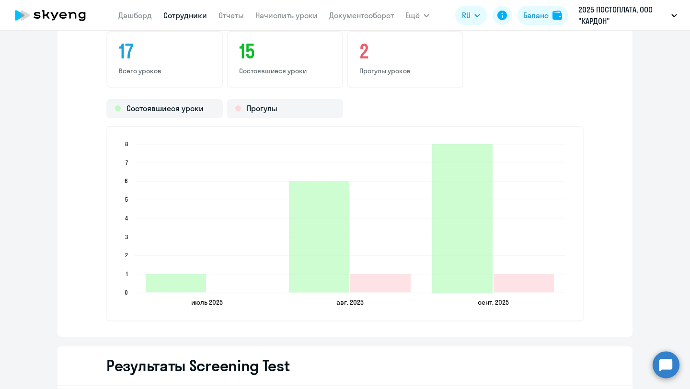
scroll to position [1169, 0]
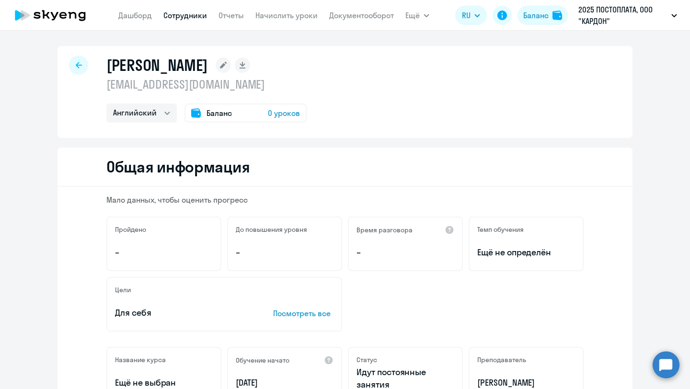
select select "english"
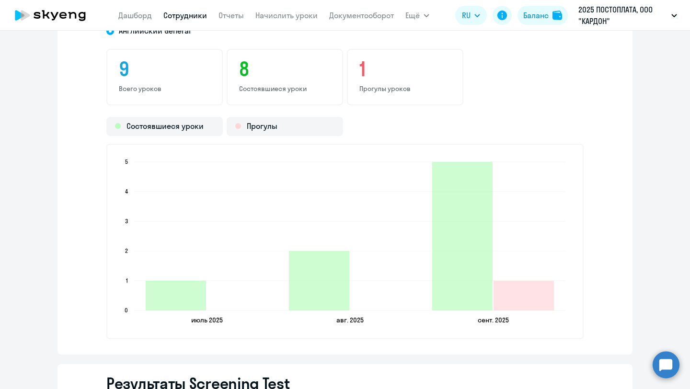
scroll to position [1180, 0]
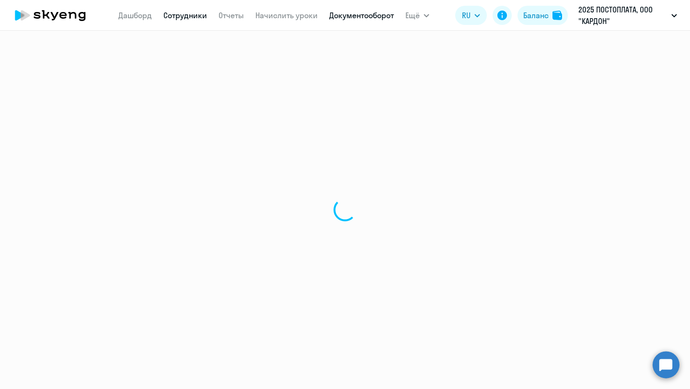
select select "english"
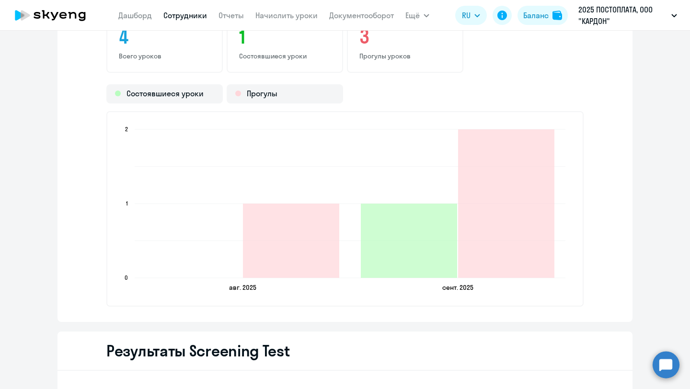
scroll to position [1042, 0]
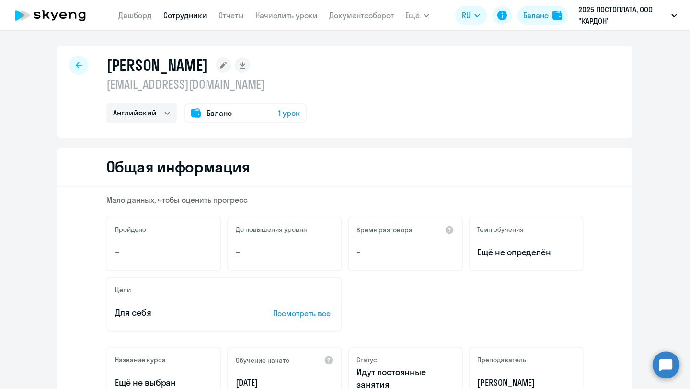
select select "english"
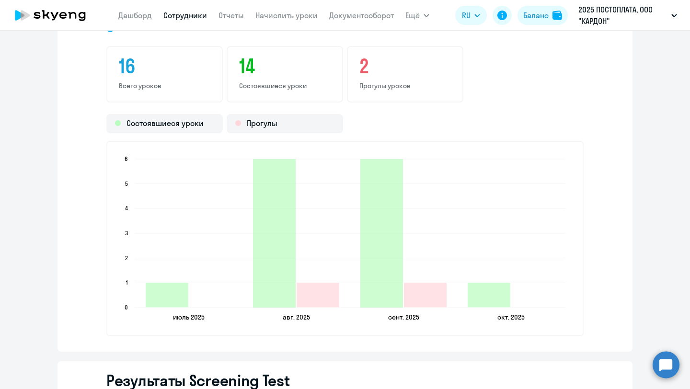
scroll to position [1153, 0]
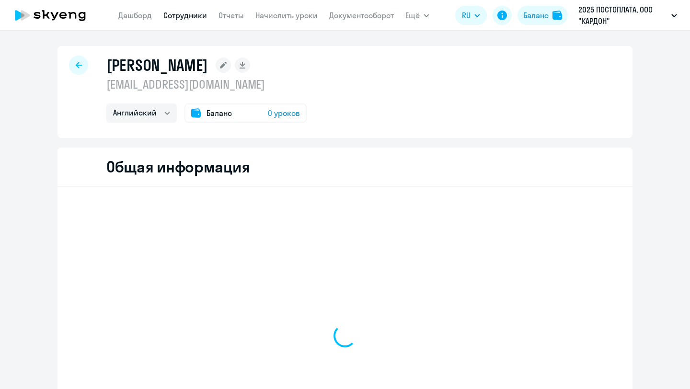
select select "english"
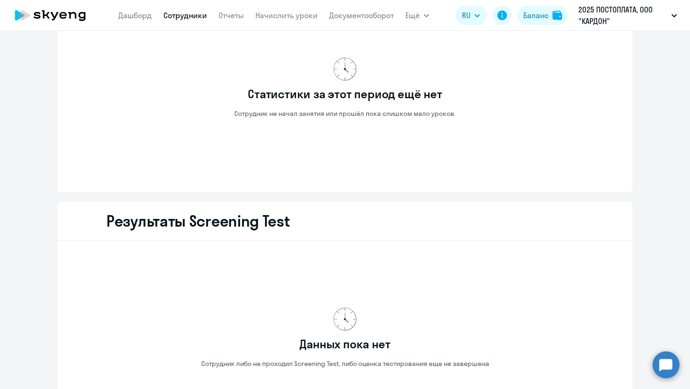
scroll to position [1159, 0]
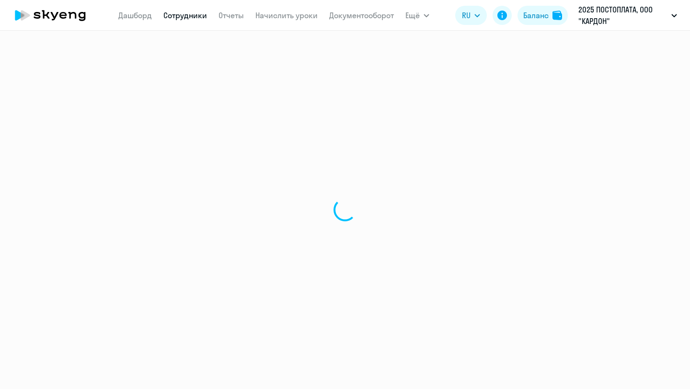
select select "english"
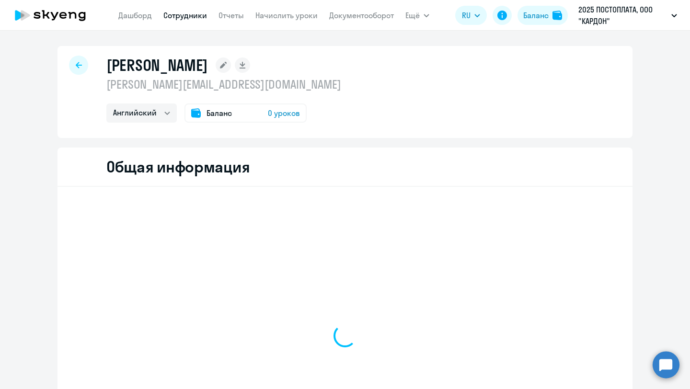
select select "english"
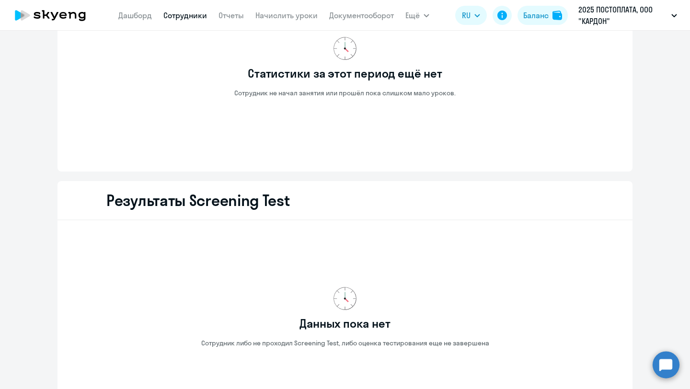
scroll to position [1159, 0]
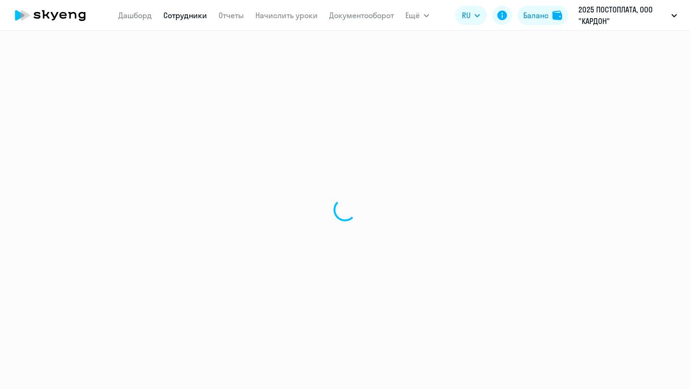
select select "english"
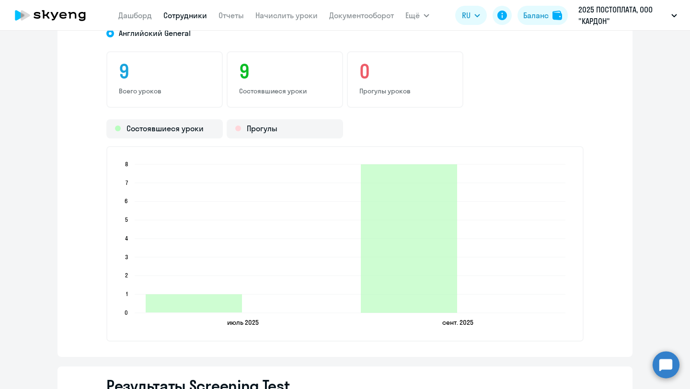
scroll to position [1152, 0]
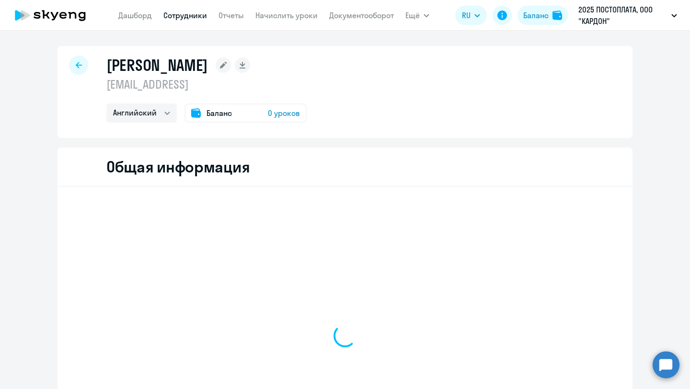
select select "english"
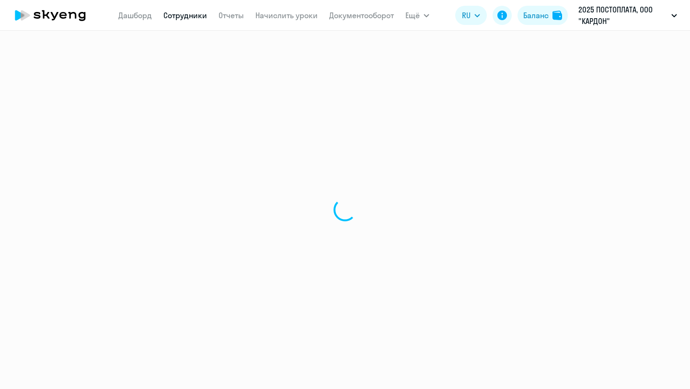
select select "english"
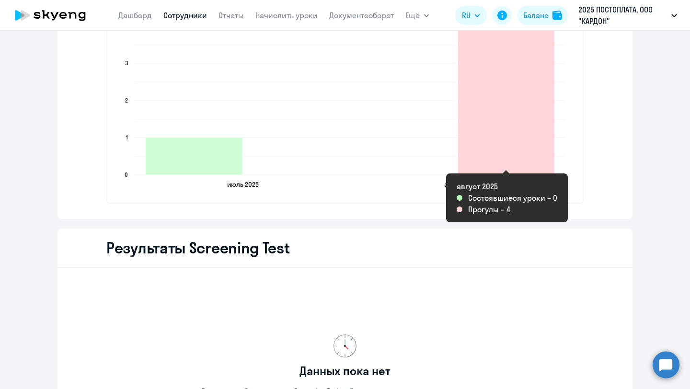
scroll to position [1145, 0]
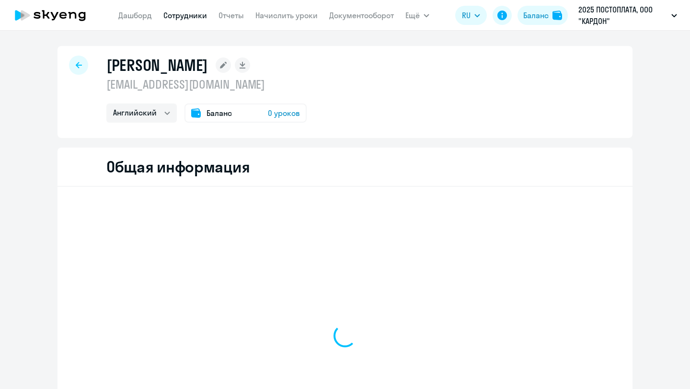
select select "english"
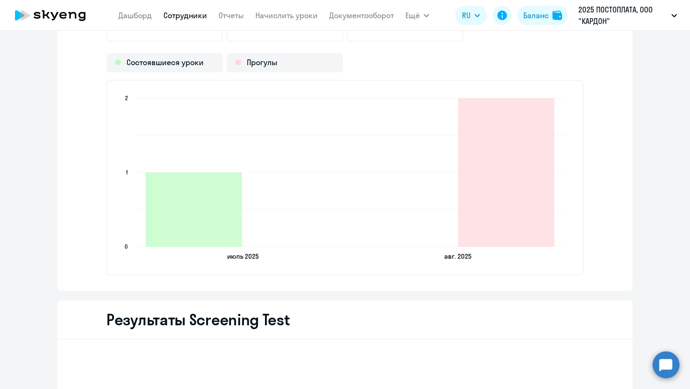
scroll to position [1008, 0]
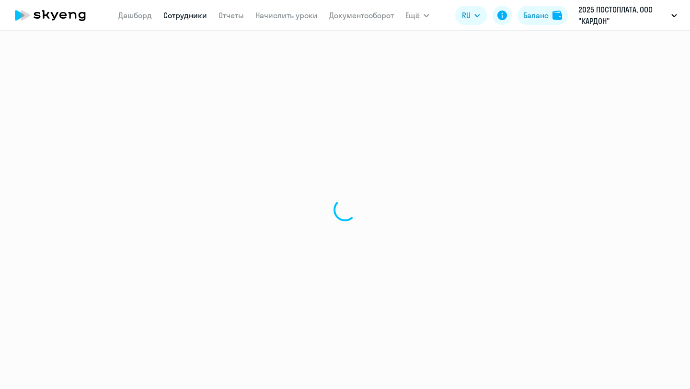
select select "english"
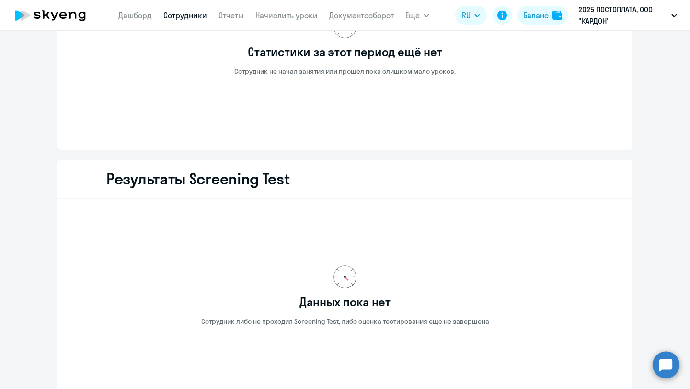
scroll to position [1159, 0]
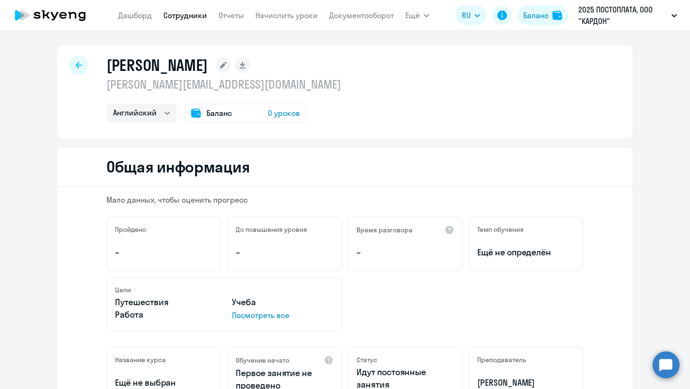
select select "english"
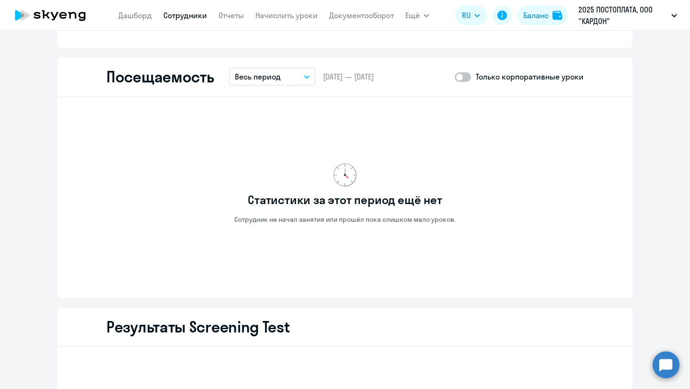
scroll to position [1159, 0]
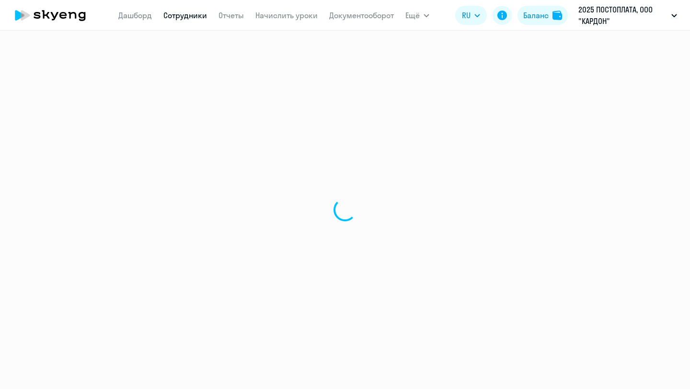
select select "english"
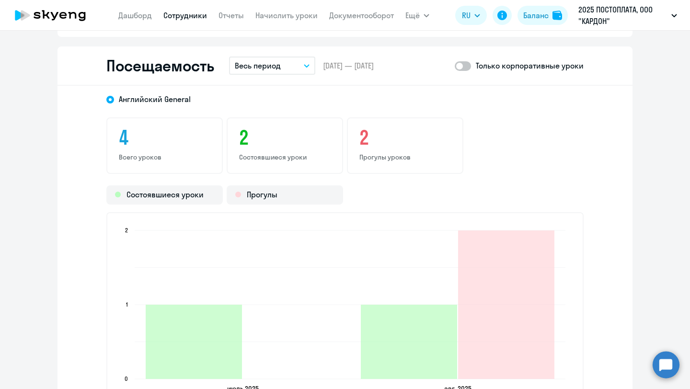
scroll to position [1086, 0]
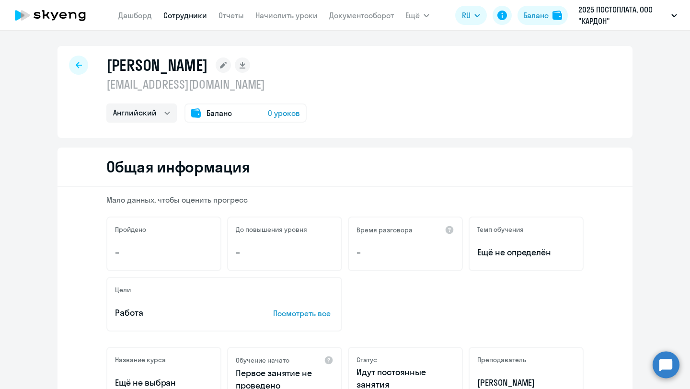
select select "english"
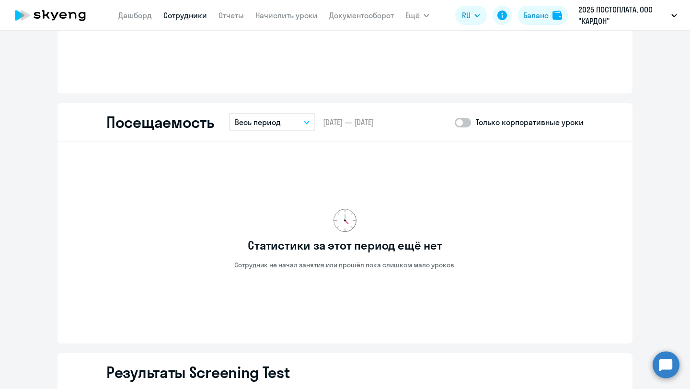
scroll to position [858, 0]
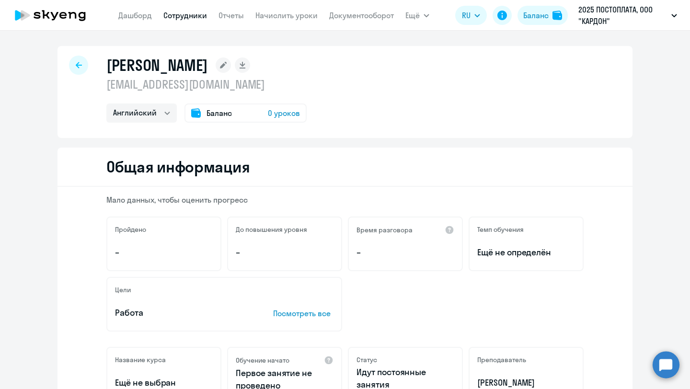
select select "english"
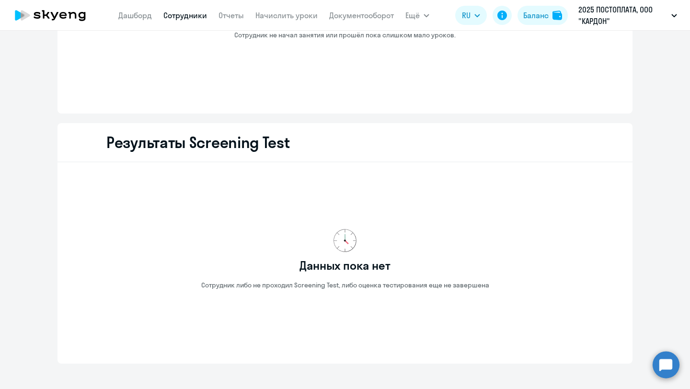
scroll to position [1159, 0]
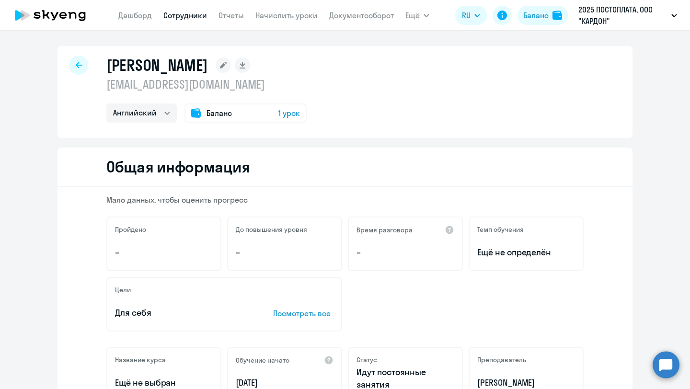
select select "english"
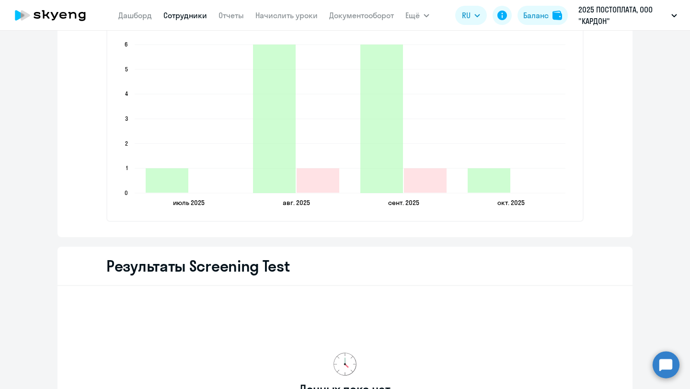
scroll to position [1263, 0]
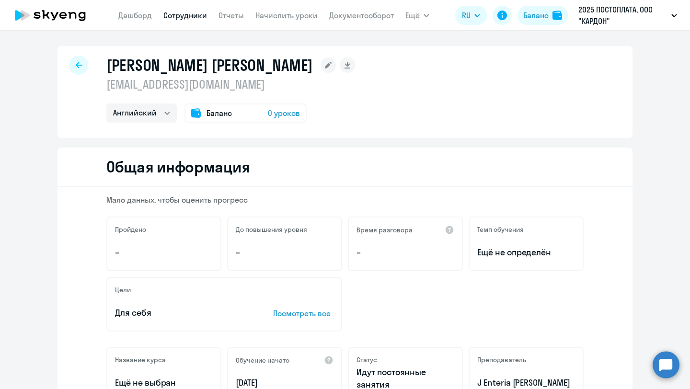
select select "english"
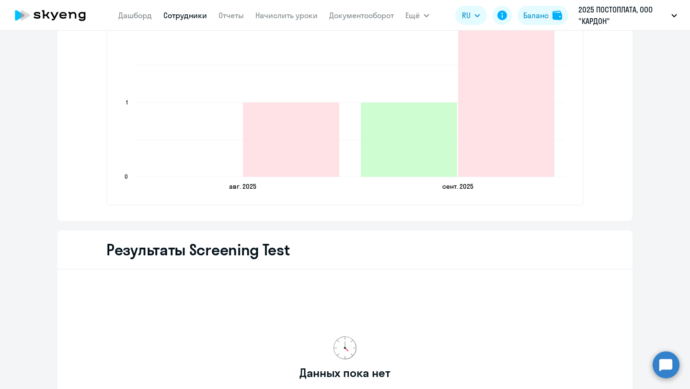
scroll to position [1146, 0]
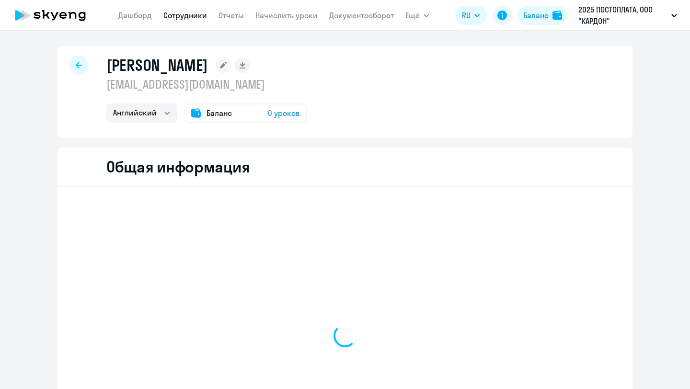
select select "english"
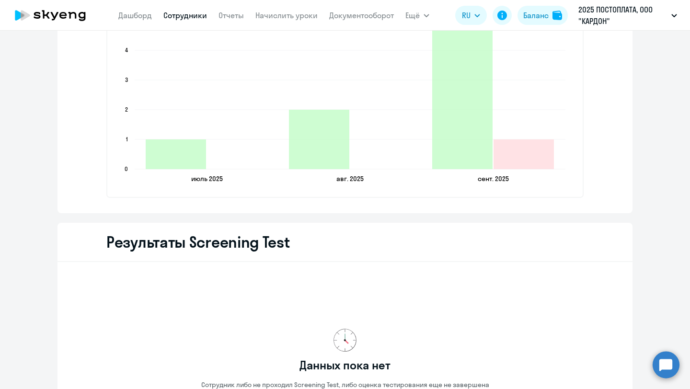
scroll to position [1288, 0]
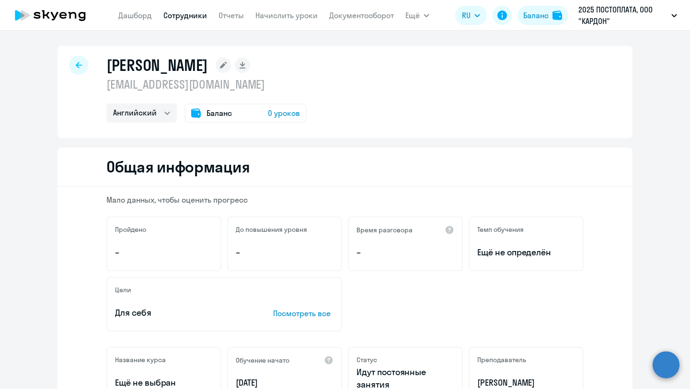
select select "english"
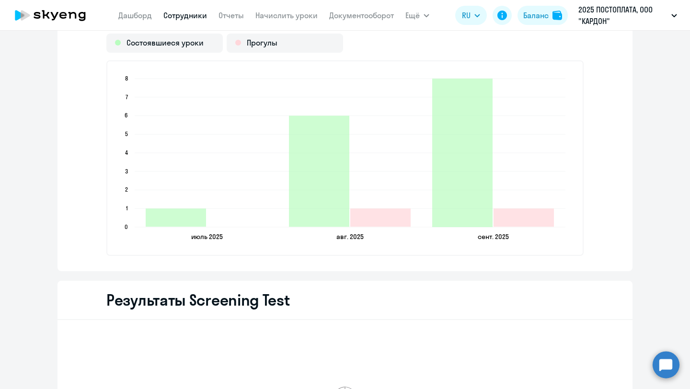
scroll to position [1237, 0]
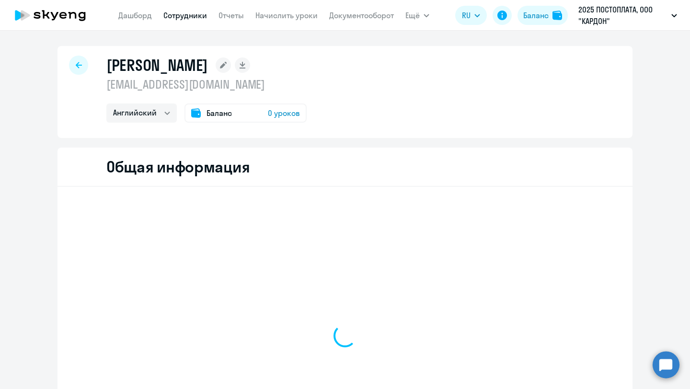
select select "english"
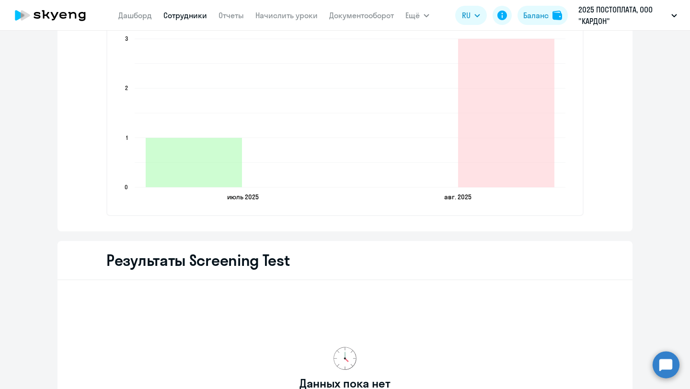
scroll to position [1127, 0]
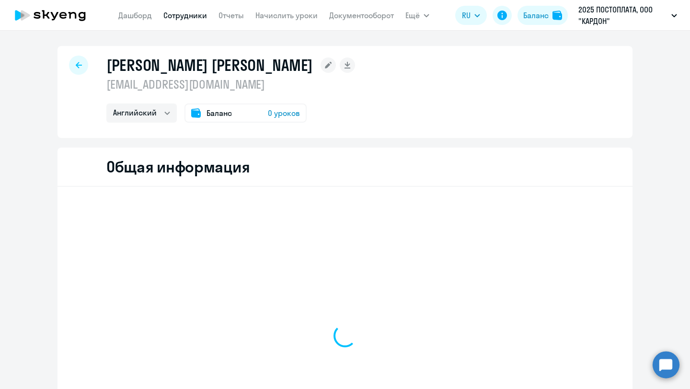
select select "english"
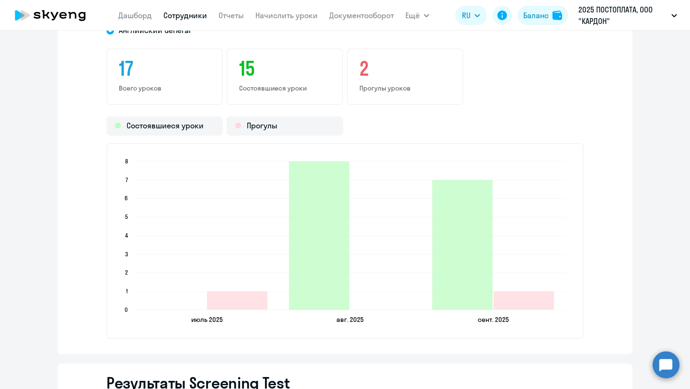
scroll to position [1200, 0]
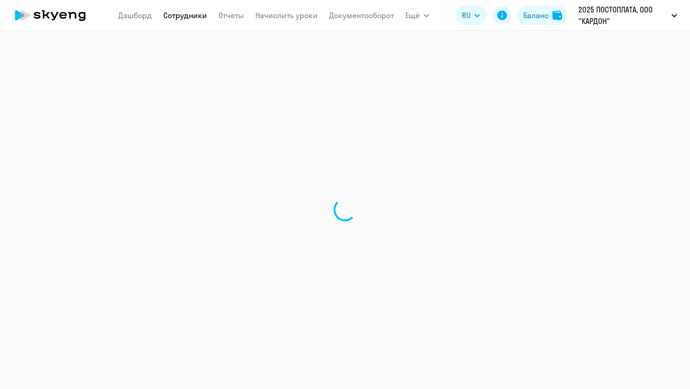
select select "english"
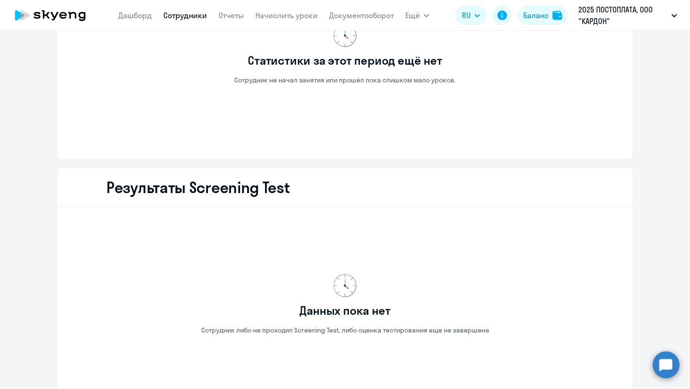
scroll to position [1159, 0]
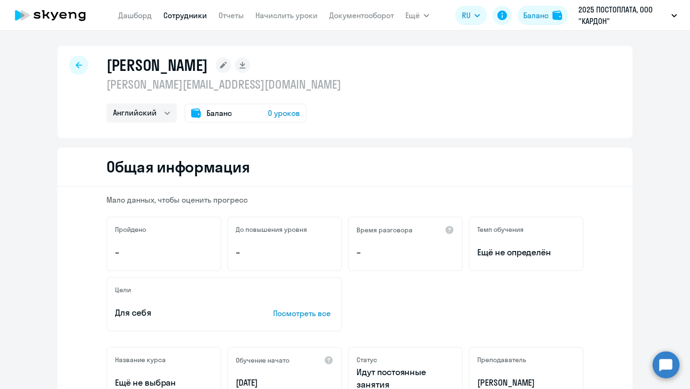
select select "english"
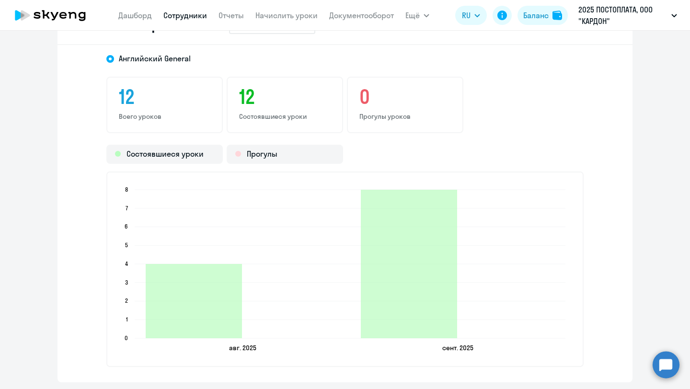
scroll to position [1136, 0]
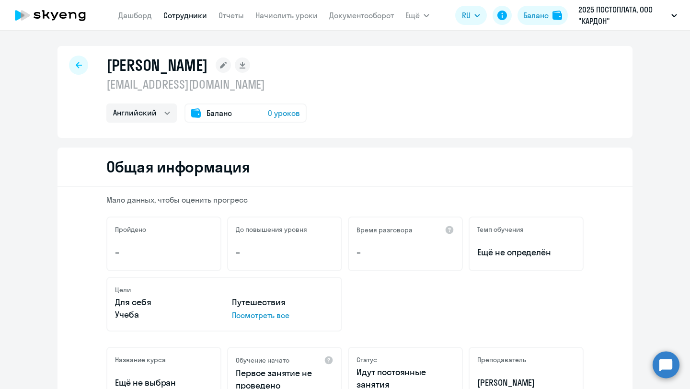
select select "english"
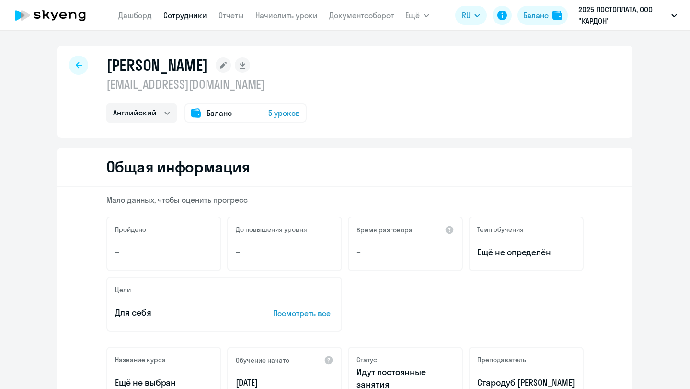
select select "english"
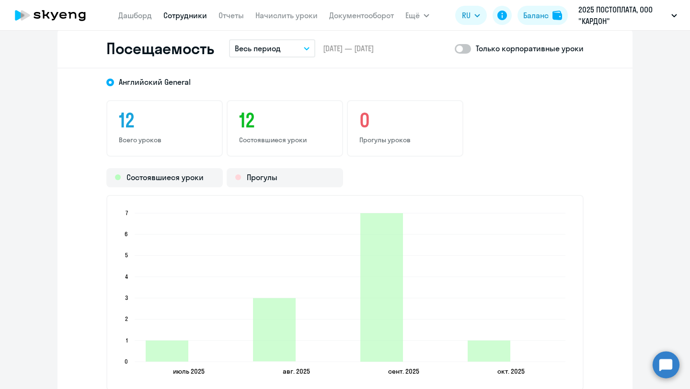
scroll to position [1094, 0]
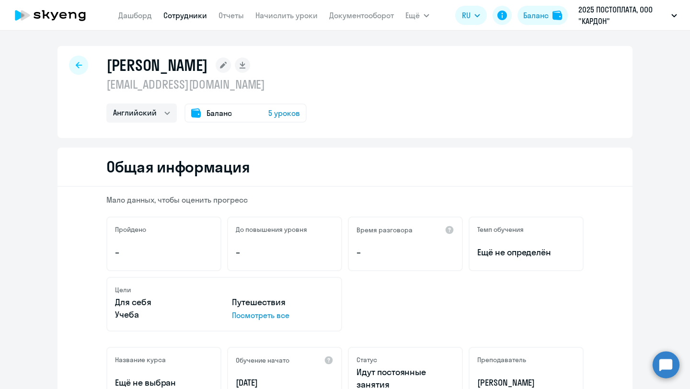
select select "english"
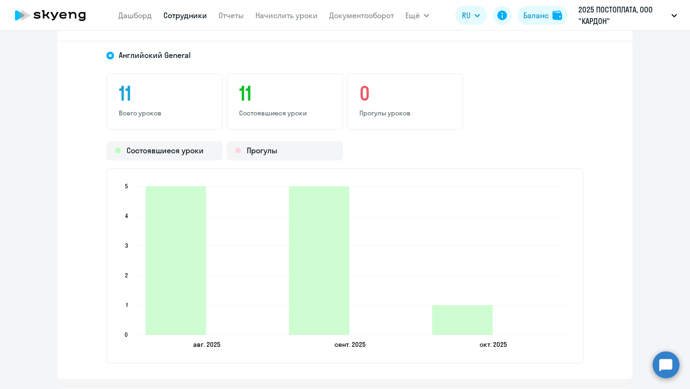
scroll to position [1150, 0]
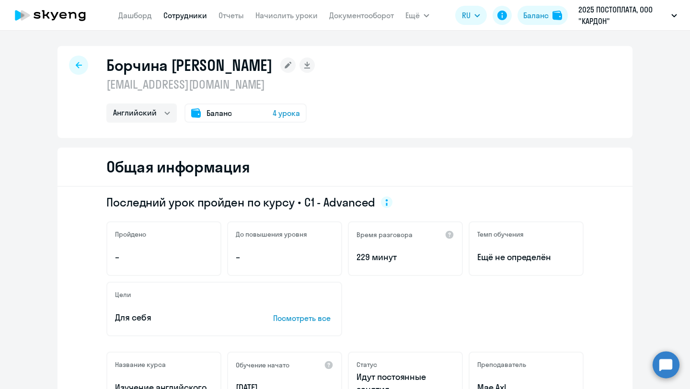
select select "english"
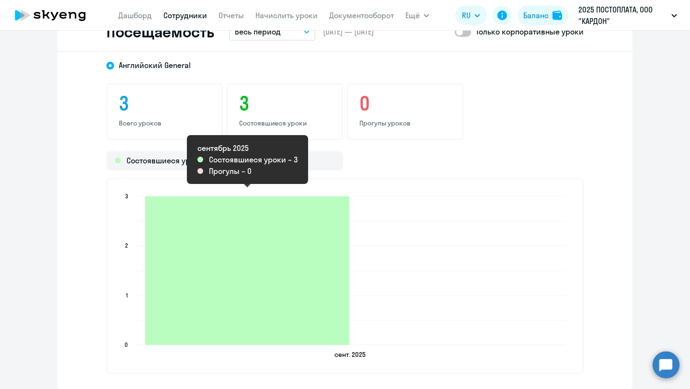
scroll to position [1113, 0]
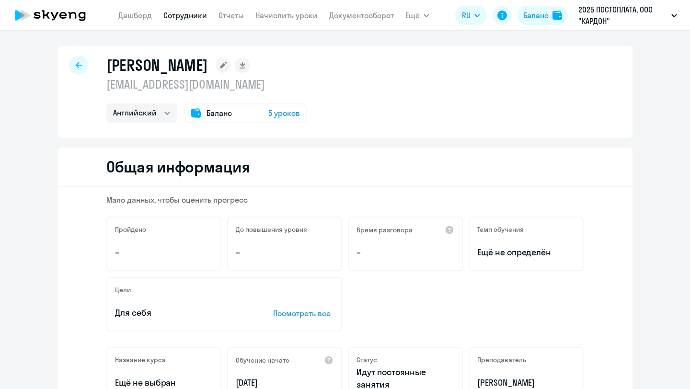
select select "english"
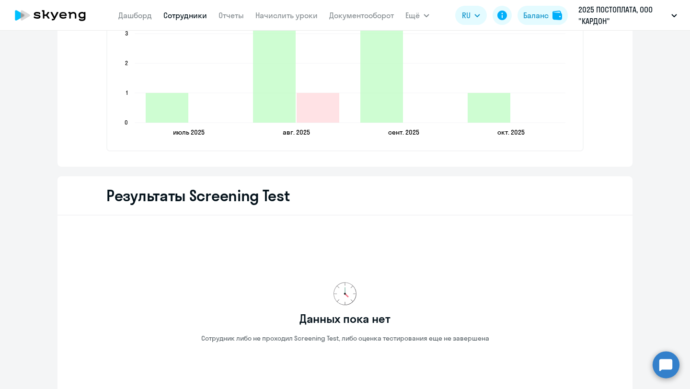
scroll to position [1330, 0]
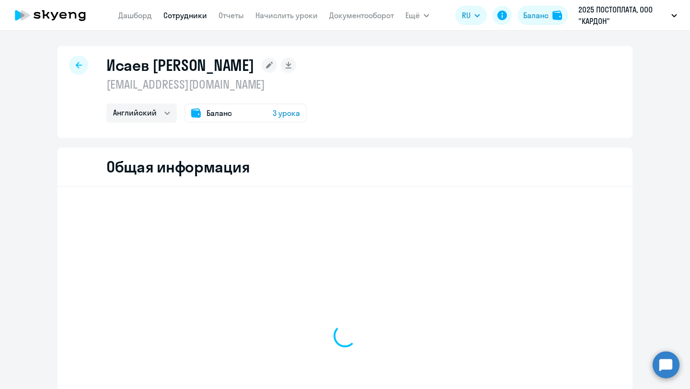
select select "english"
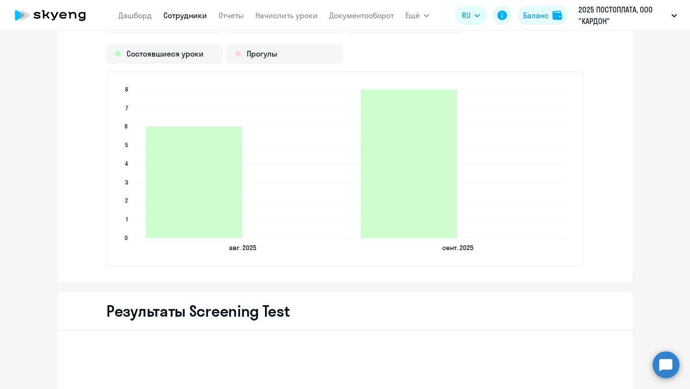
scroll to position [1254, 0]
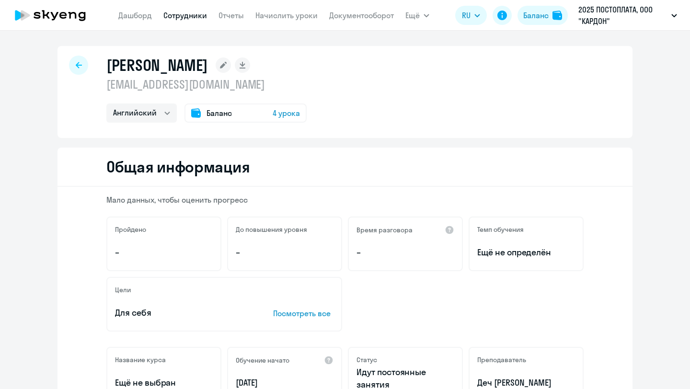
select select "english"
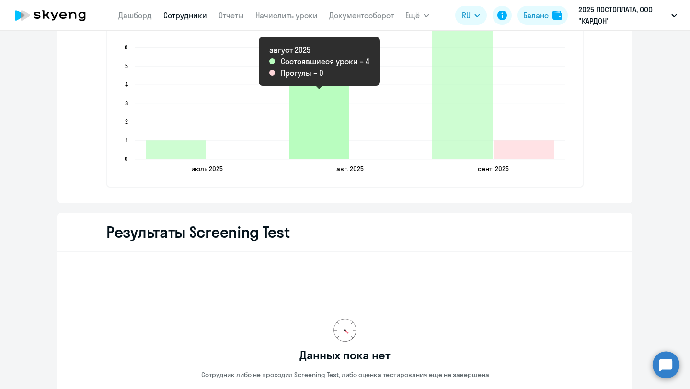
scroll to position [1297, 0]
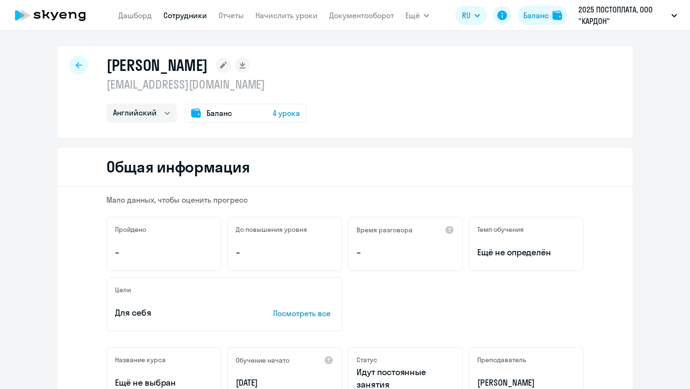
select select "english"
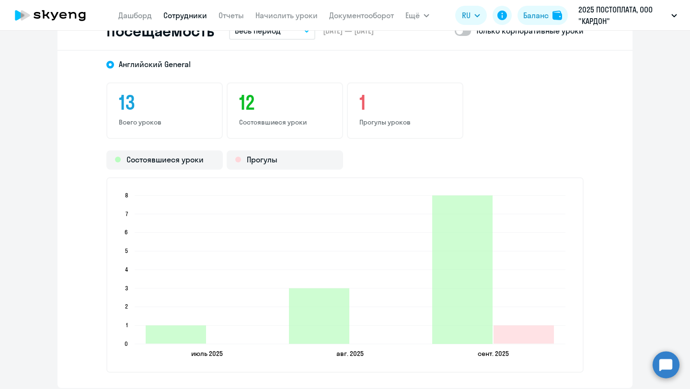
scroll to position [1131, 0]
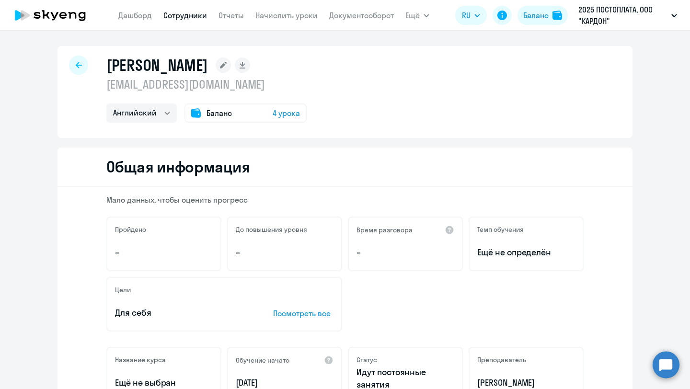
select select "english"
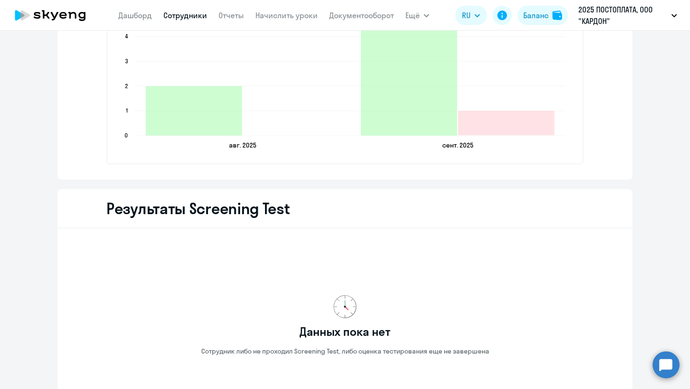
scroll to position [1320, 0]
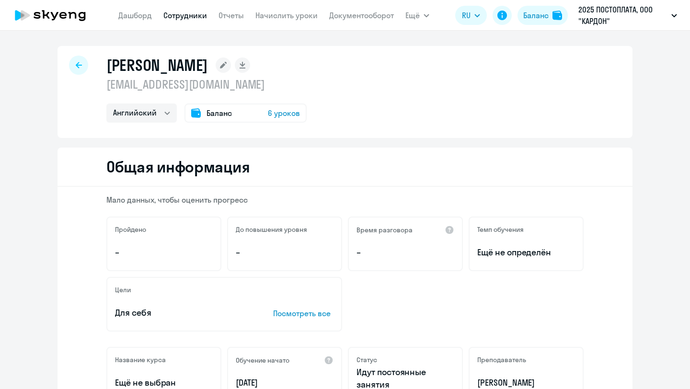
select select "english"
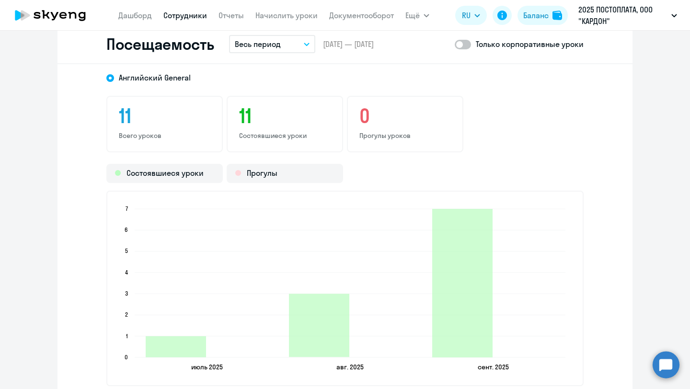
scroll to position [1103, 0]
